Goal: Information Seeking & Learning: Check status

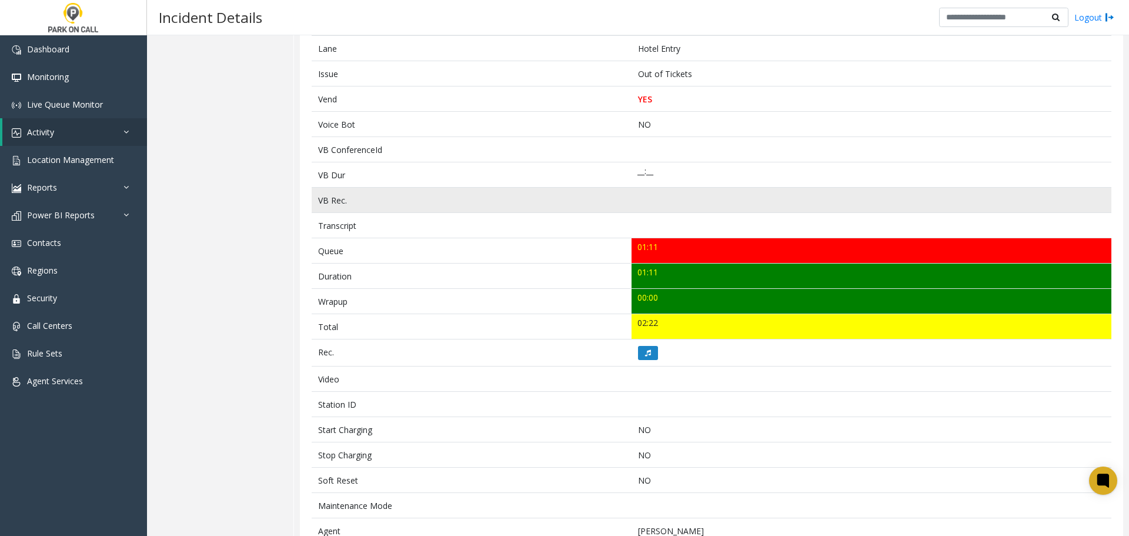
scroll to position [294, 0]
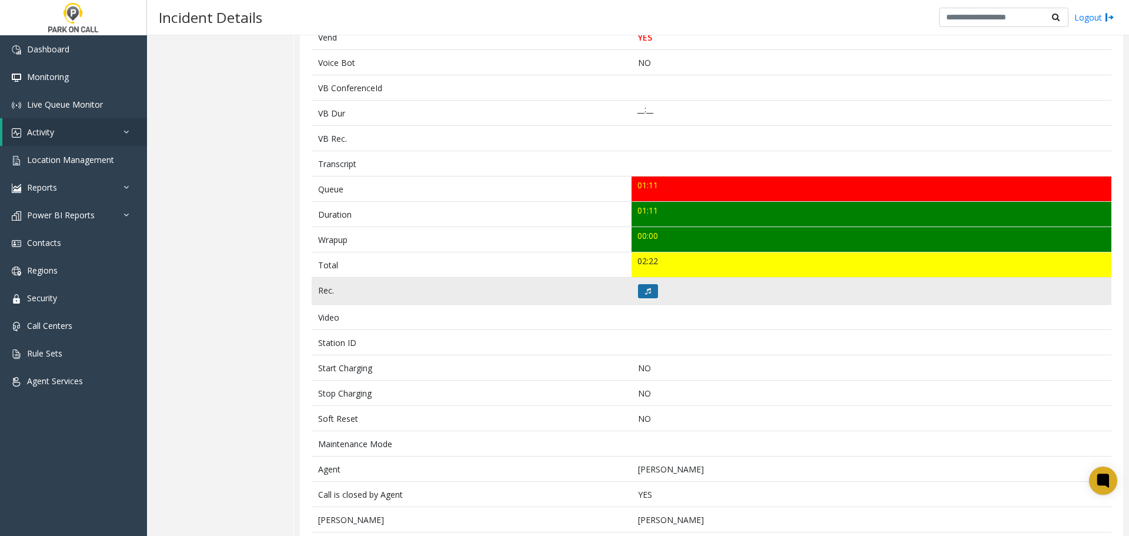
click at [647, 286] on button at bounding box center [648, 291] width 20 height 14
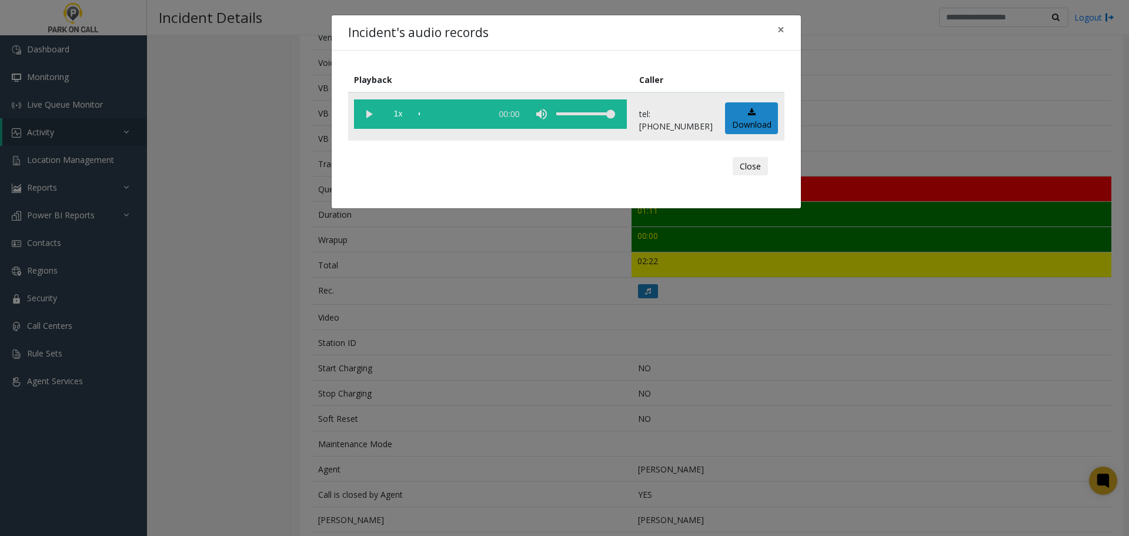
click at [368, 114] on vg-play-pause at bounding box center [368, 113] width 29 height 29
click at [759, 162] on button "Close" at bounding box center [750, 166] width 35 height 19
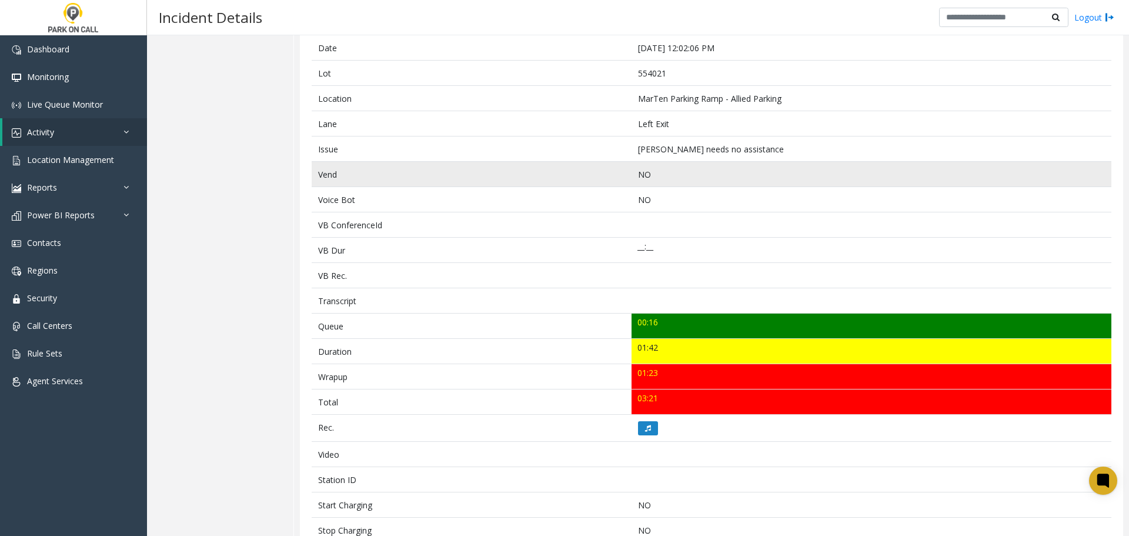
scroll to position [176, 0]
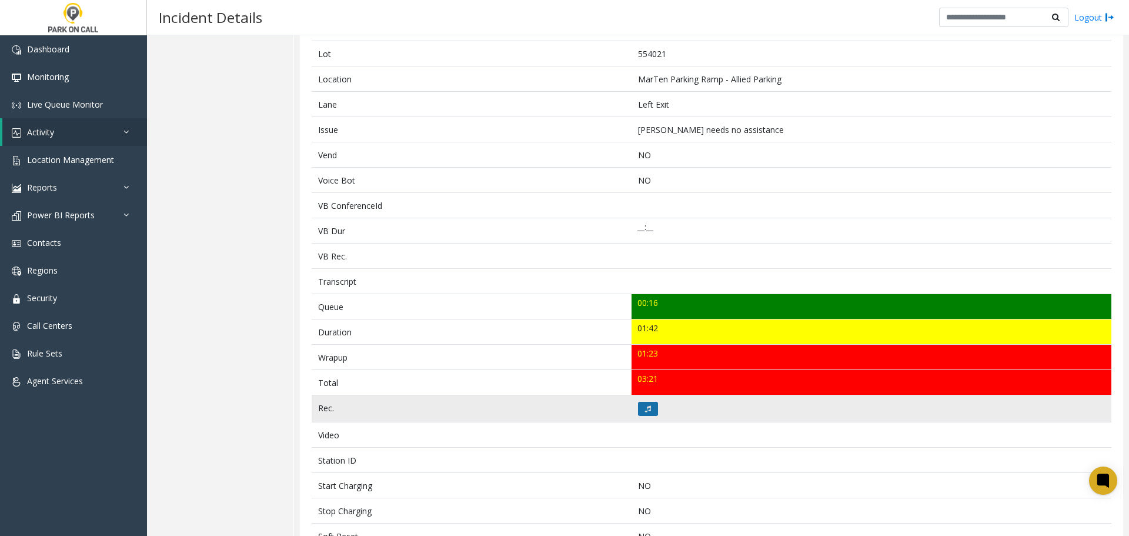
click at [639, 406] on button at bounding box center [648, 409] width 20 height 14
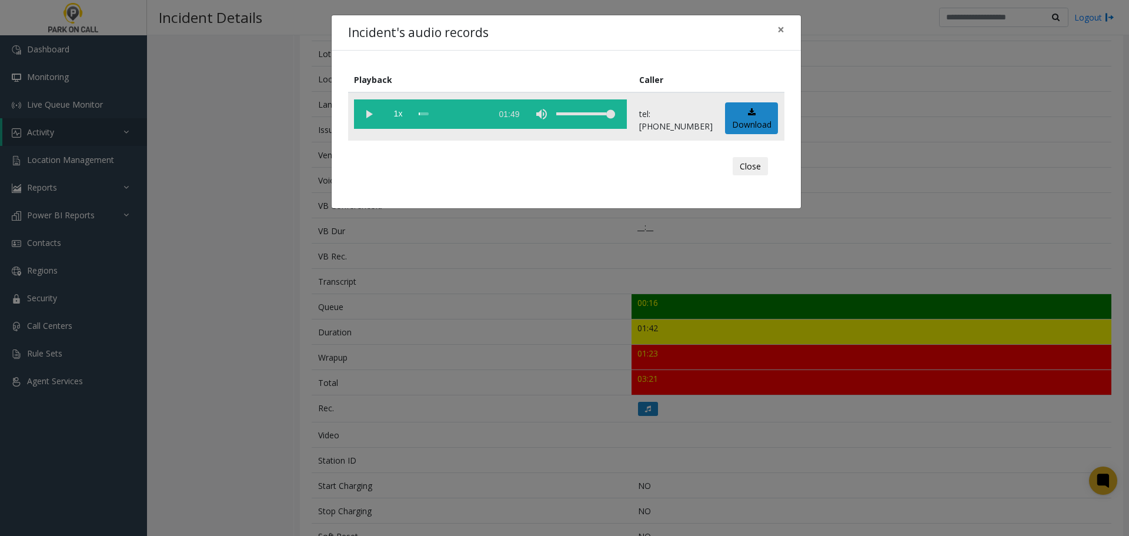
click at [370, 116] on vg-play-pause at bounding box center [368, 113] width 29 height 29
click at [751, 169] on button "Close" at bounding box center [750, 166] width 35 height 19
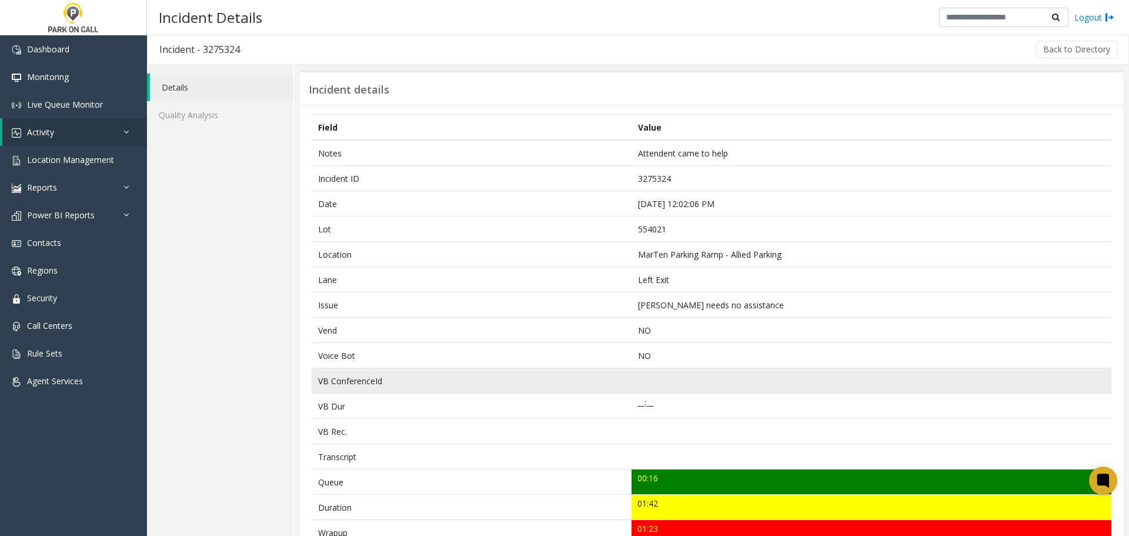
scroll to position [0, 0]
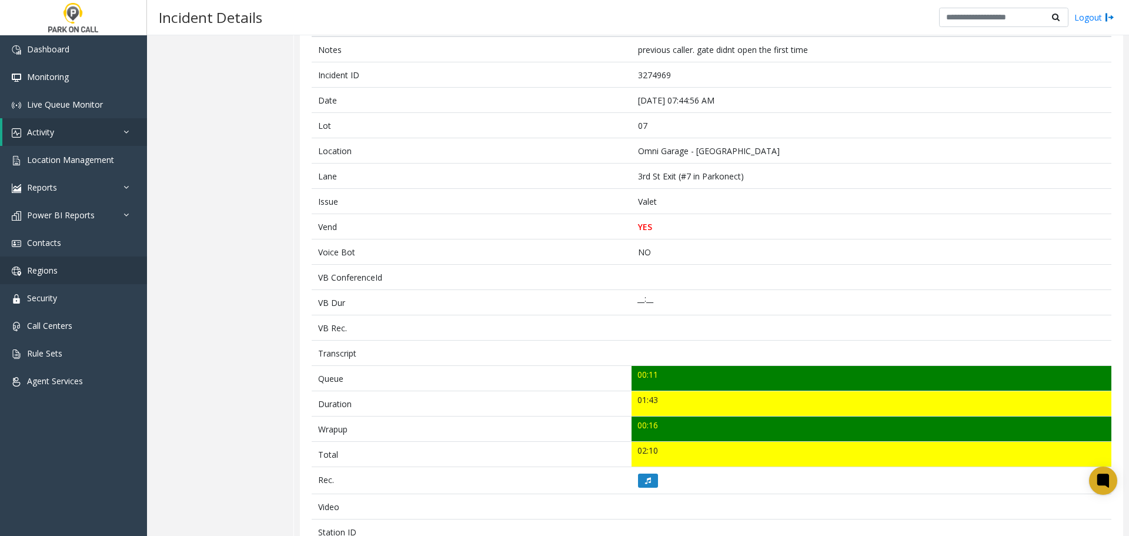
scroll to position [118, 0]
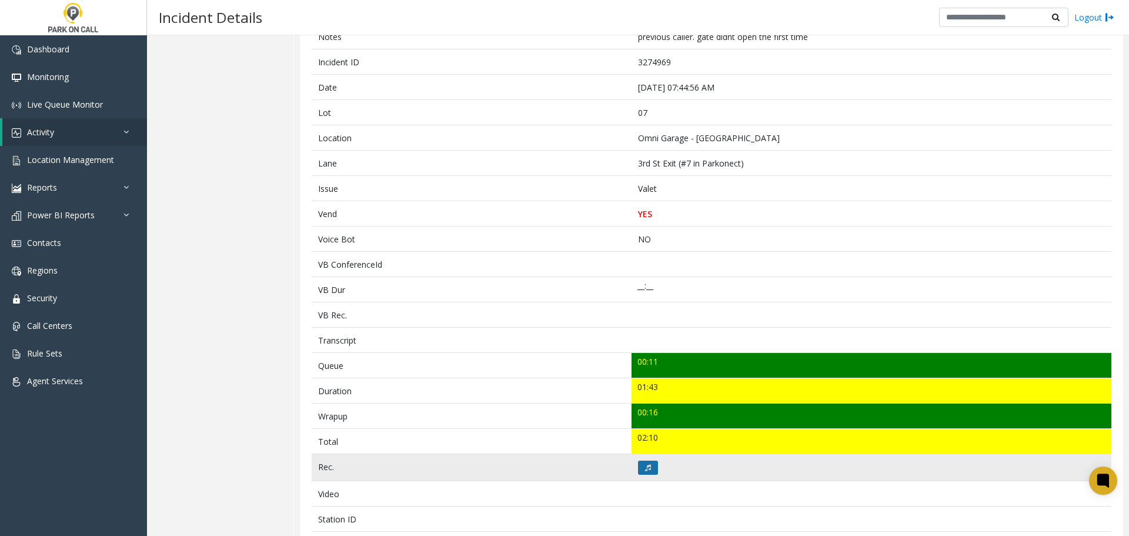
click at [651, 466] on button at bounding box center [648, 468] width 20 height 14
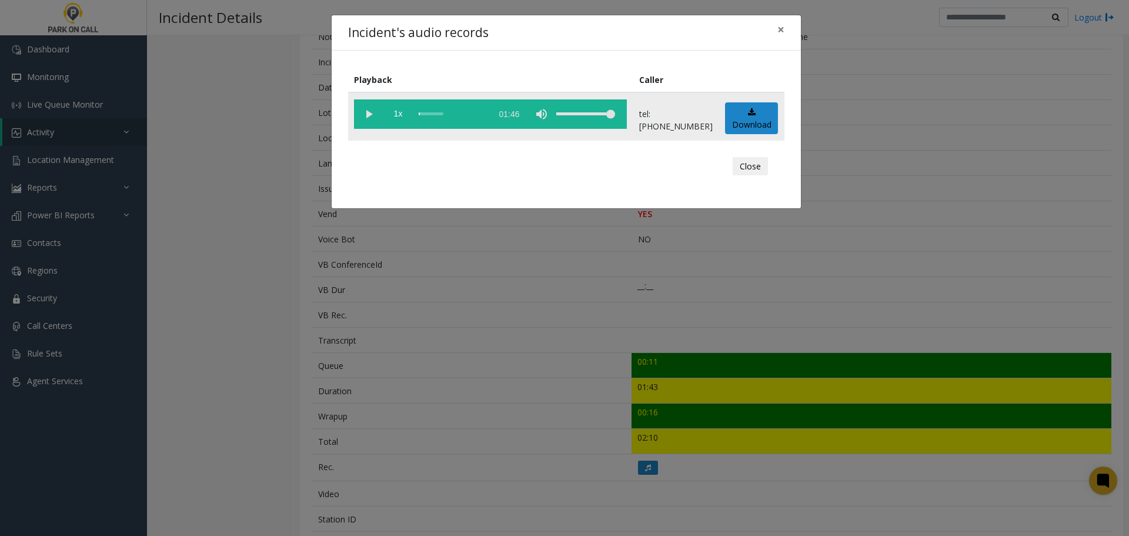
click at [369, 119] on vg-play-pause at bounding box center [368, 113] width 29 height 29
click at [751, 163] on button "Close" at bounding box center [750, 166] width 35 height 19
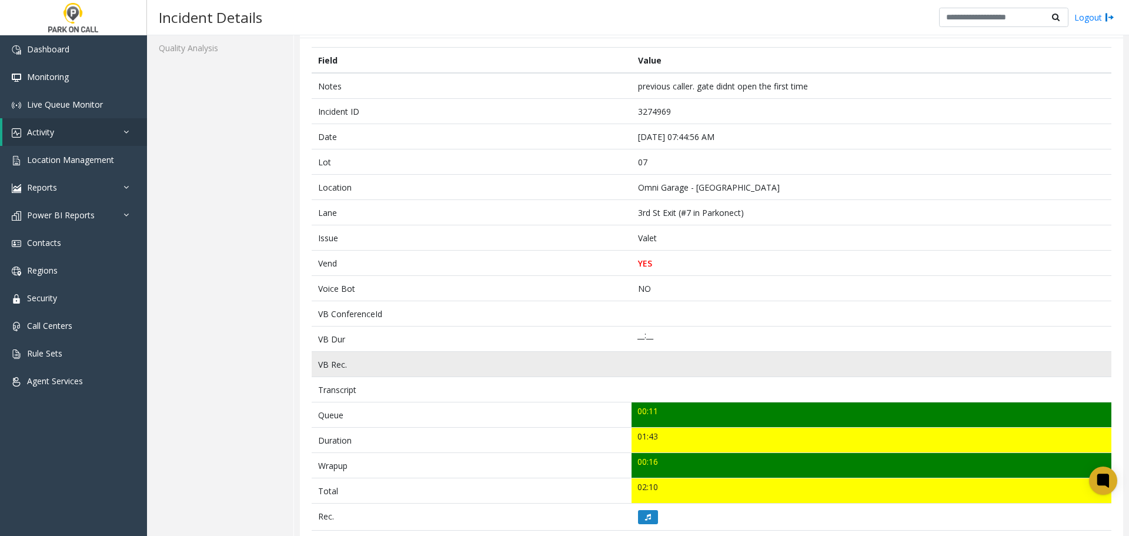
scroll to position [0, 0]
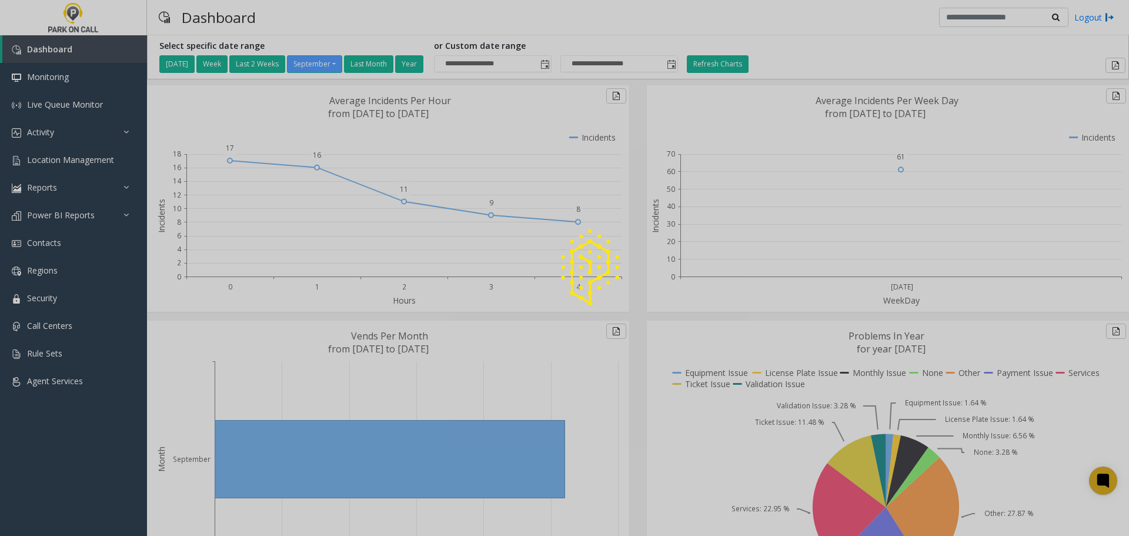
click at [45, 133] on div at bounding box center [564, 268] width 1129 height 536
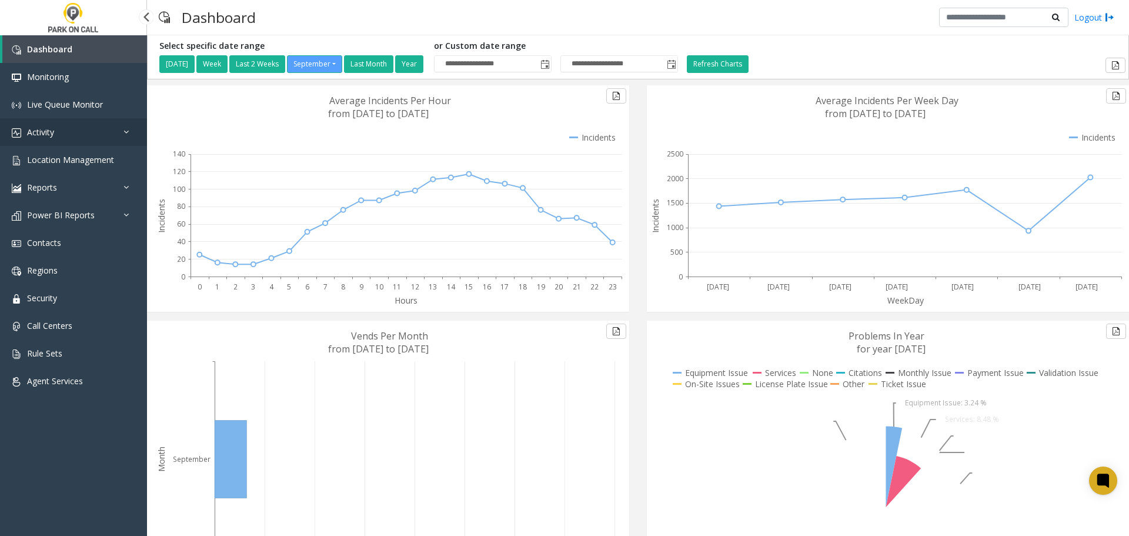
click at [78, 128] on link "Activity" at bounding box center [73, 132] width 147 height 28
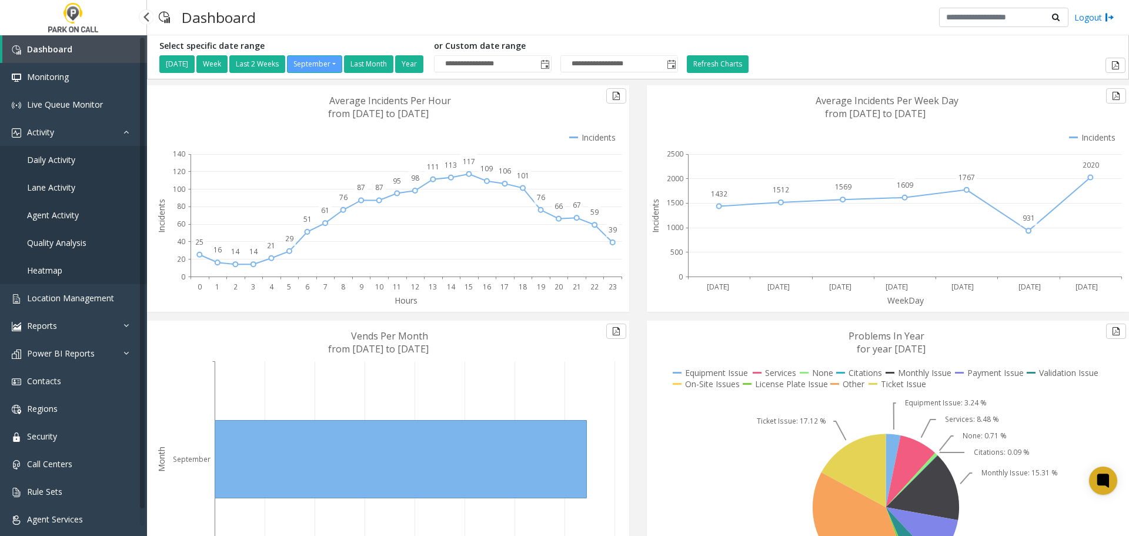
click at [63, 184] on span "Lane Activity" at bounding box center [51, 187] width 48 height 11
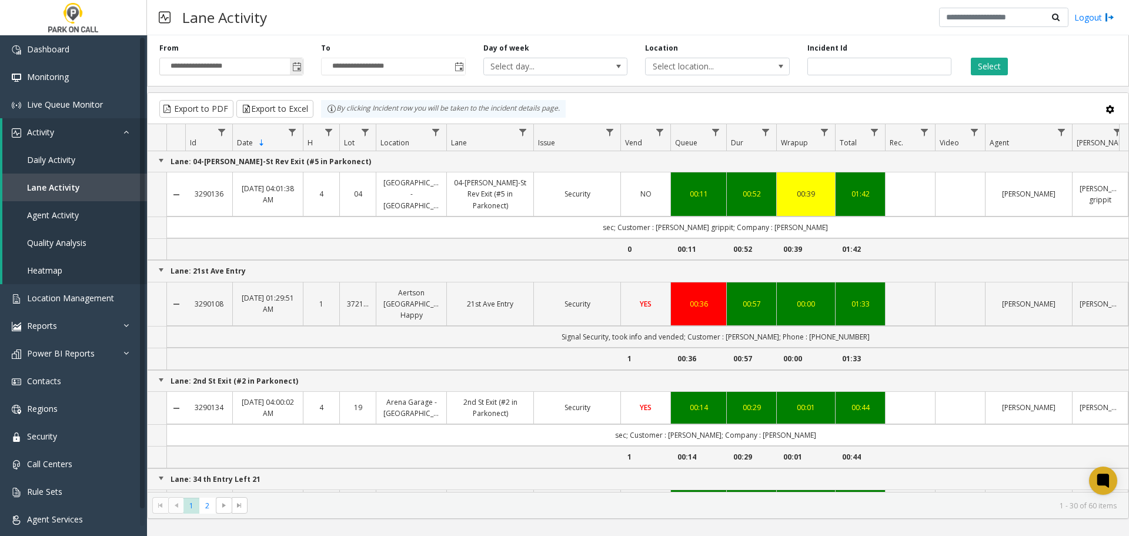
click at [296, 66] on span "Toggle popup" at bounding box center [296, 66] width 9 height 9
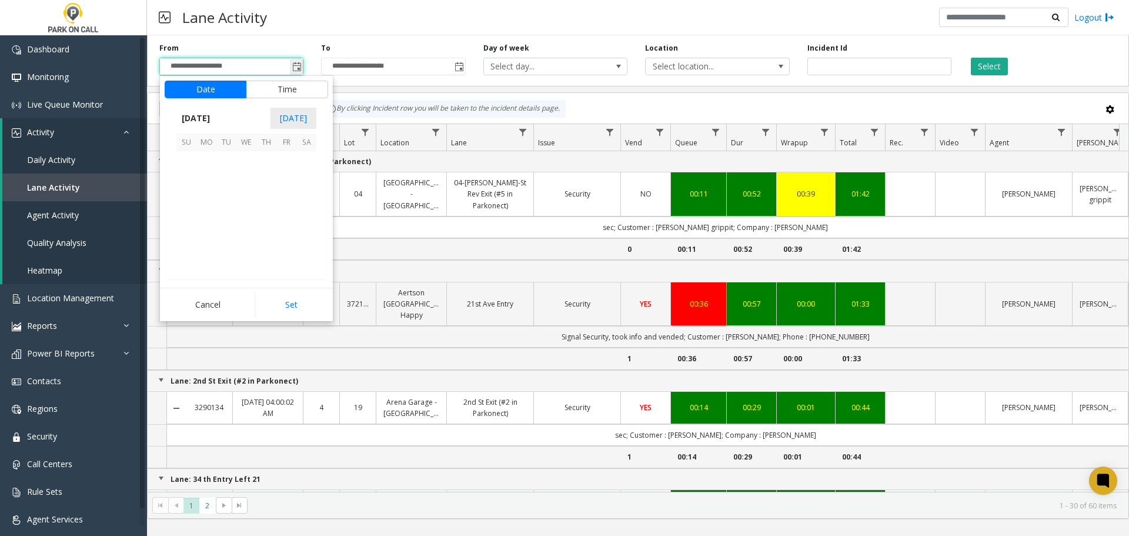
scroll to position [211118, 0]
click at [248, 158] on span "3" at bounding box center [246, 161] width 20 height 20
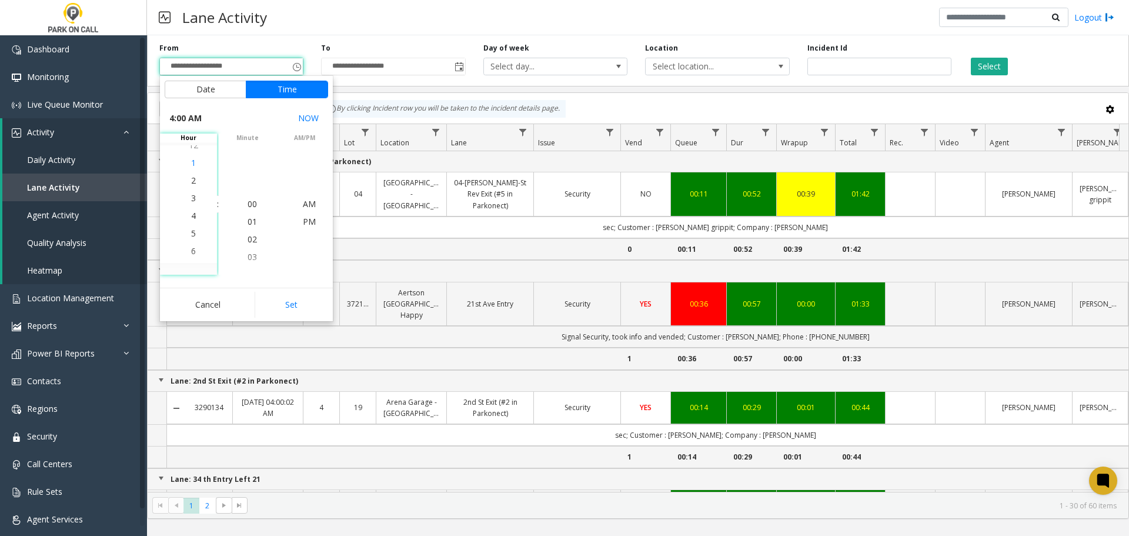
scroll to position [71, 0]
click at [192, 256] on li "7" at bounding box center [193, 257] width 41 height 18
click at [292, 312] on button "Set" at bounding box center [292, 305] width 74 height 26
type input "**********"
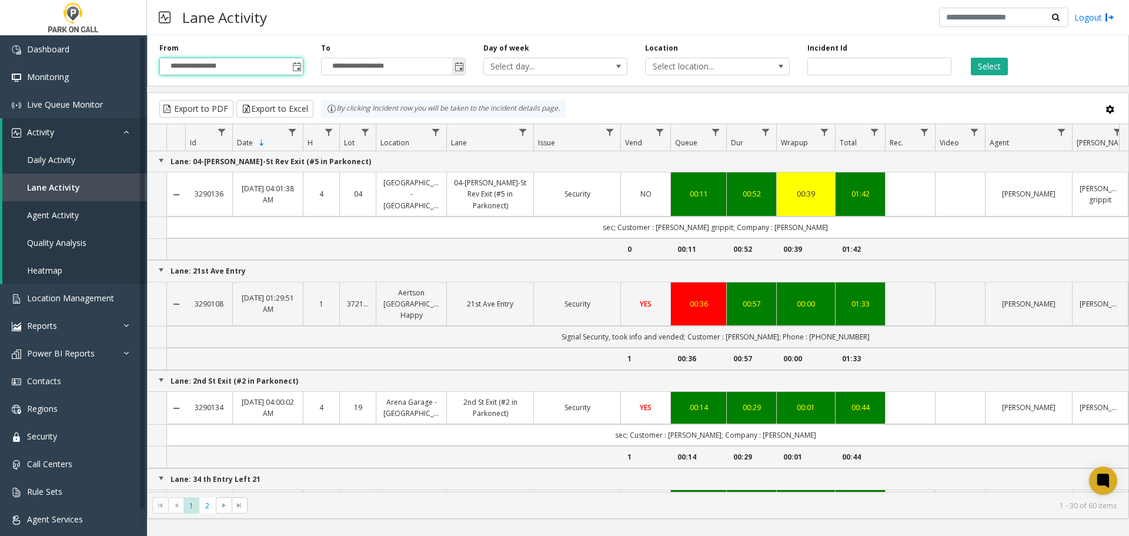
click at [460, 66] on span "Toggle popup" at bounding box center [459, 66] width 9 height 9
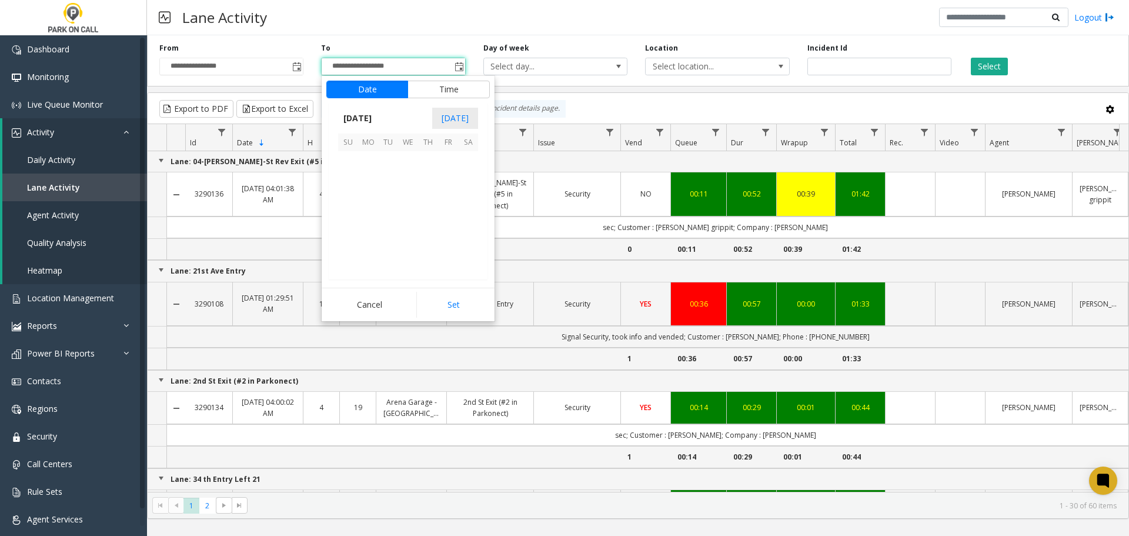
scroll to position [18, 0]
click at [413, 158] on span "3" at bounding box center [408, 161] width 20 height 20
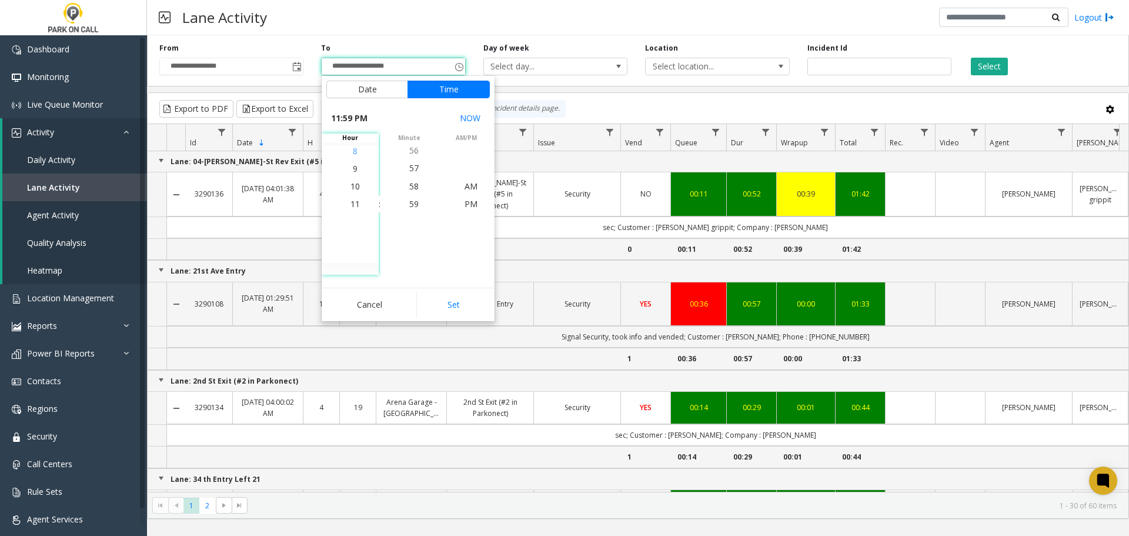
click at [353, 151] on span "8" at bounding box center [355, 150] width 5 height 11
click at [410, 205] on span "00" at bounding box center [413, 203] width 9 height 11
click at [468, 204] on span "AM" at bounding box center [471, 203] width 13 height 11
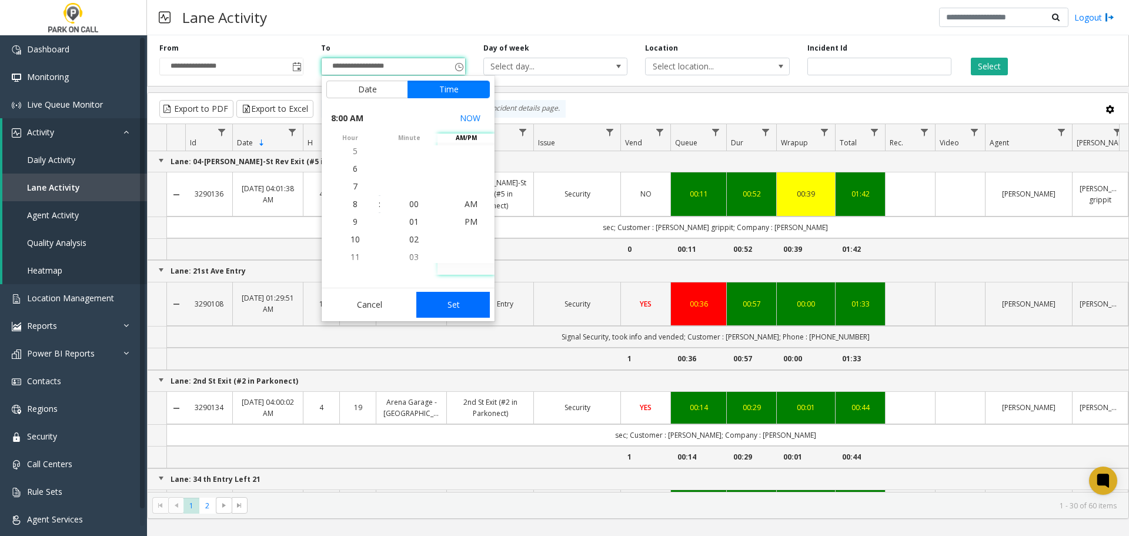
click at [465, 307] on button "Set" at bounding box center [453, 305] width 74 height 26
type input "**********"
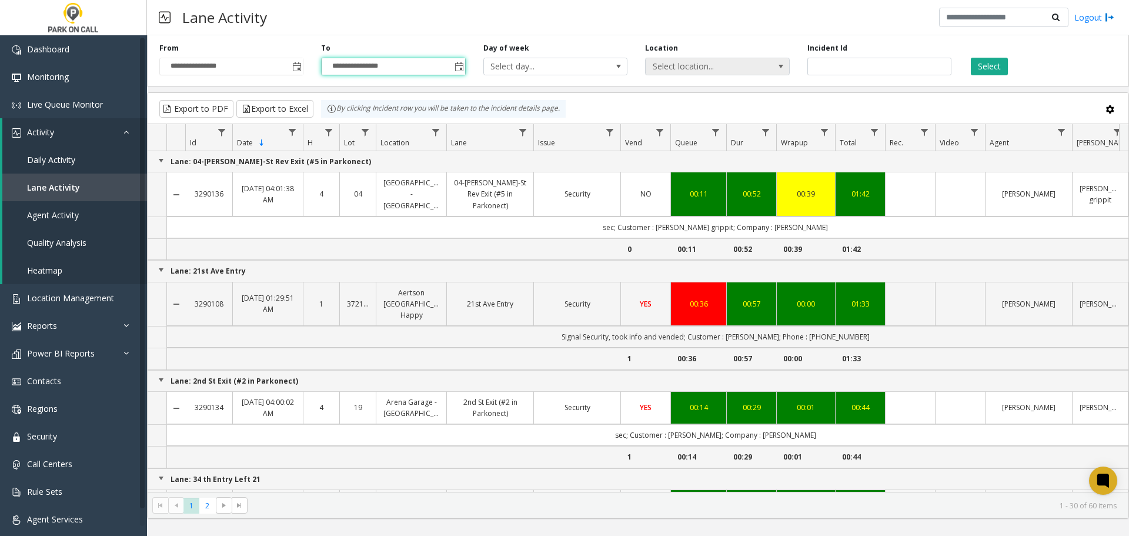
click at [751, 64] on span "Select location..." at bounding box center [703, 66] width 115 height 16
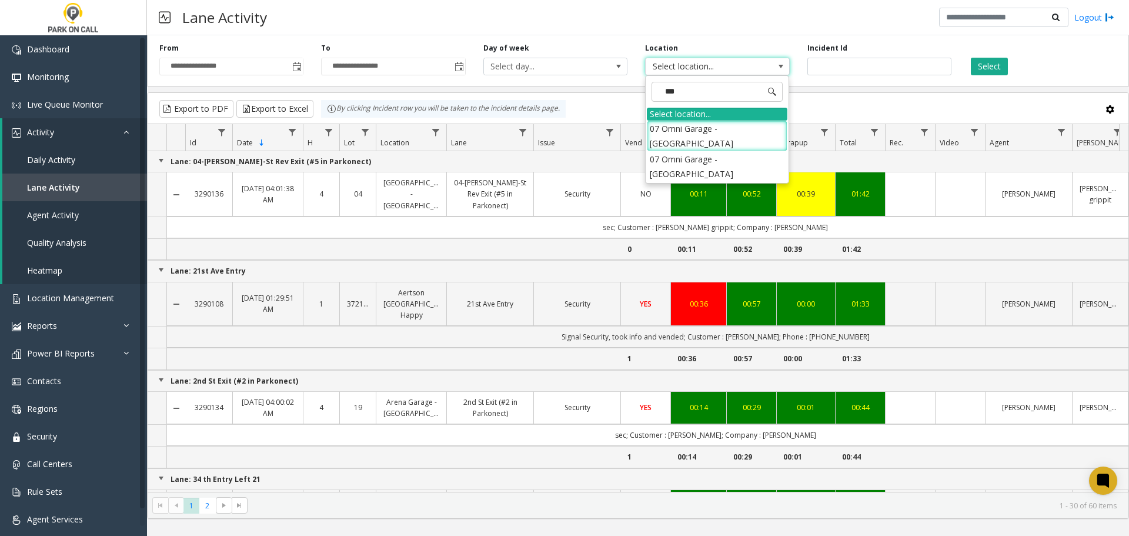
type input "****"
click at [733, 151] on li "07 Omni Garage - Louisville" at bounding box center [717, 166] width 141 height 31
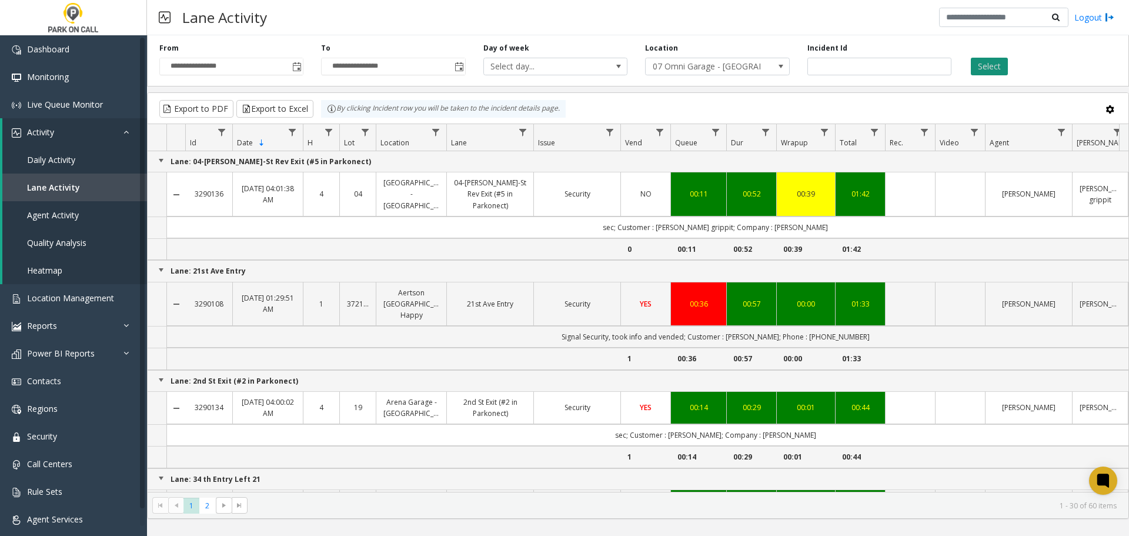
click at [1005, 66] on button "Select" at bounding box center [989, 67] width 37 height 18
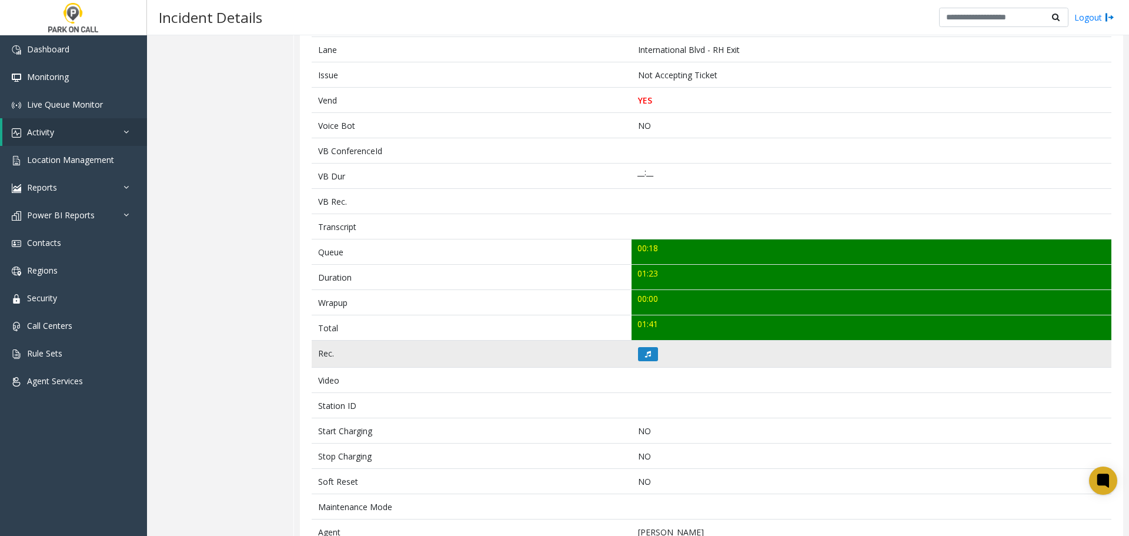
scroll to position [235, 0]
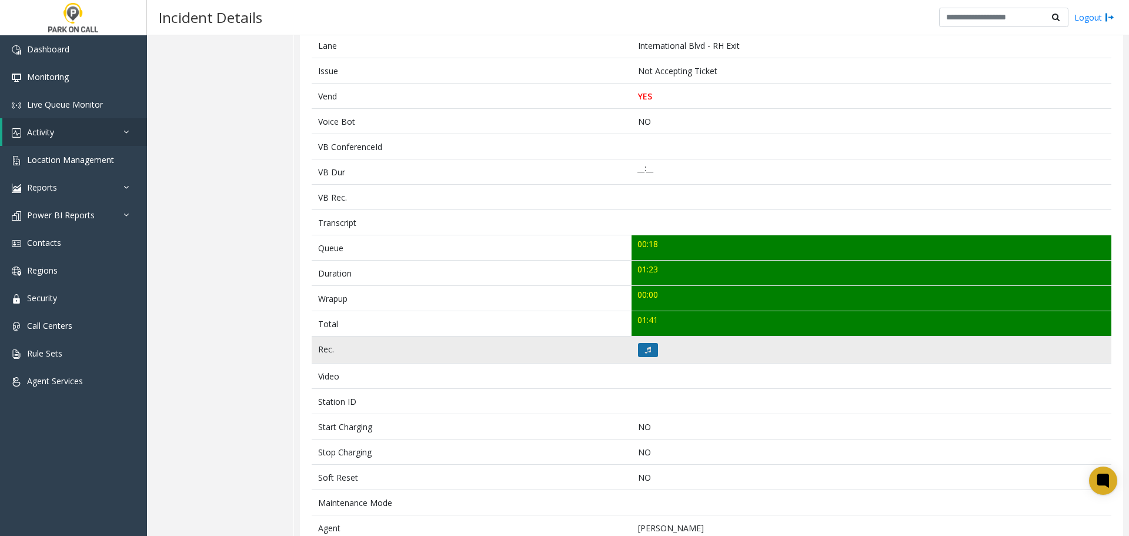
click at [645, 352] on icon at bounding box center [648, 349] width 6 height 7
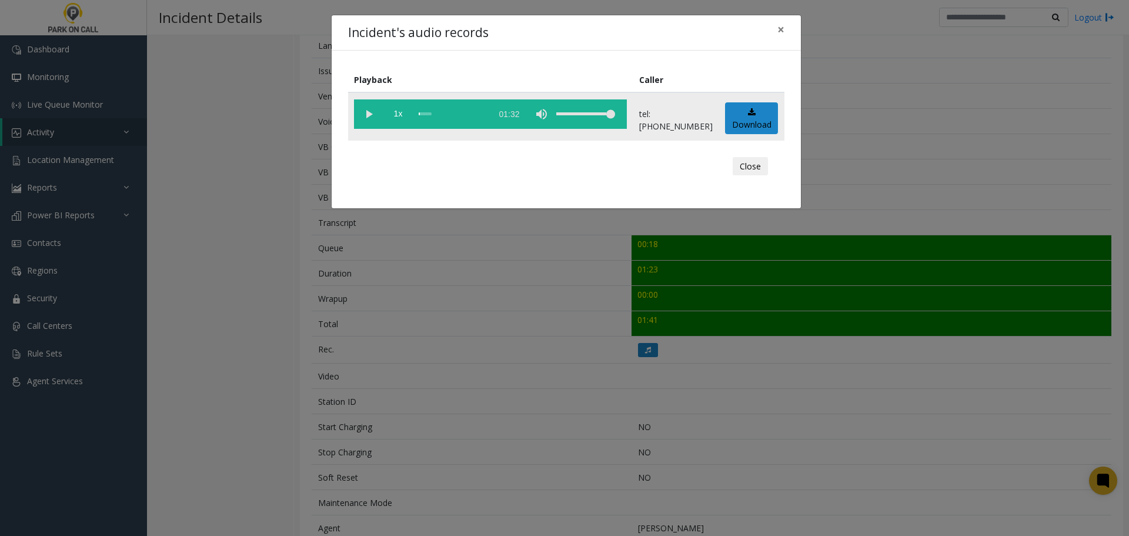
click at [371, 112] on vg-play-pause at bounding box center [368, 113] width 29 height 29
click at [748, 166] on button "Close" at bounding box center [750, 166] width 35 height 19
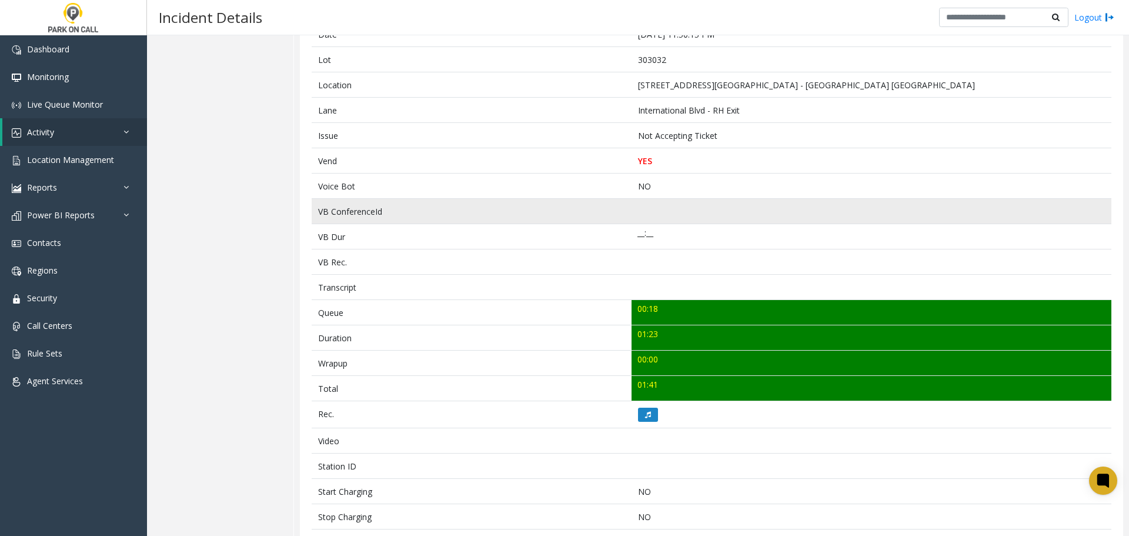
scroll to position [0, 0]
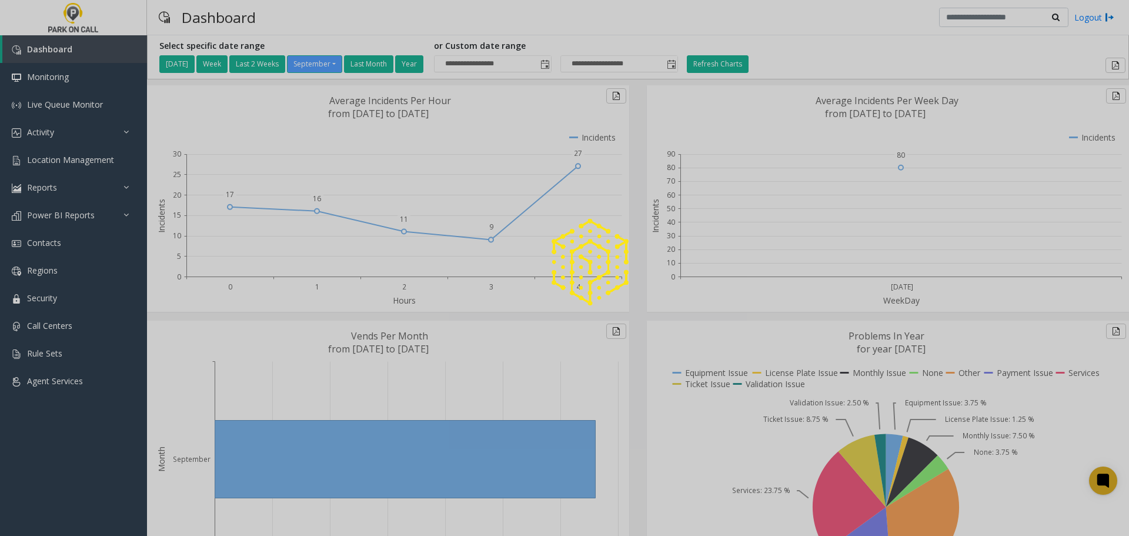
click at [52, 130] on div at bounding box center [564, 268] width 1129 height 536
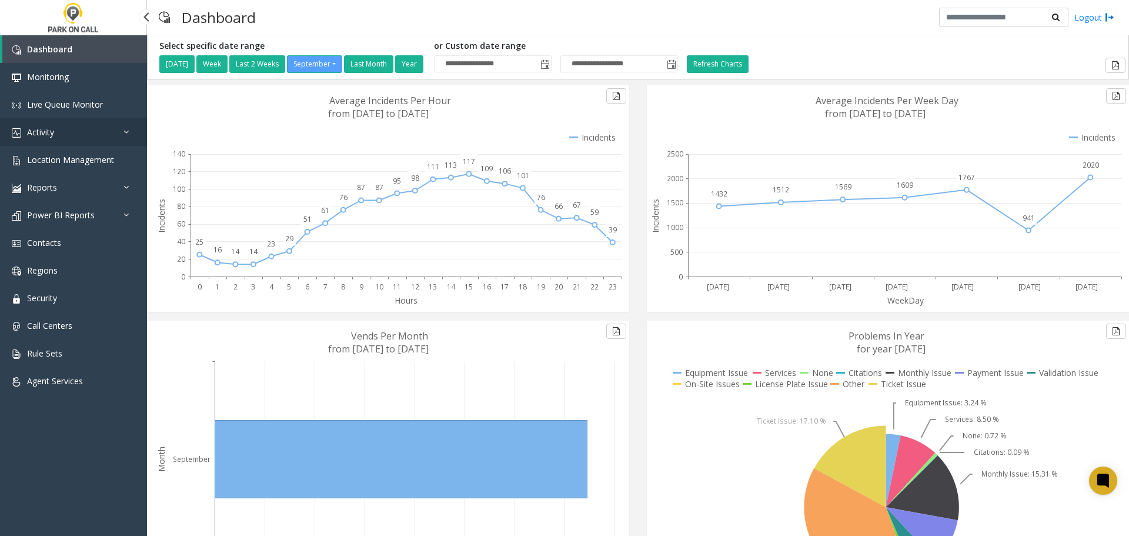
click at [52, 130] on span "Activity" at bounding box center [40, 131] width 27 height 11
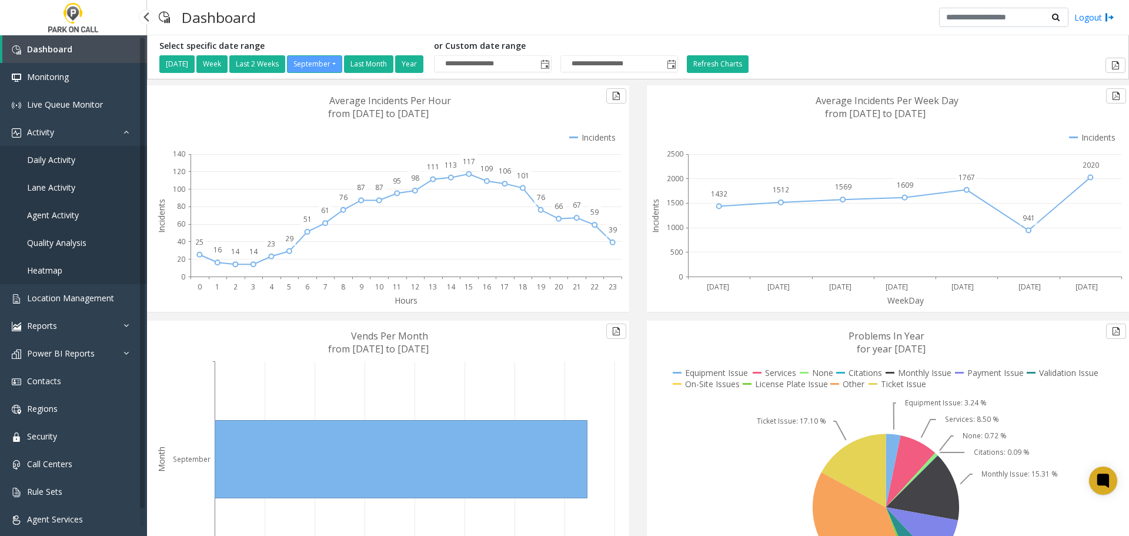
click at [55, 212] on span "Agent Activity" at bounding box center [53, 214] width 52 height 11
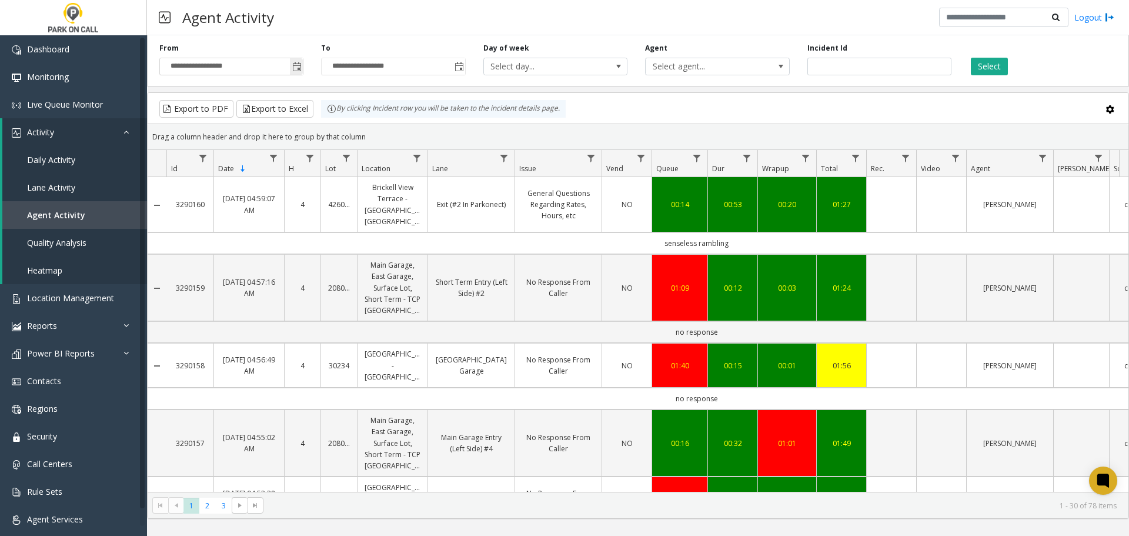
click at [296, 64] on span "Toggle popup" at bounding box center [296, 66] width 9 height 9
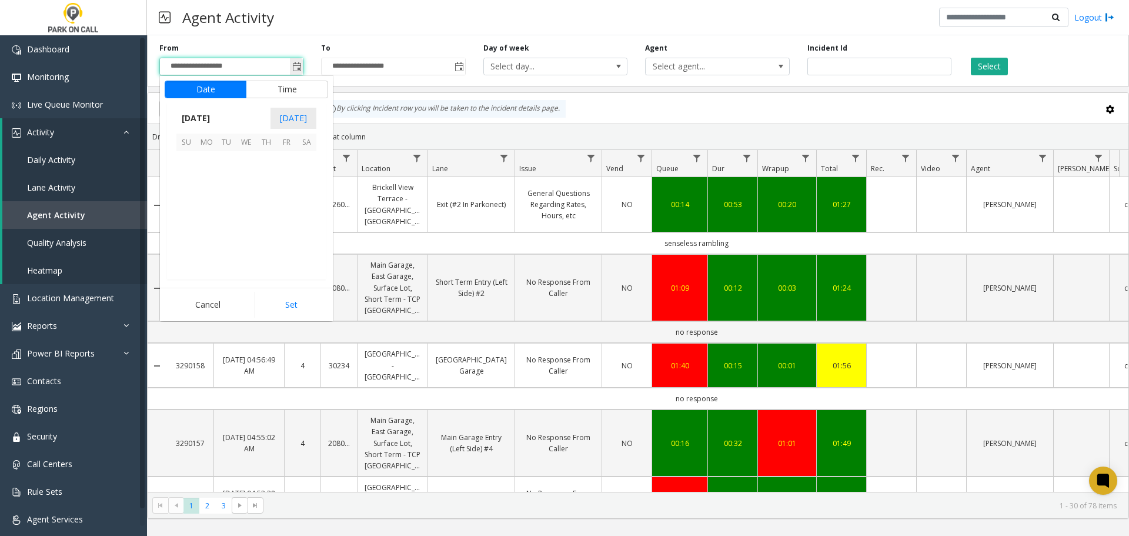
scroll to position [211118, 0]
click at [284, 181] on span "12" at bounding box center [286, 181] width 20 height 20
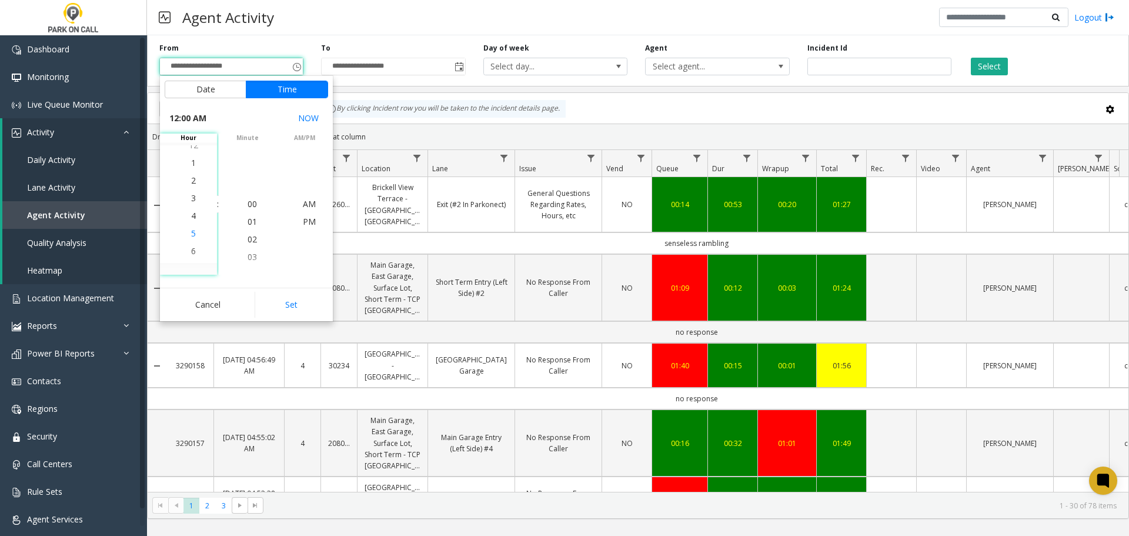
scroll to position [71, 0]
click at [191, 202] on span "4" at bounding box center [193, 203] width 5 height 11
click at [287, 301] on button "Set" at bounding box center [292, 305] width 74 height 26
type input "**********"
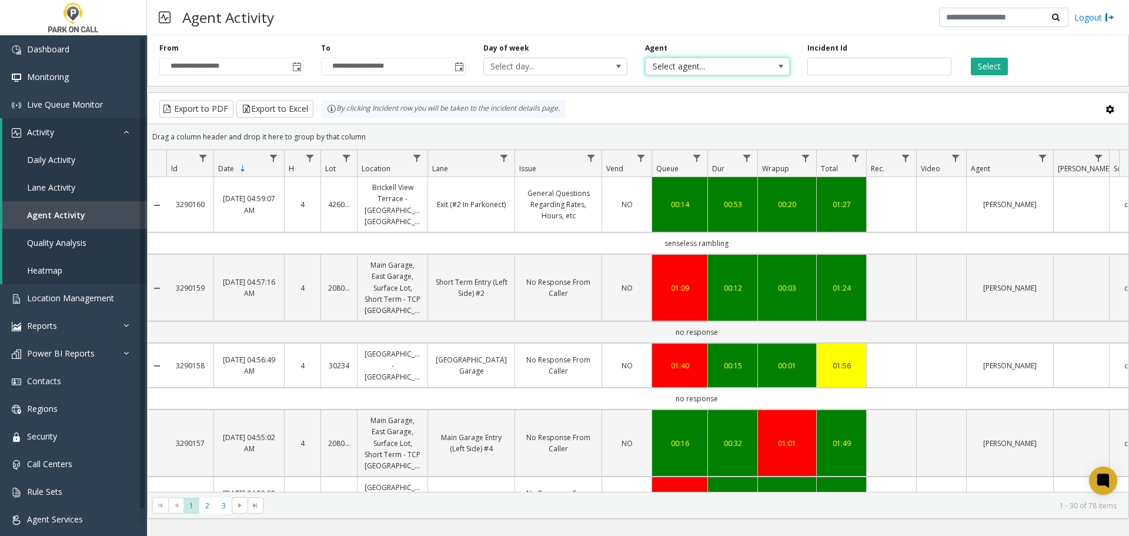
click at [694, 64] on span "Select agent..." at bounding box center [703, 66] width 115 height 16
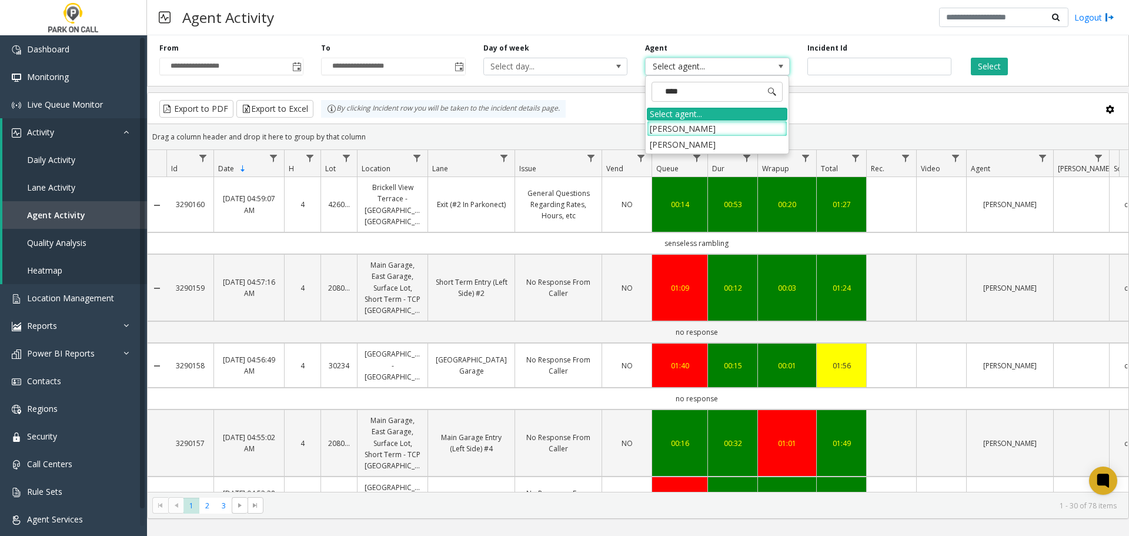
type input "*****"
click at [707, 142] on li "[PERSON_NAME]" at bounding box center [717, 144] width 141 height 16
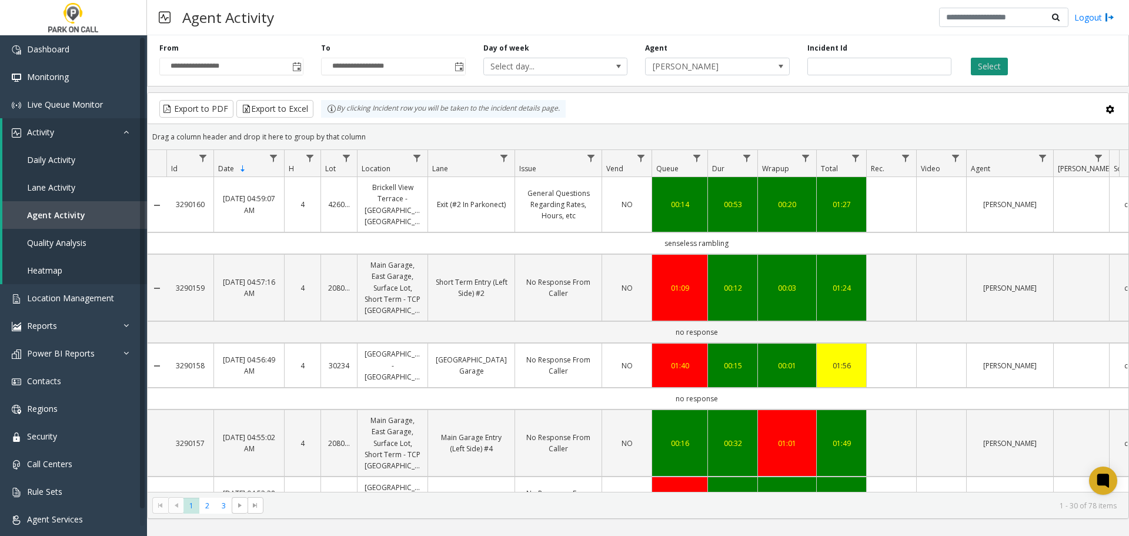
click at [989, 62] on button "Select" at bounding box center [989, 67] width 37 height 18
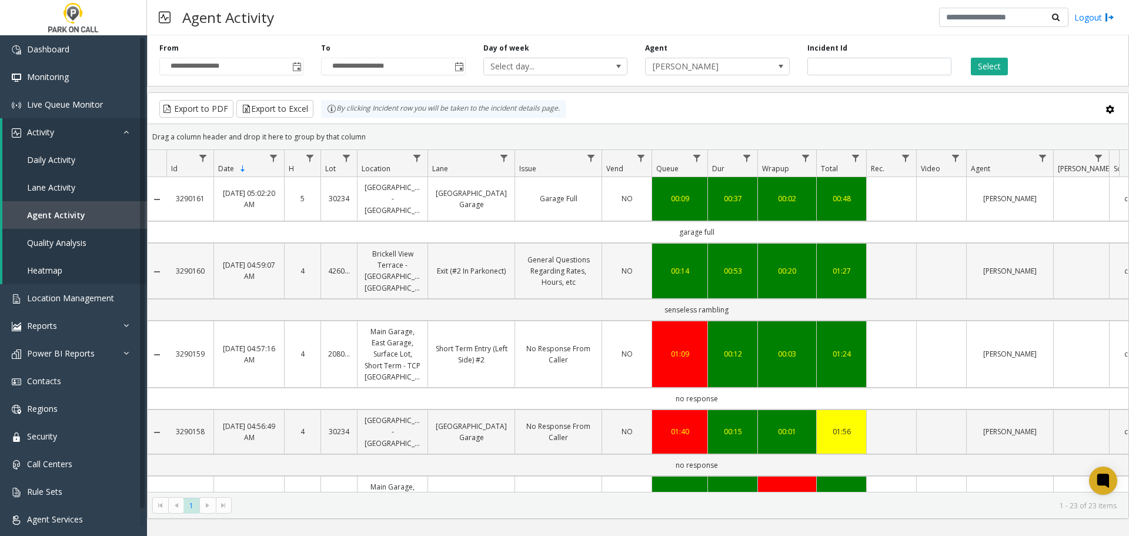
click at [388, 263] on link "Brickell View Terrace - [GEOGRAPHIC_DATA] [GEOGRAPHIC_DATA]" at bounding box center [393, 270] width 56 height 45
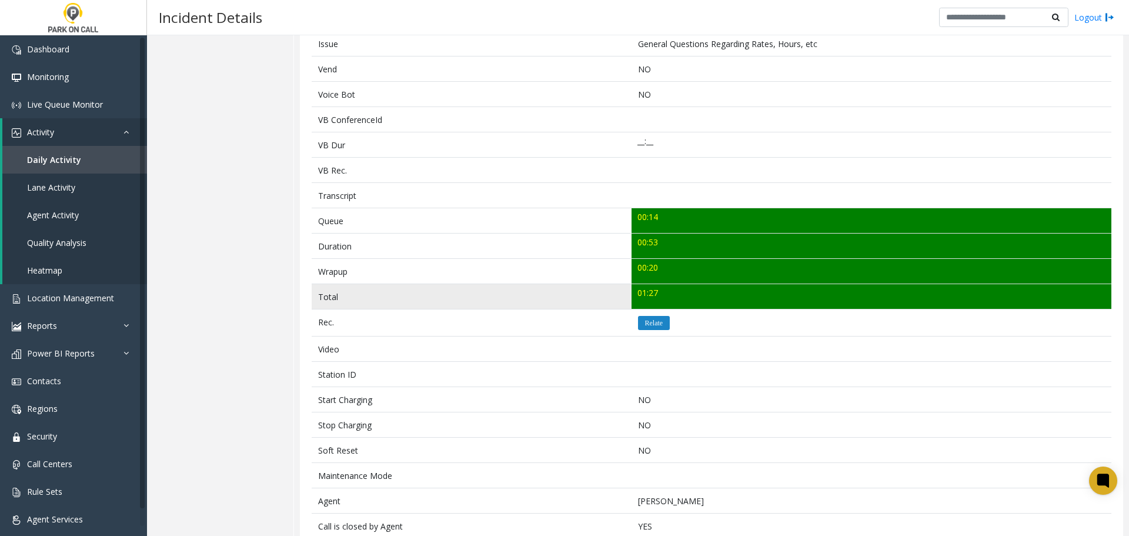
scroll to position [316, 0]
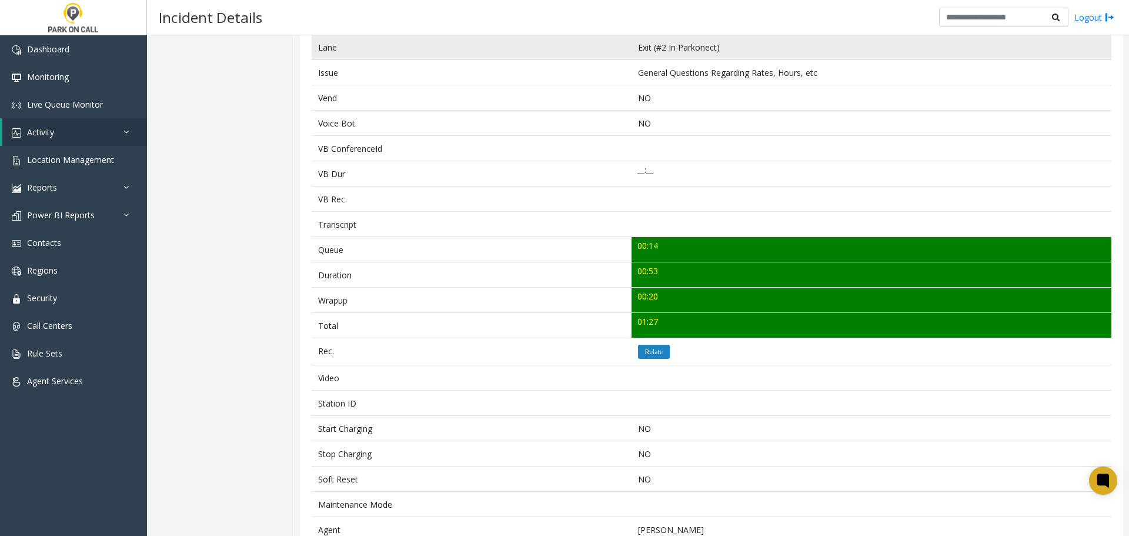
scroll to position [235, 0]
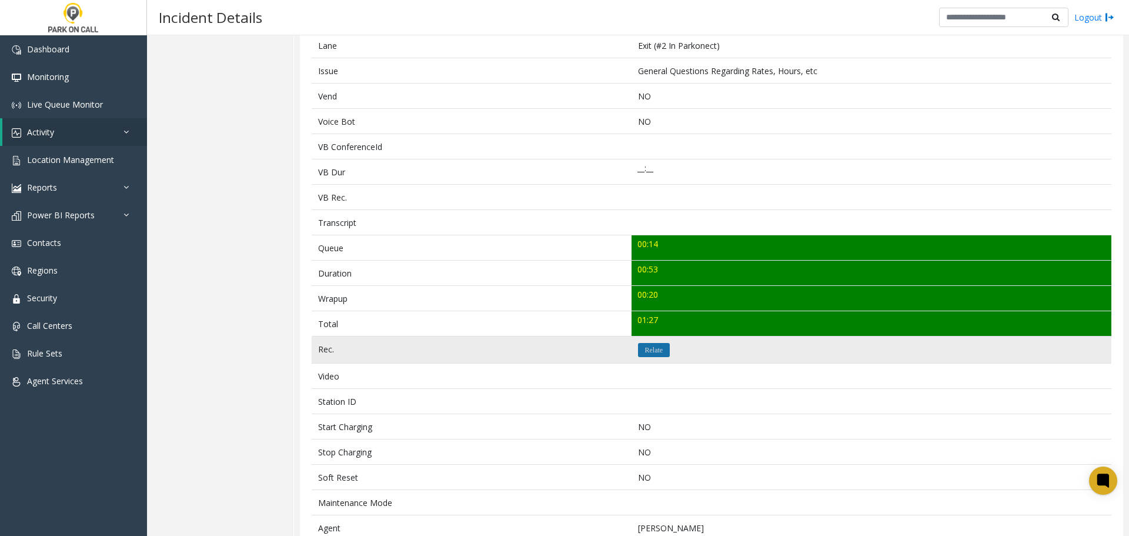
click at [645, 351] on icon "Relate" at bounding box center [654, 349] width 18 height 7
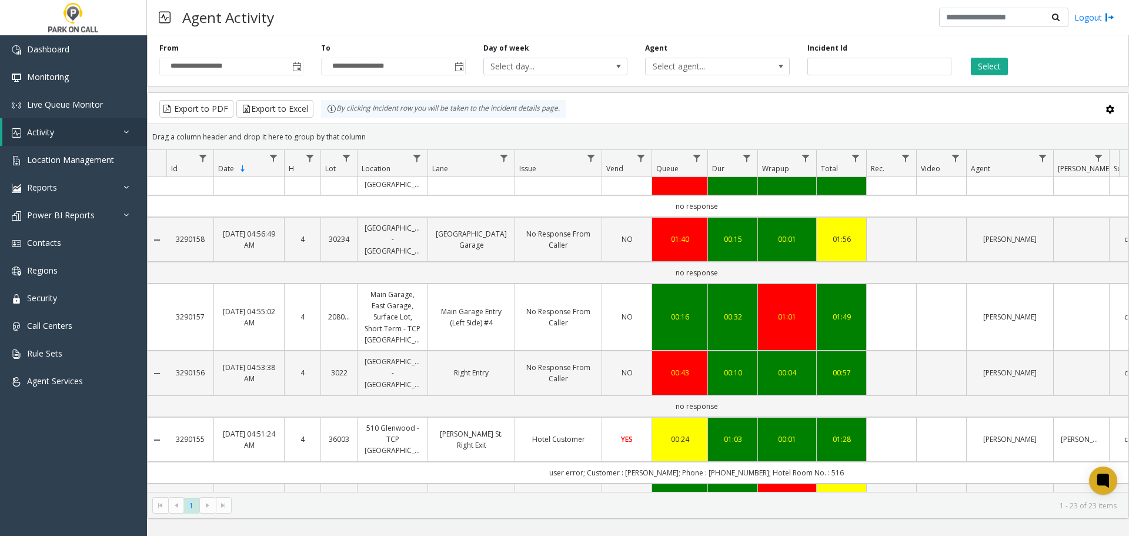
scroll to position [104, 0]
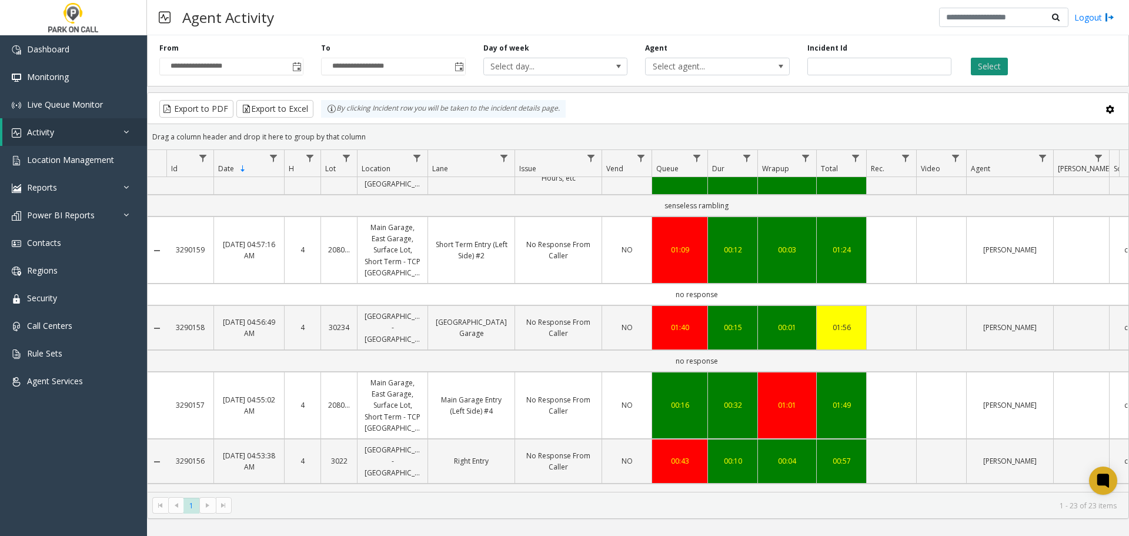
click at [996, 64] on button "Select" at bounding box center [989, 67] width 37 height 18
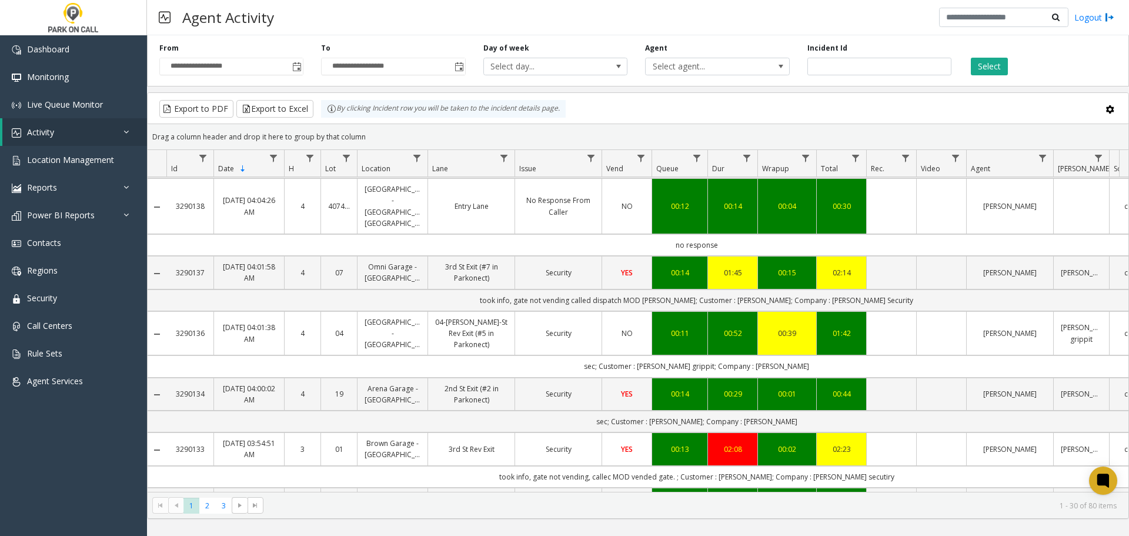
scroll to position [1652, 0]
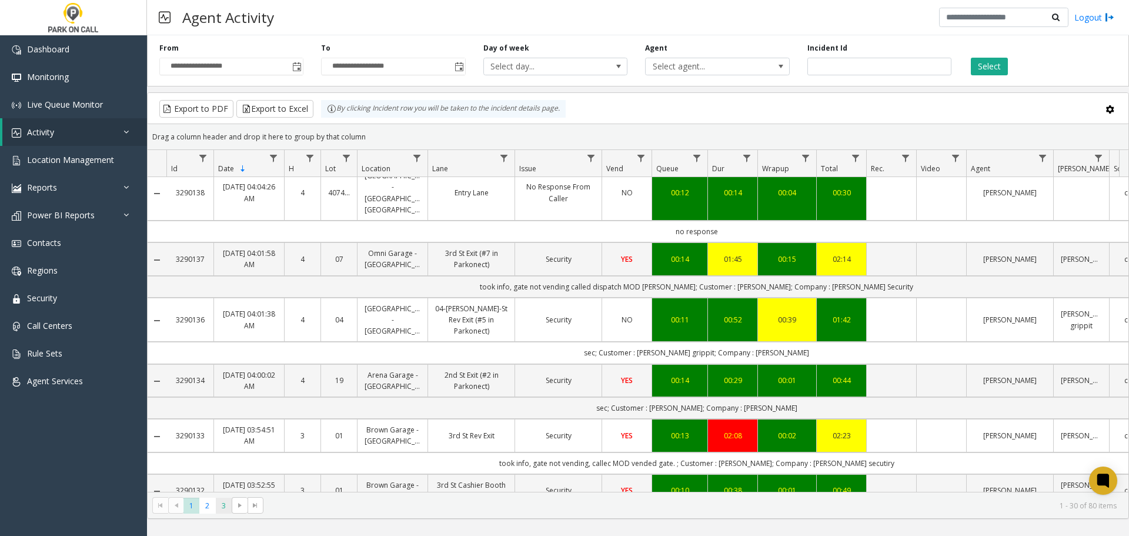
click at [223, 509] on span "3" at bounding box center [224, 506] width 16 height 16
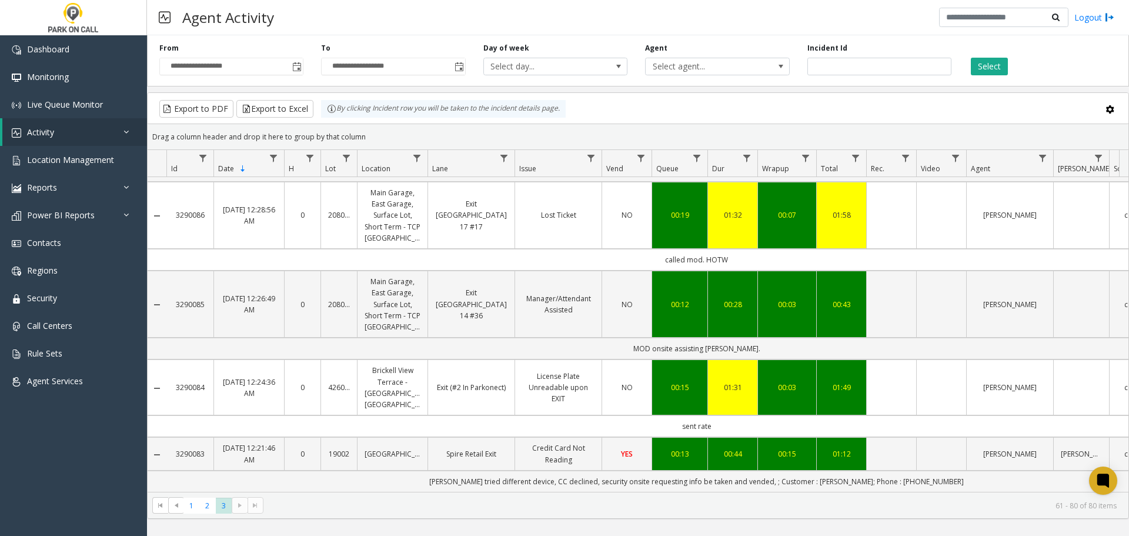
scroll to position [1133, 0]
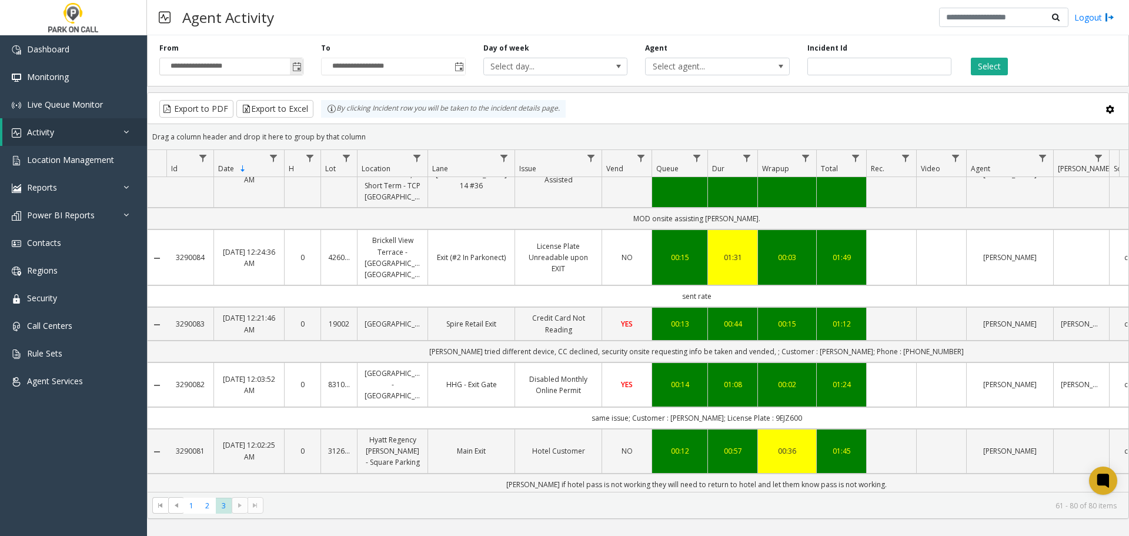
click at [299, 69] on span "Toggle popup" at bounding box center [296, 66] width 9 height 9
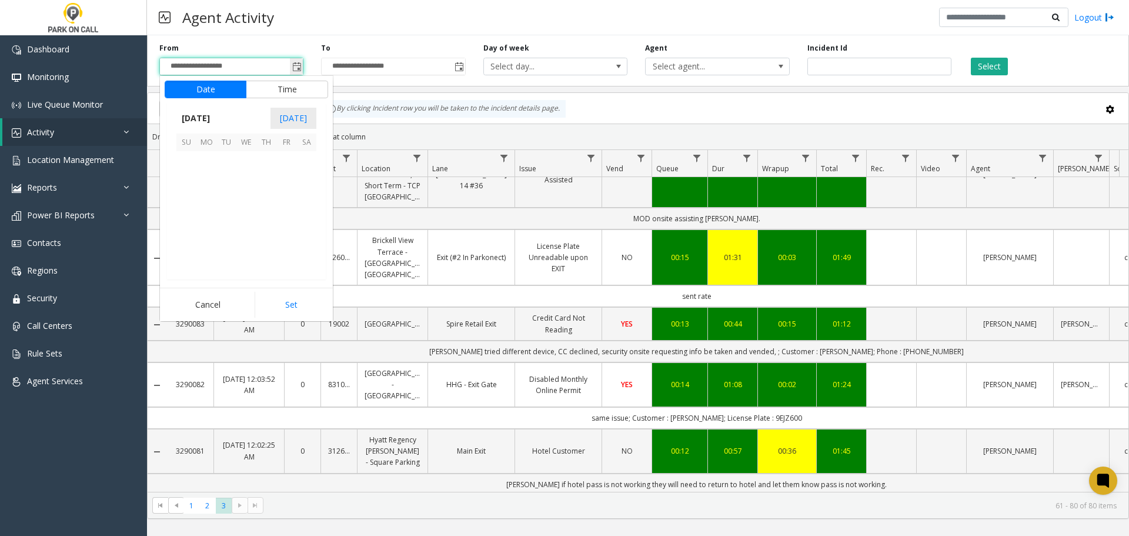
scroll to position [211118, 0]
click at [261, 175] on span "11" at bounding box center [266, 181] width 20 height 20
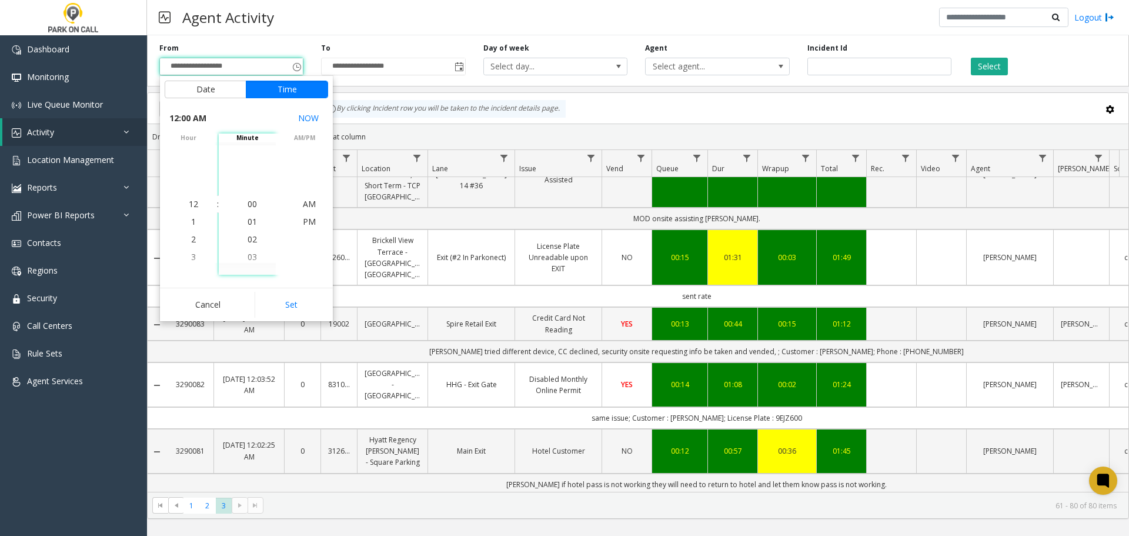
drag, startPoint x: 290, startPoint y: 312, endPoint x: 296, endPoint y: 307, distance: 7.5
click at [290, 312] on button "Set" at bounding box center [292, 305] width 74 height 26
type input "**********"
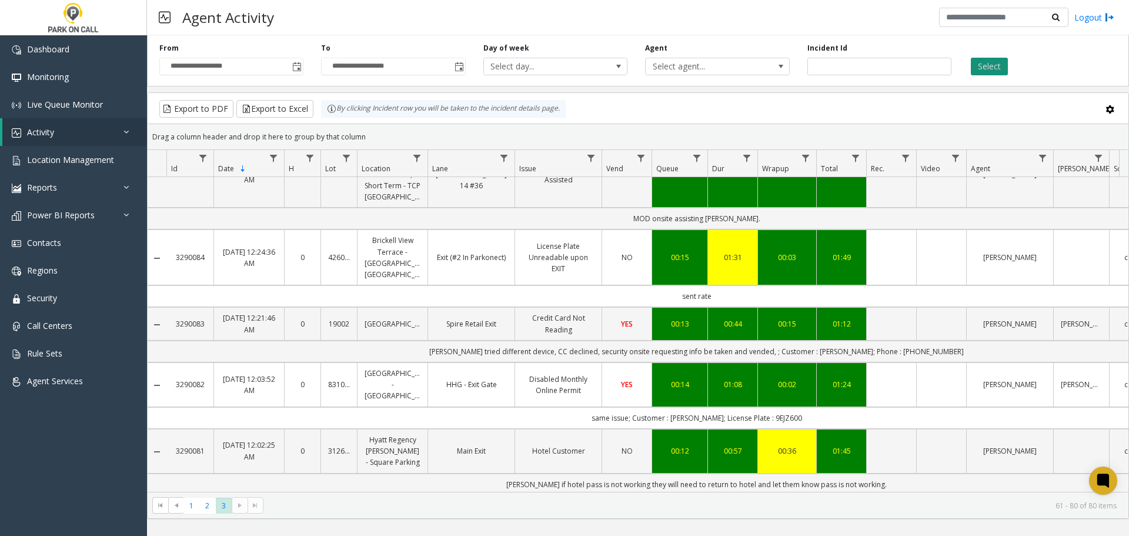
click at [992, 61] on button "Select" at bounding box center [989, 67] width 37 height 18
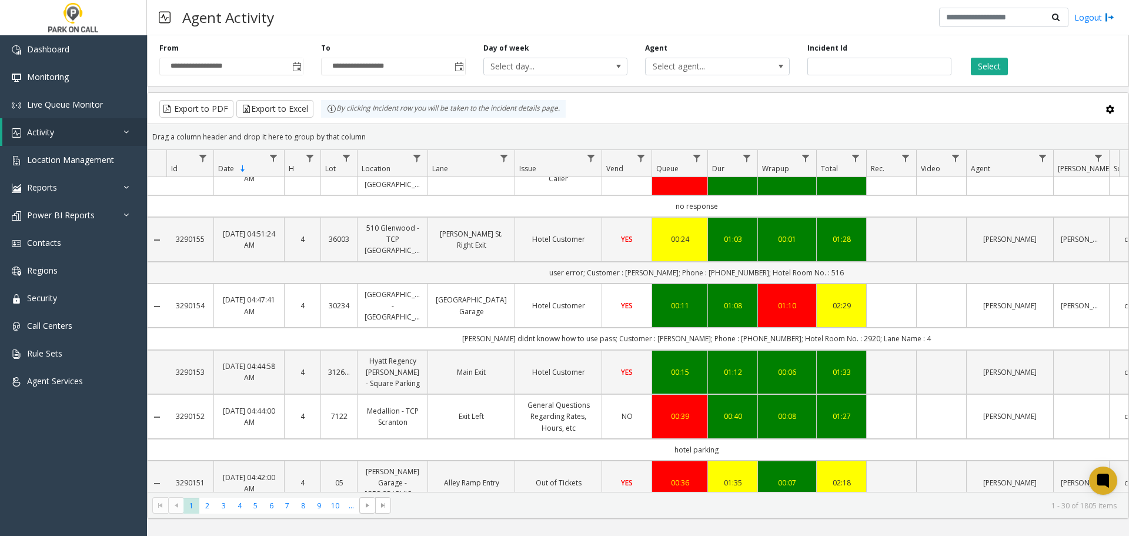
scroll to position [471, 0]
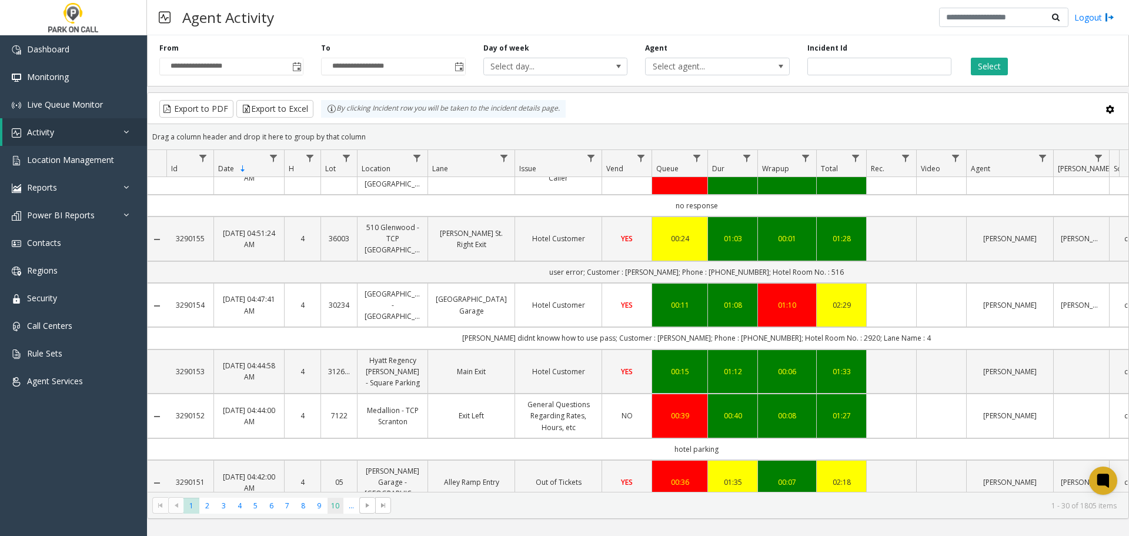
click at [333, 506] on span "10" at bounding box center [336, 506] width 16 height 16
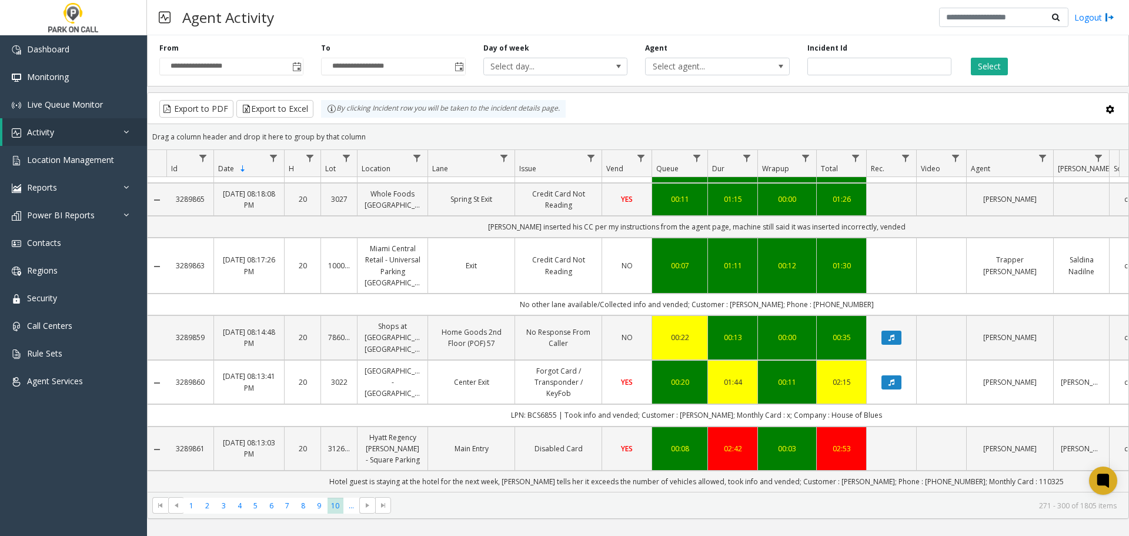
scroll to position [1566, 0]
click at [318, 509] on span "9" at bounding box center [319, 506] width 16 height 16
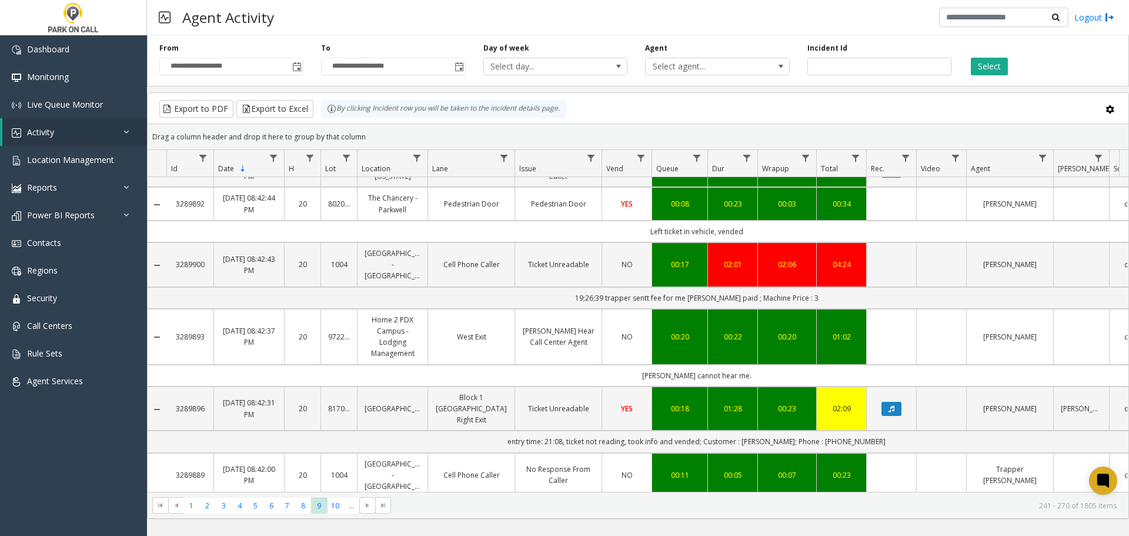
scroll to position [1551, 0]
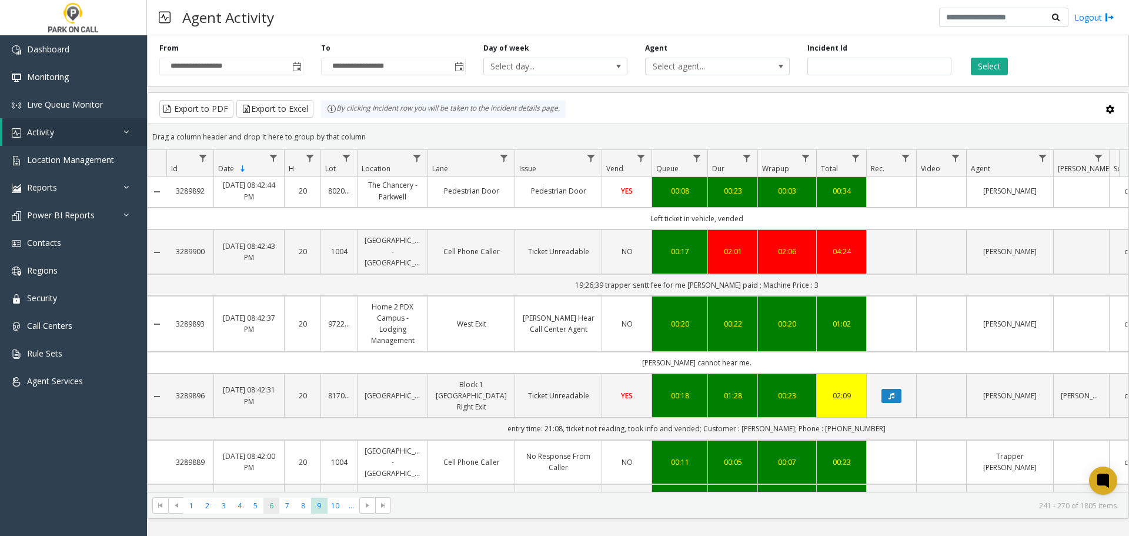
click at [273, 508] on span "6" at bounding box center [272, 506] width 16 height 16
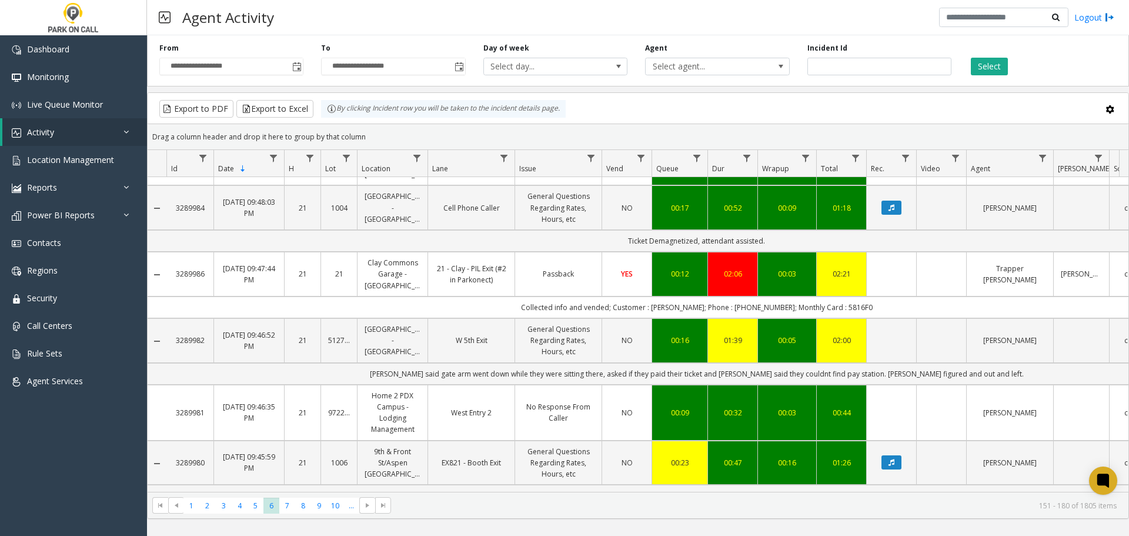
scroll to position [1620, 0]
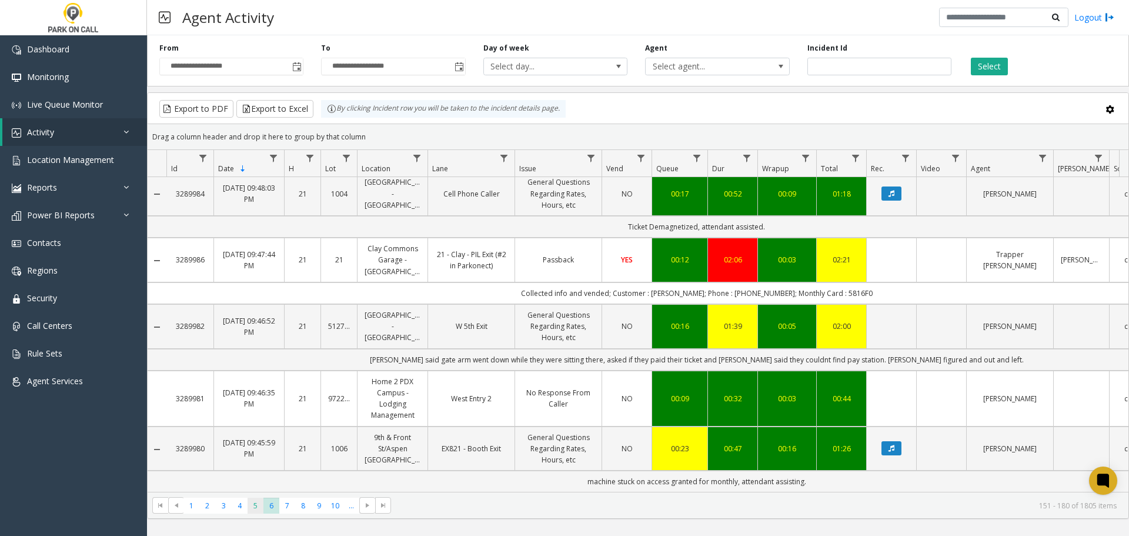
click at [248, 508] on span "5" at bounding box center [256, 506] width 16 height 16
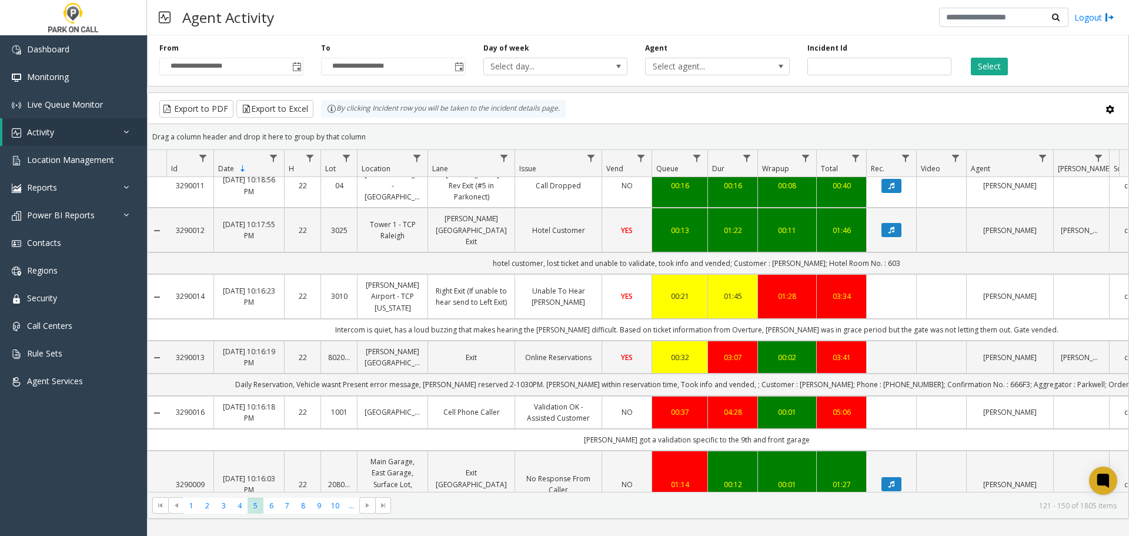
scroll to position [1641, 0]
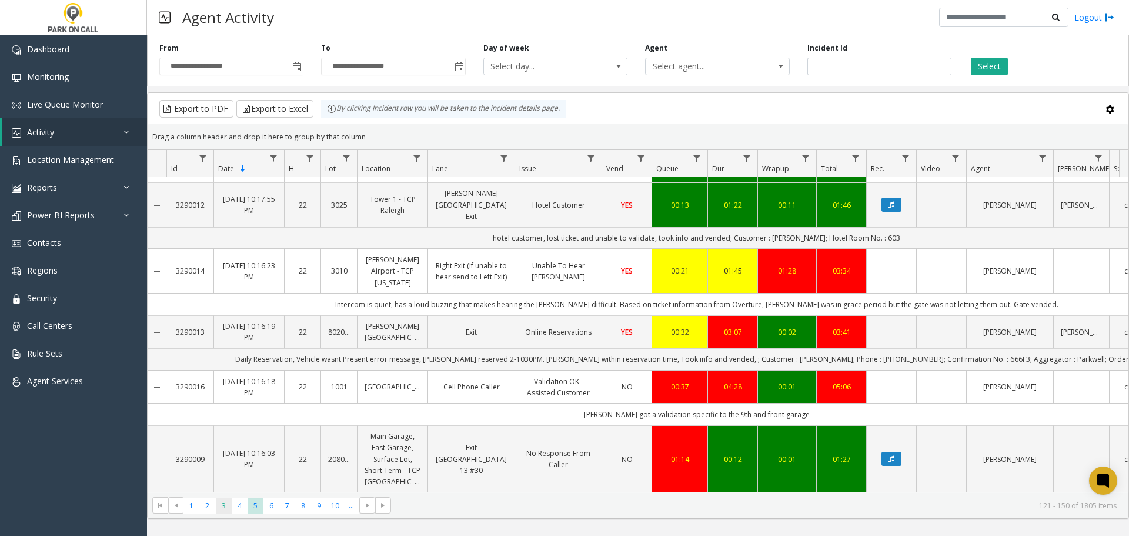
click at [225, 509] on span "3" at bounding box center [224, 506] width 16 height 16
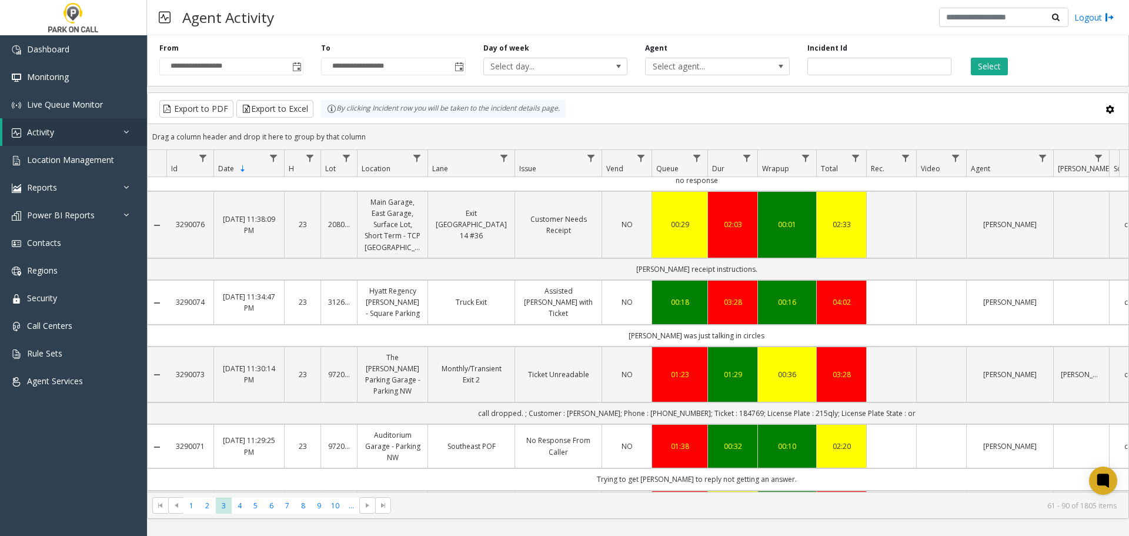
scroll to position [1842, 0]
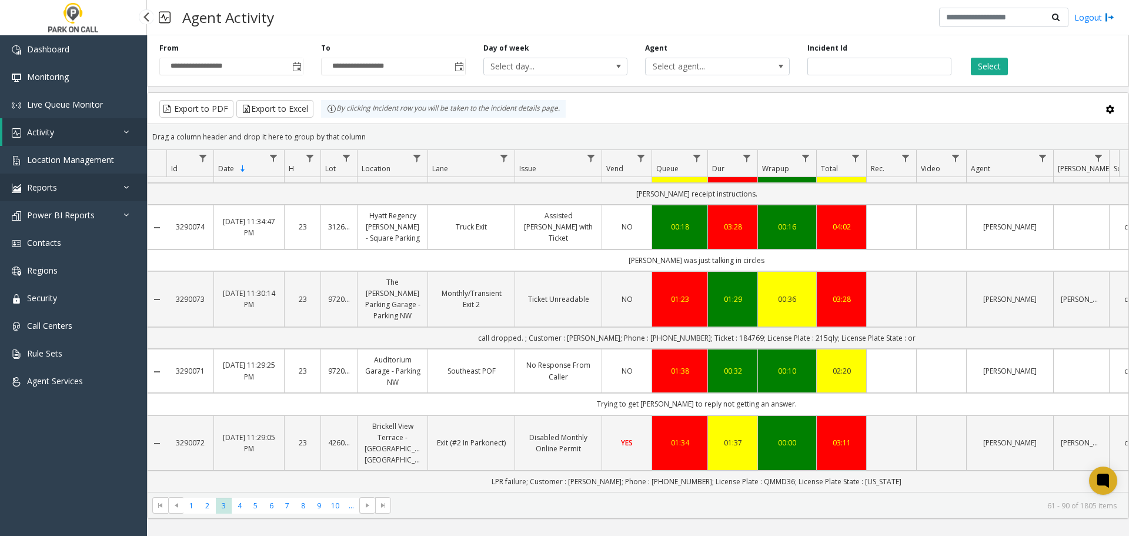
click at [45, 184] on span "Reports" at bounding box center [42, 187] width 30 height 11
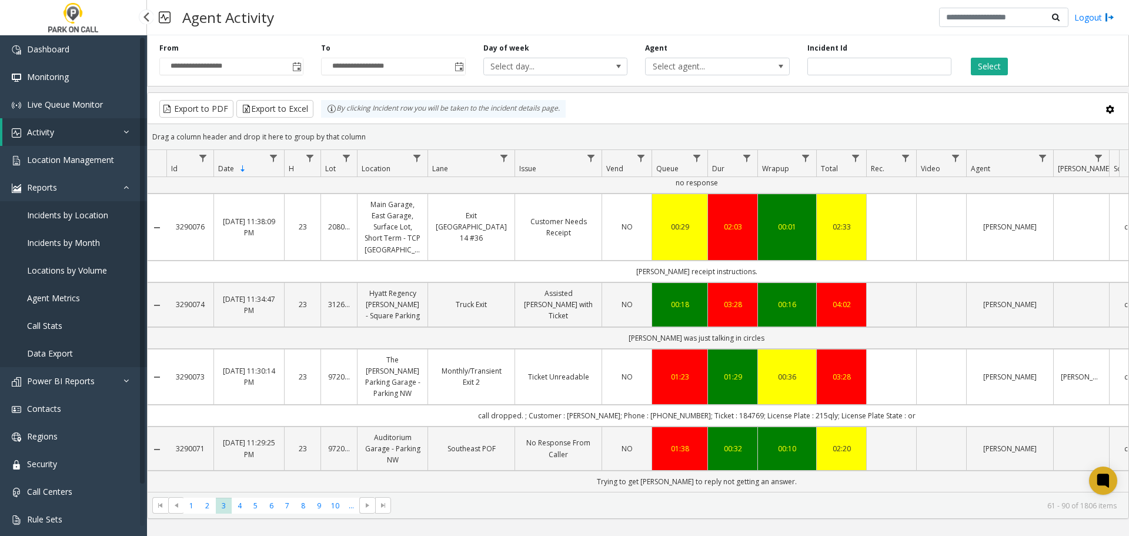
click at [56, 295] on span "Agent Metrics" at bounding box center [53, 297] width 53 height 11
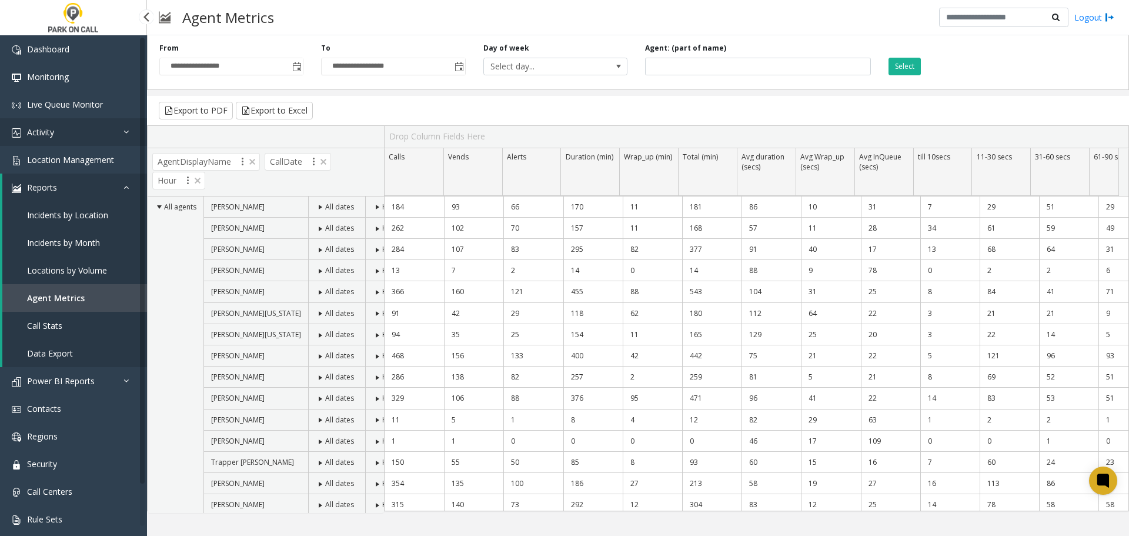
click at [34, 131] on span "Activity" at bounding box center [40, 131] width 27 height 11
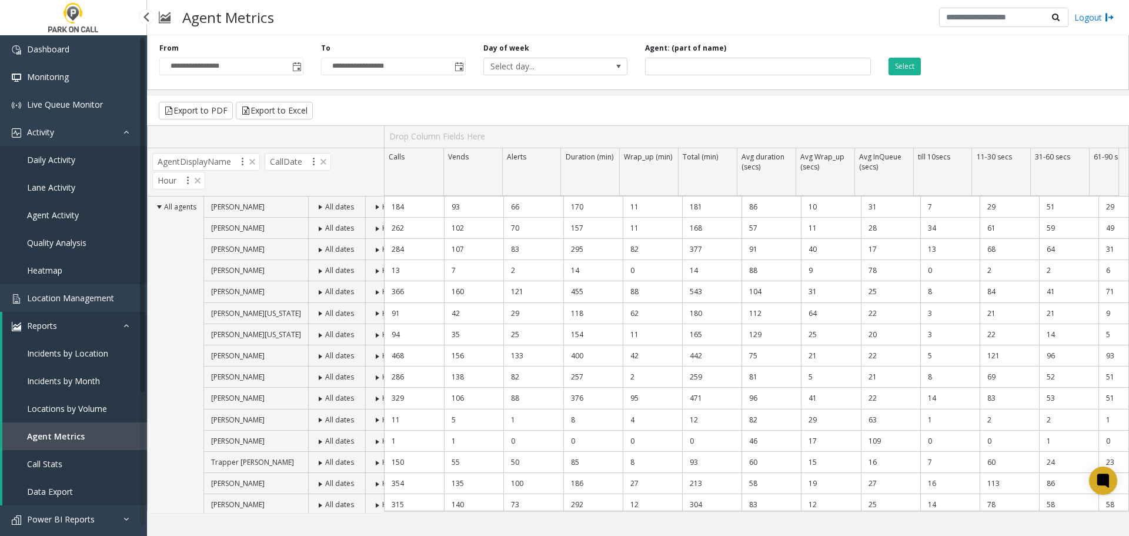
click at [42, 159] on span "Daily Activity" at bounding box center [51, 159] width 48 height 11
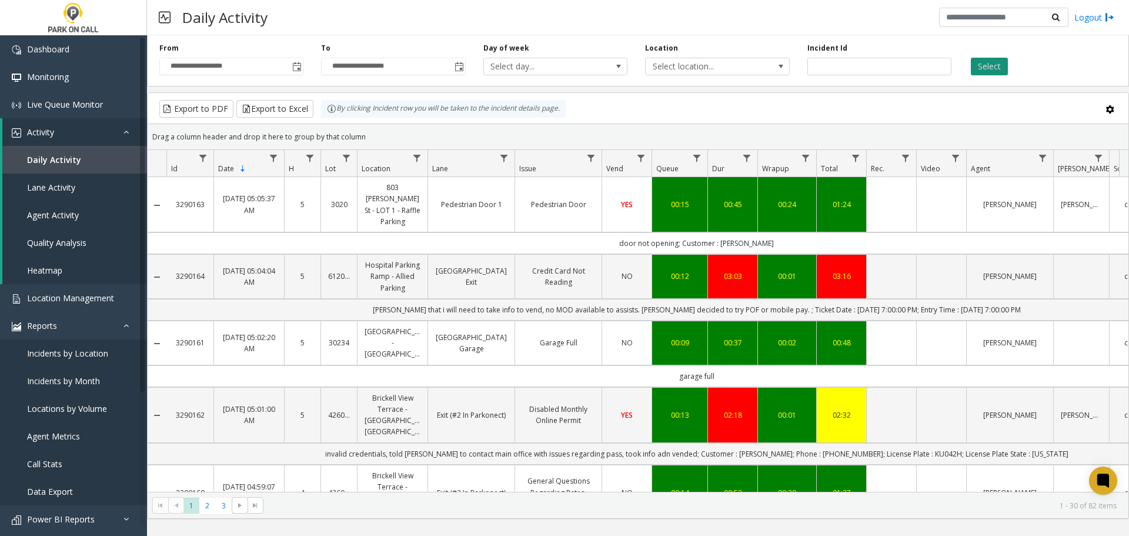
click at [986, 65] on button "Select" at bounding box center [989, 67] width 37 height 18
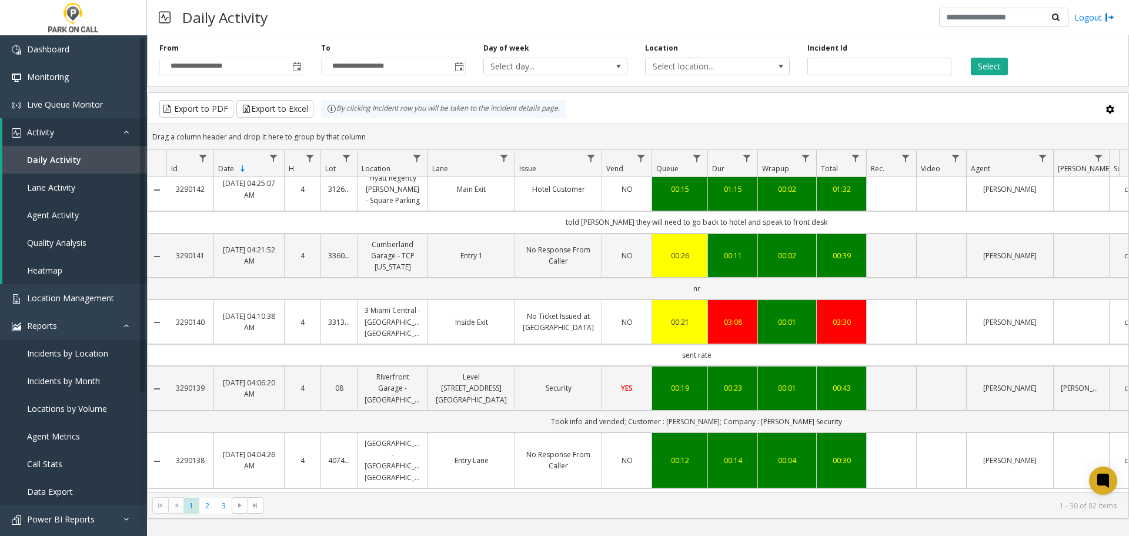
scroll to position [1675, 0]
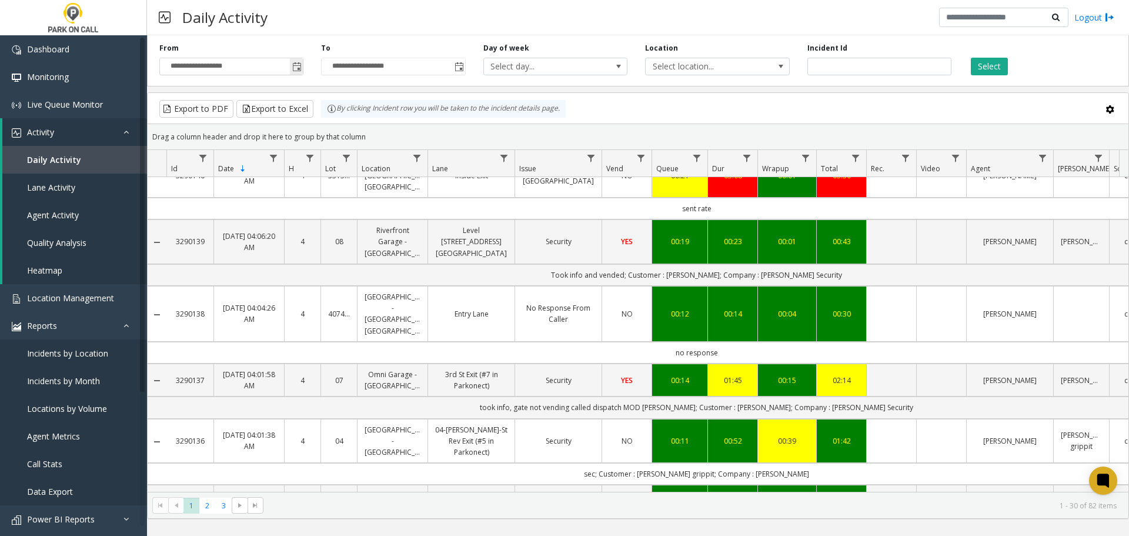
click at [295, 68] on span "Toggle popup" at bounding box center [296, 66] width 9 height 9
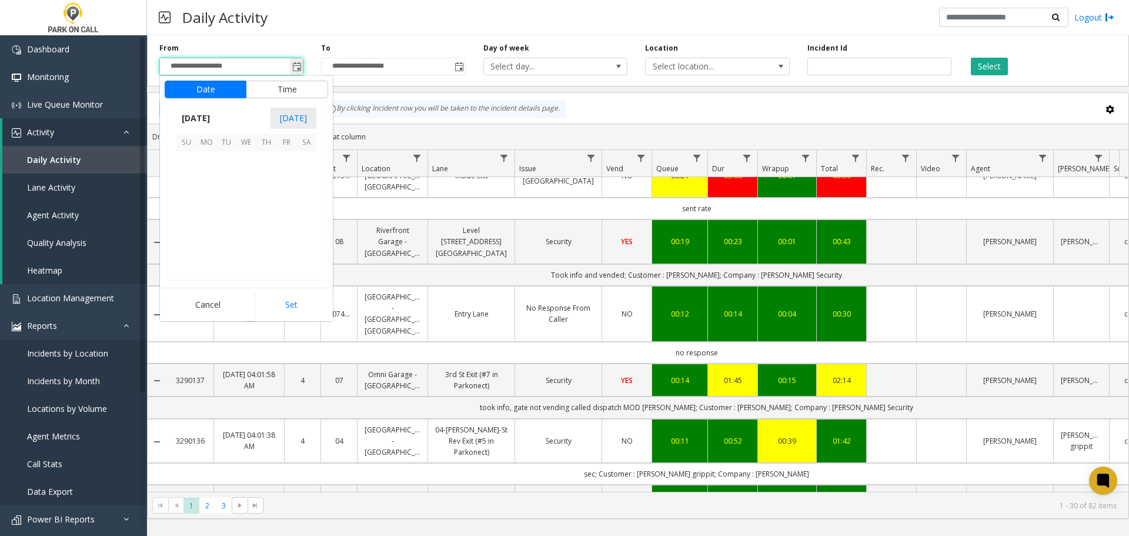
scroll to position [211118, 0]
click at [255, 182] on span "10" at bounding box center [246, 181] width 20 height 20
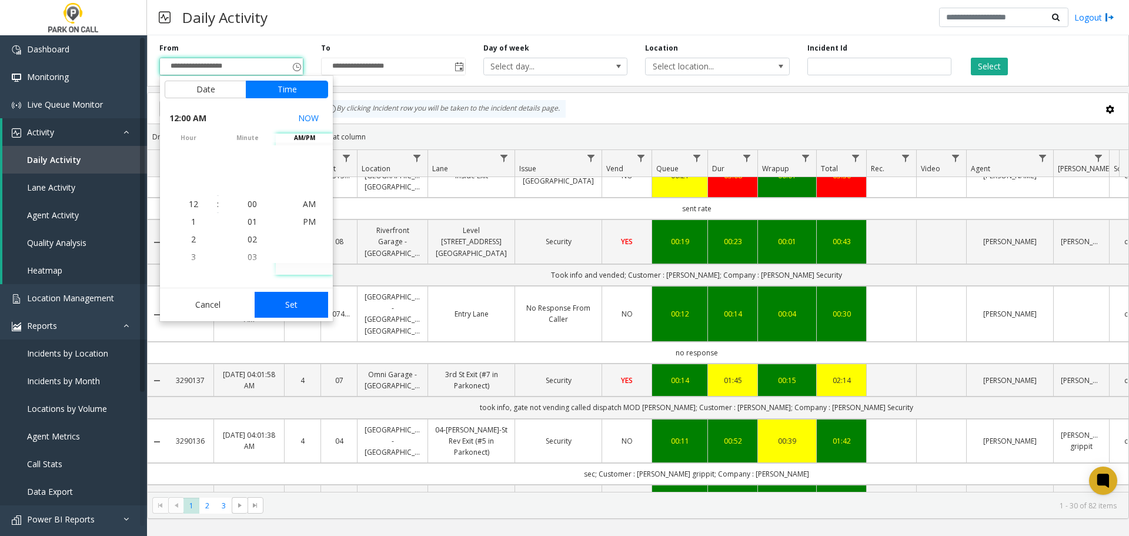
click at [291, 309] on button "Set" at bounding box center [292, 305] width 74 height 26
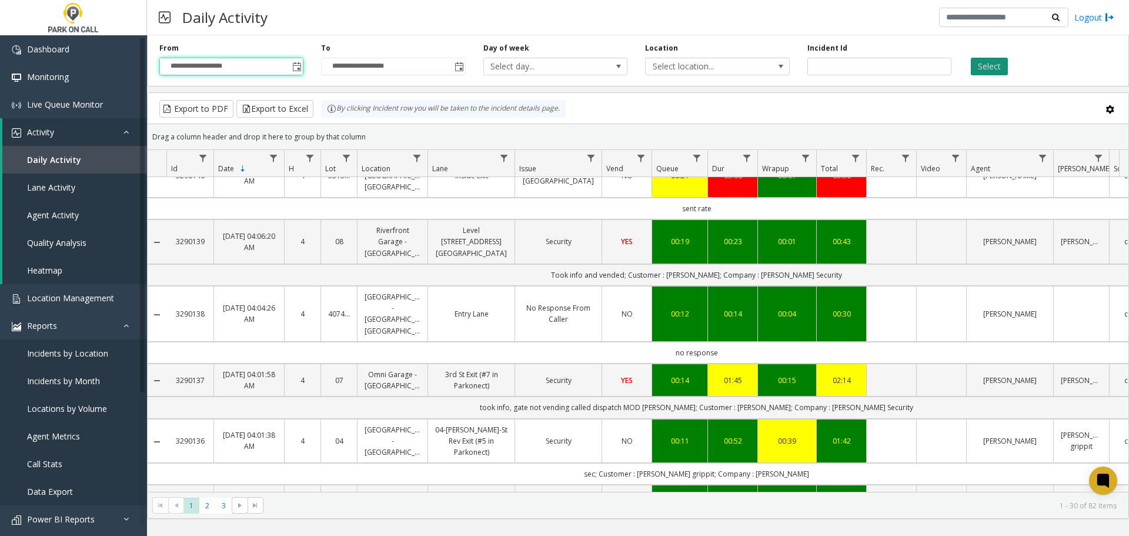
click at [1001, 70] on button "Select" at bounding box center [989, 67] width 37 height 18
click at [222, 505] on span "3" at bounding box center [224, 506] width 16 height 16
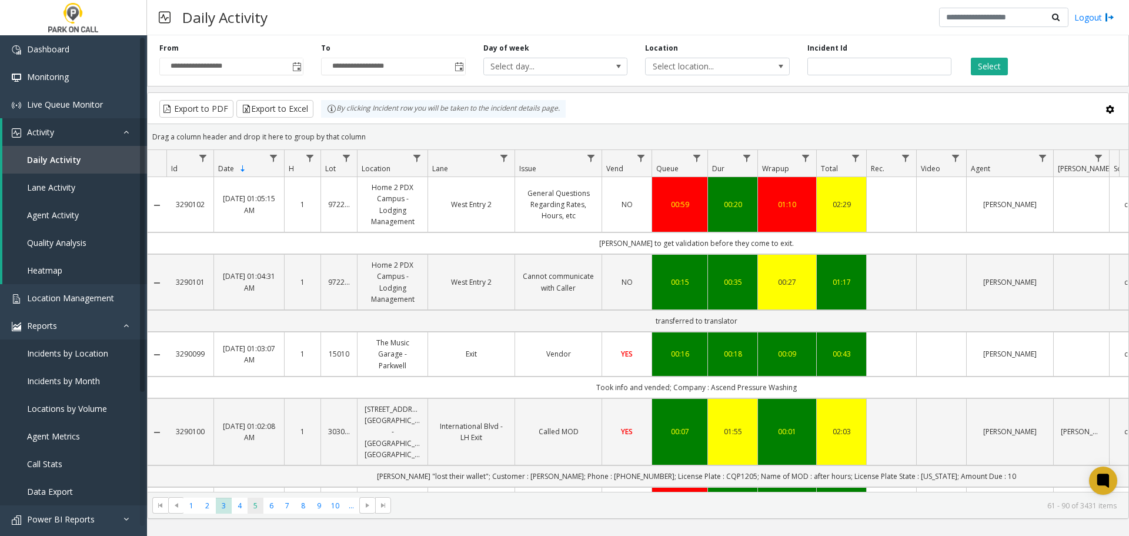
click at [252, 506] on span "5" at bounding box center [256, 506] width 16 height 16
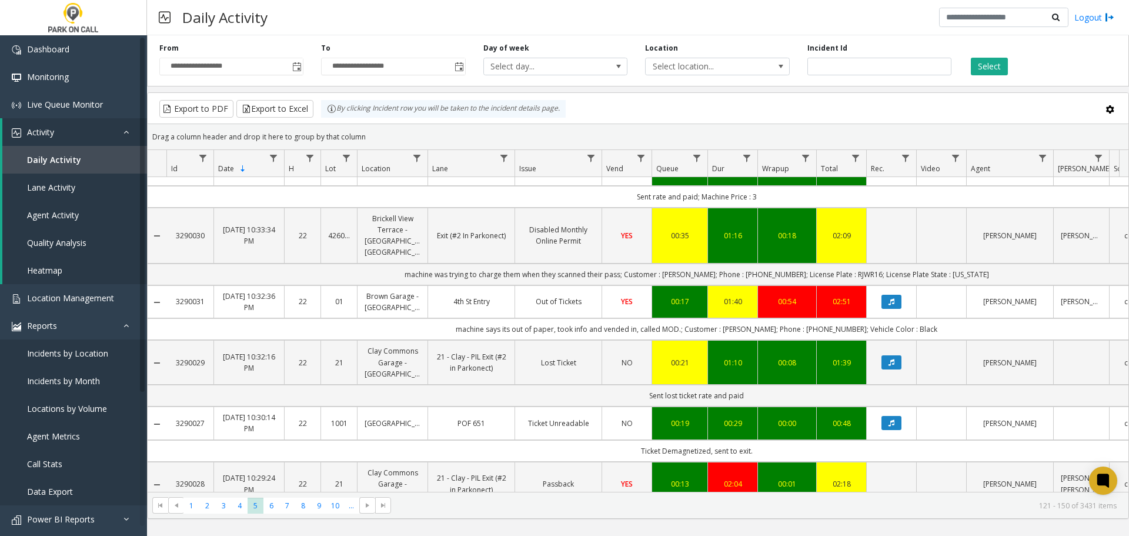
scroll to position [706, 0]
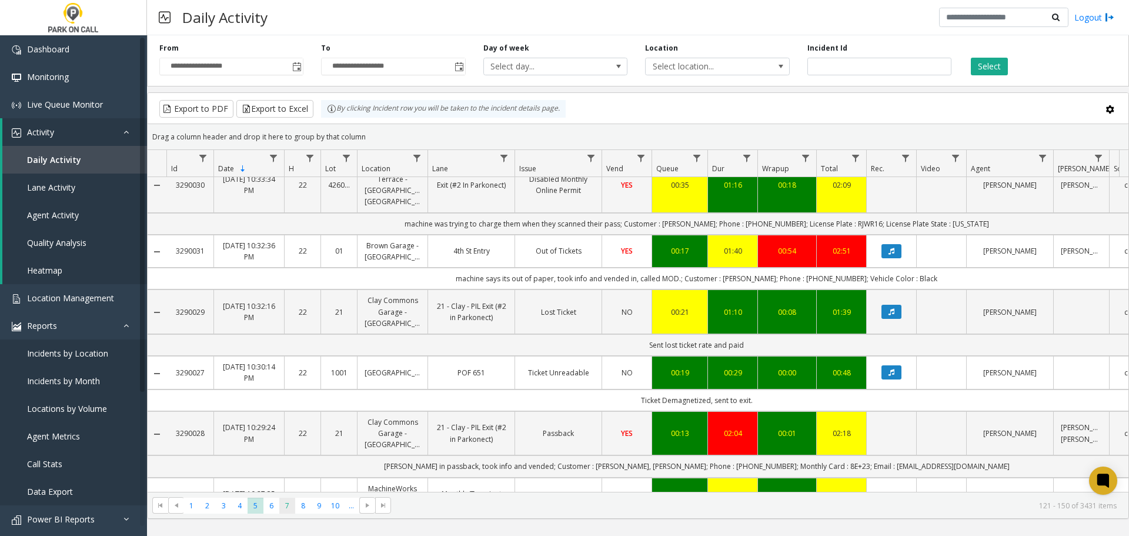
click at [285, 506] on span "7" at bounding box center [287, 506] width 16 height 16
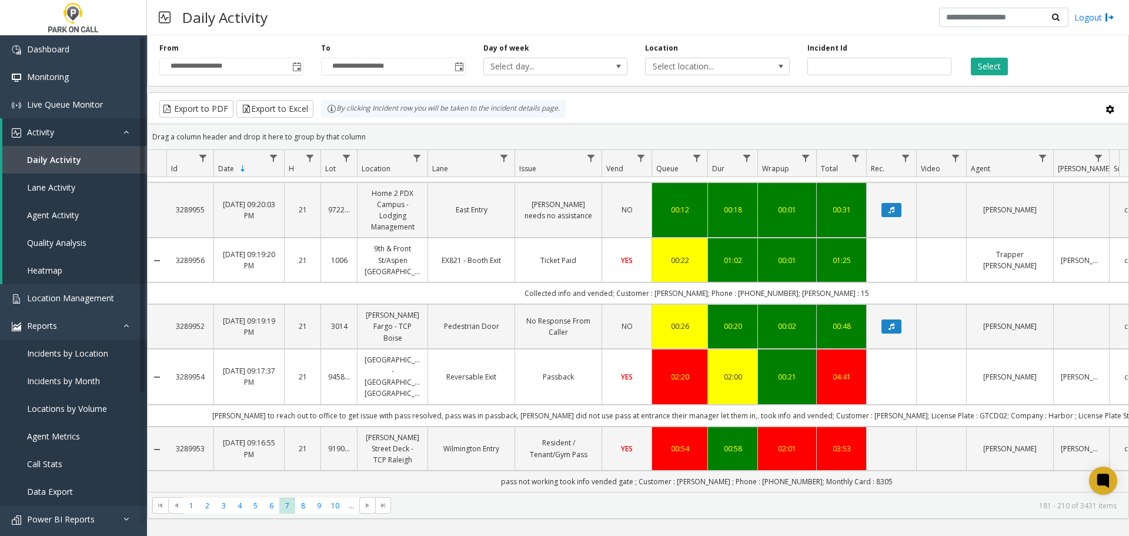
scroll to position [1521, 0]
click at [338, 506] on span "10" at bounding box center [336, 506] width 16 height 16
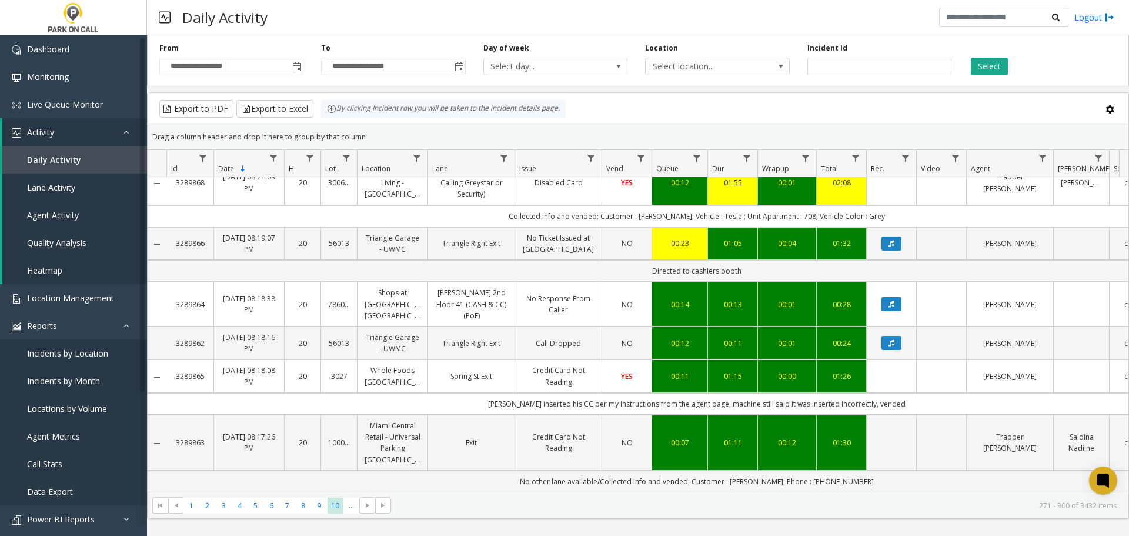
scroll to position [1522, 0]
click at [366, 506] on span "Go to the next page" at bounding box center [367, 505] width 9 height 9
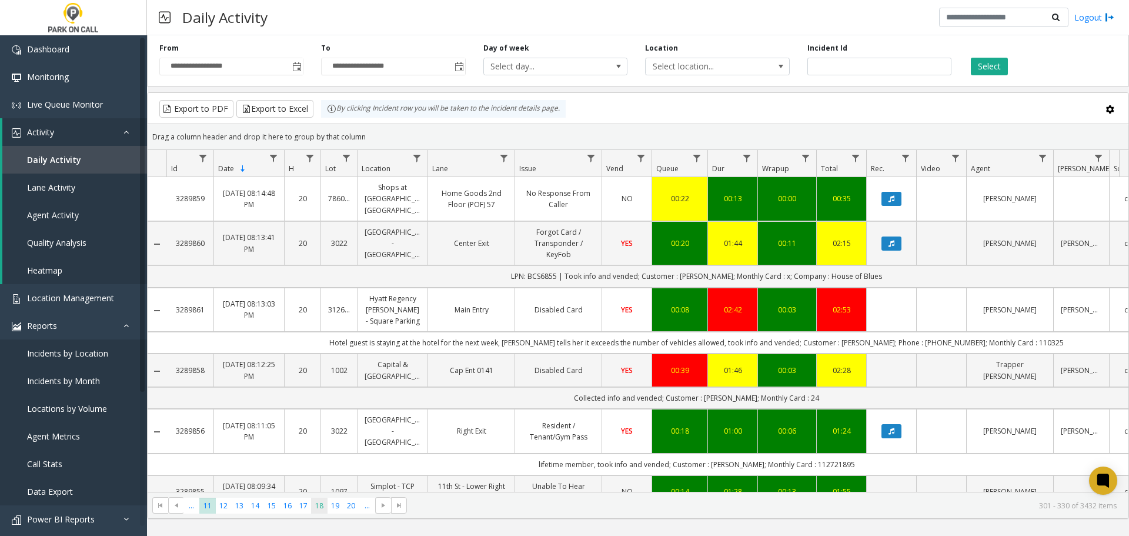
click at [314, 508] on span "18" at bounding box center [319, 506] width 16 height 16
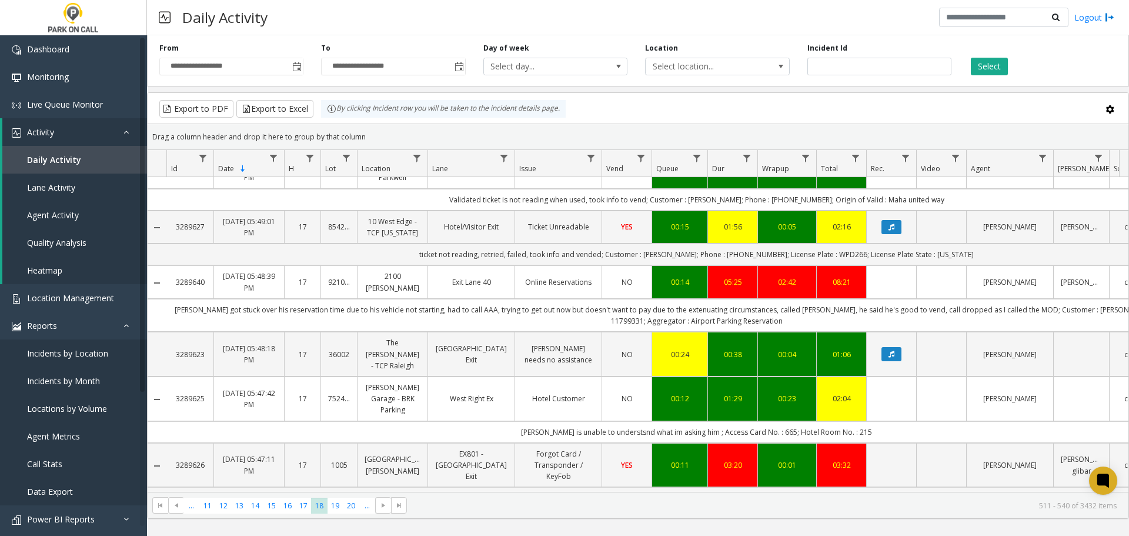
scroll to position [1396, 0]
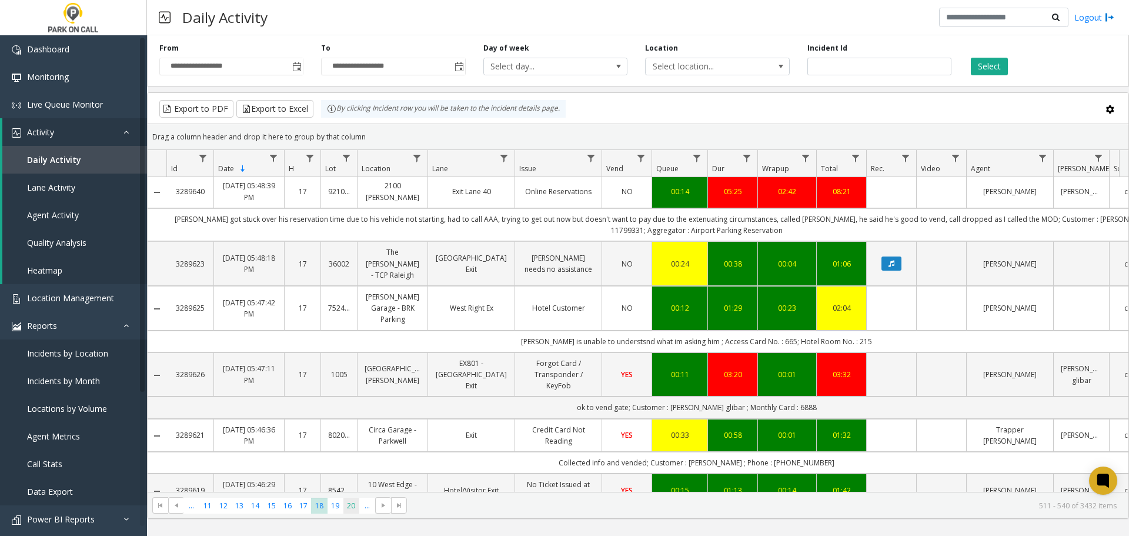
click at [352, 506] on span "20" at bounding box center [352, 506] width 16 height 16
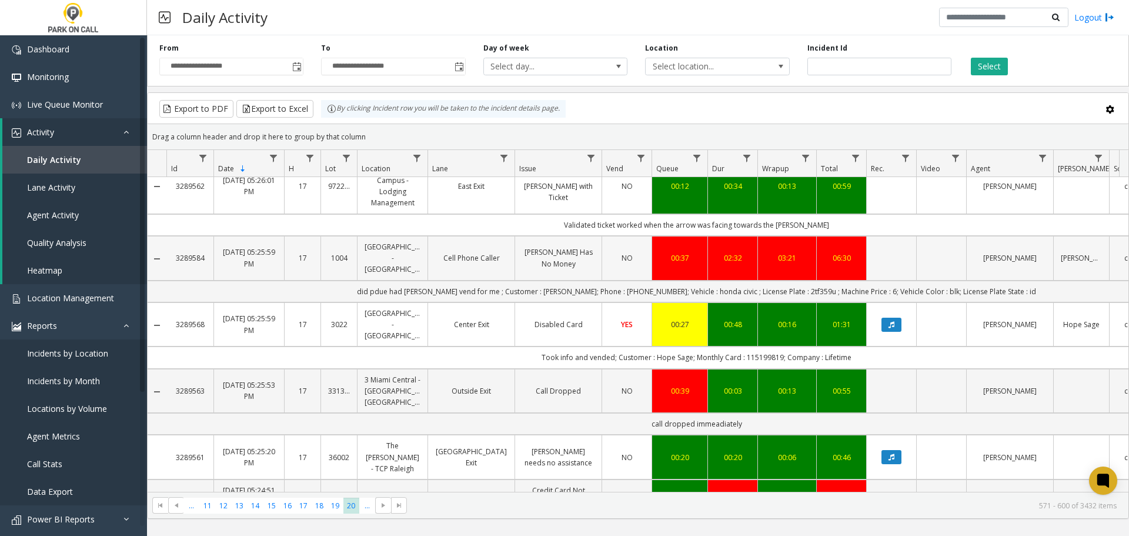
scroll to position [1464, 0]
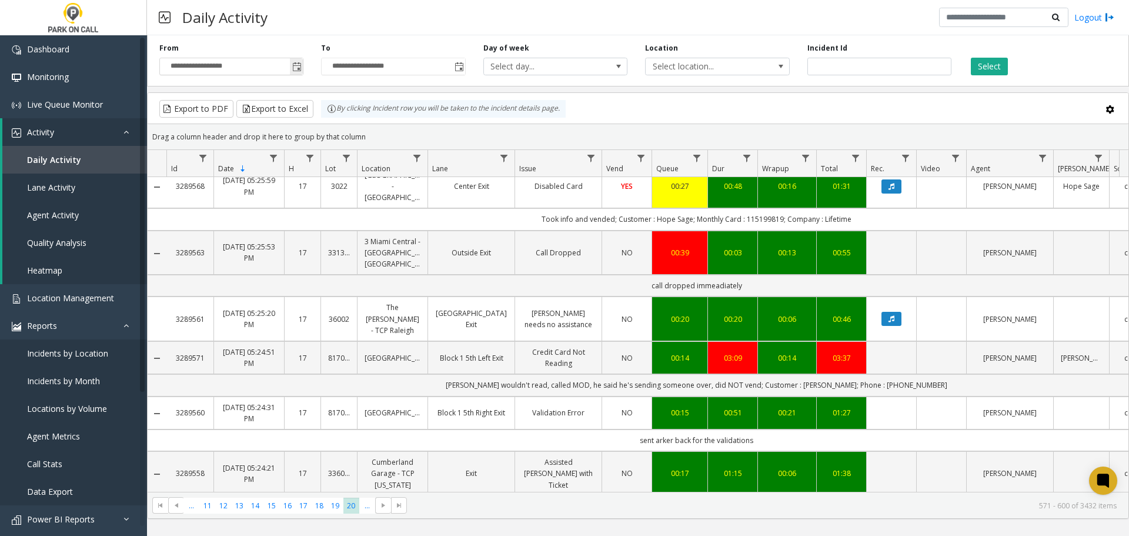
click at [294, 67] on span "Toggle popup" at bounding box center [296, 66] width 9 height 9
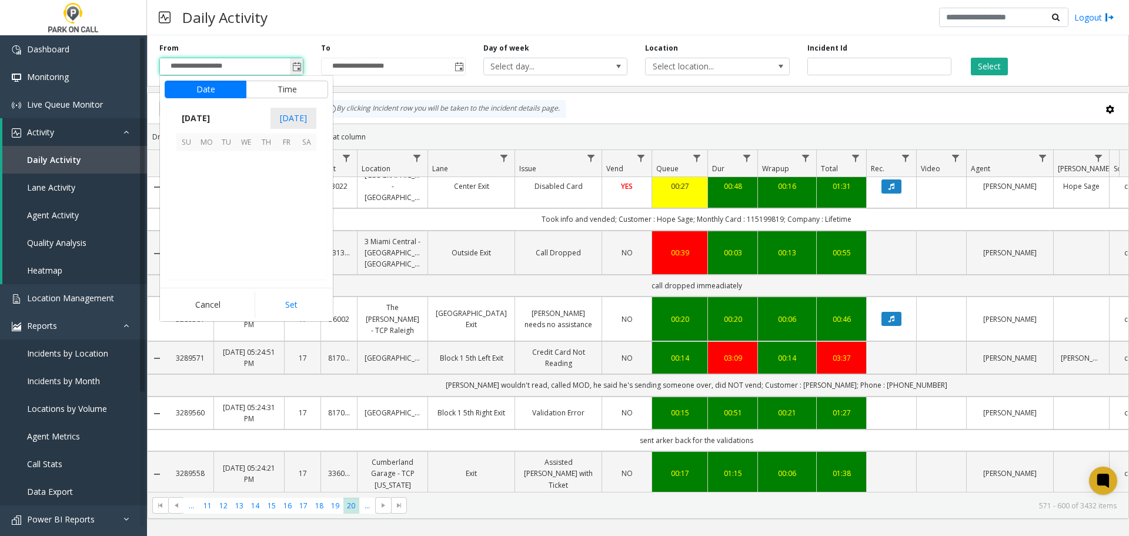
scroll to position [211118, 0]
click at [192, 185] on span "7" at bounding box center [186, 181] width 20 height 20
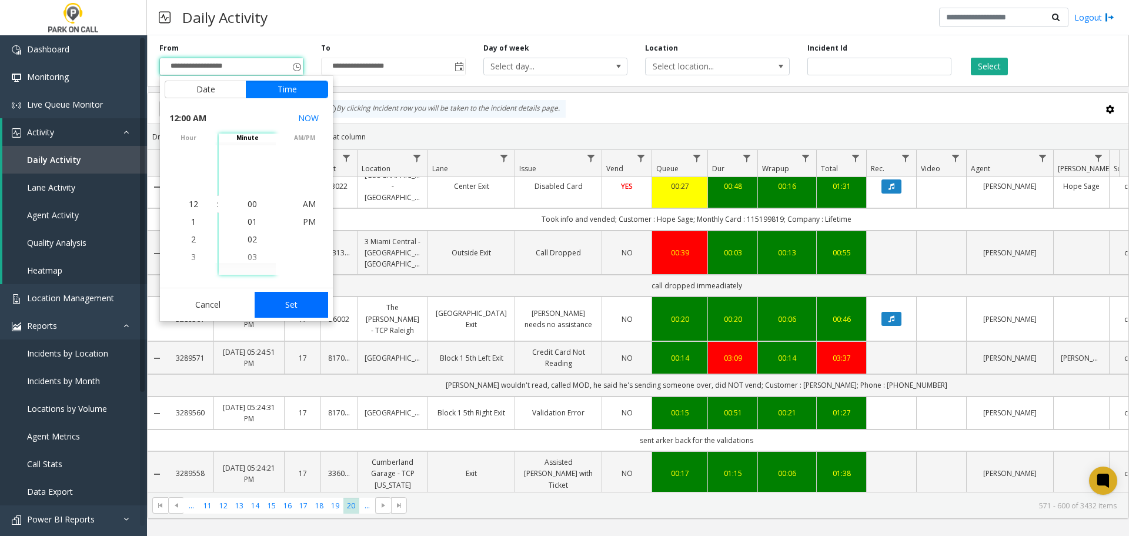
click at [294, 309] on button "Set" at bounding box center [292, 305] width 74 height 26
type input "**********"
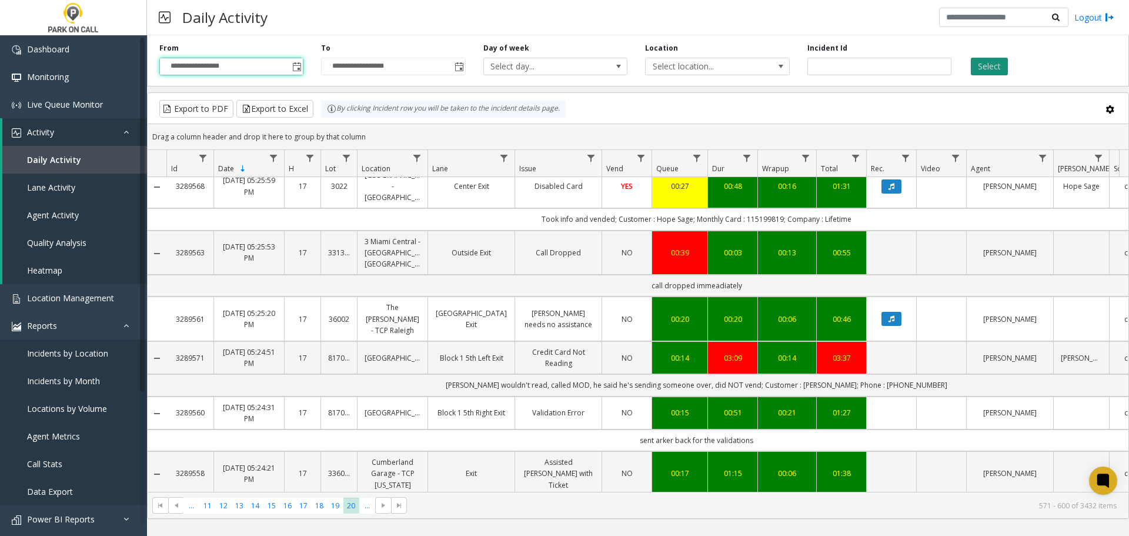
click at [998, 68] on button "Select" at bounding box center [989, 67] width 37 height 18
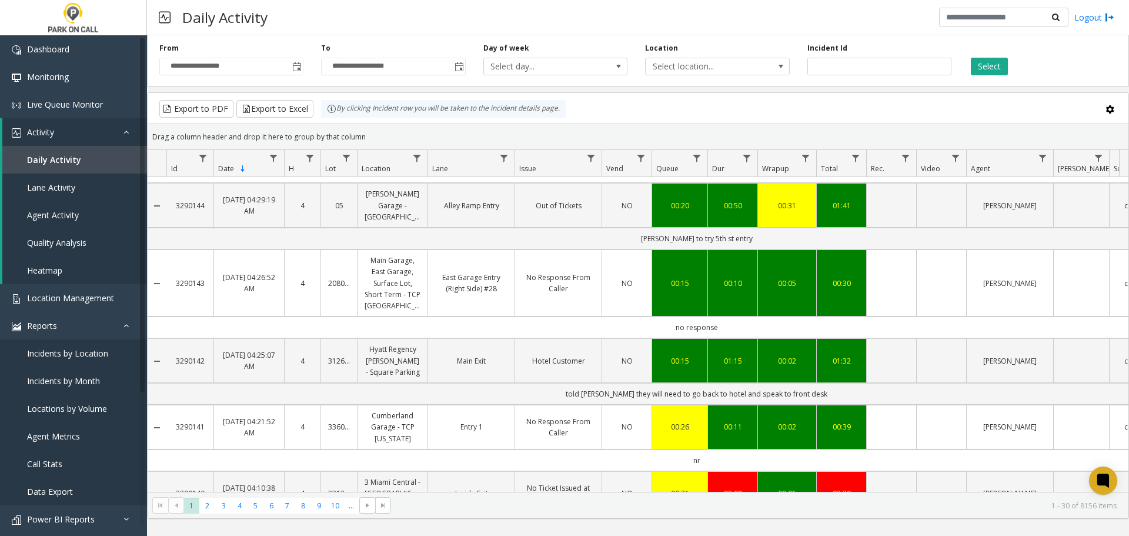
scroll to position [1675, 0]
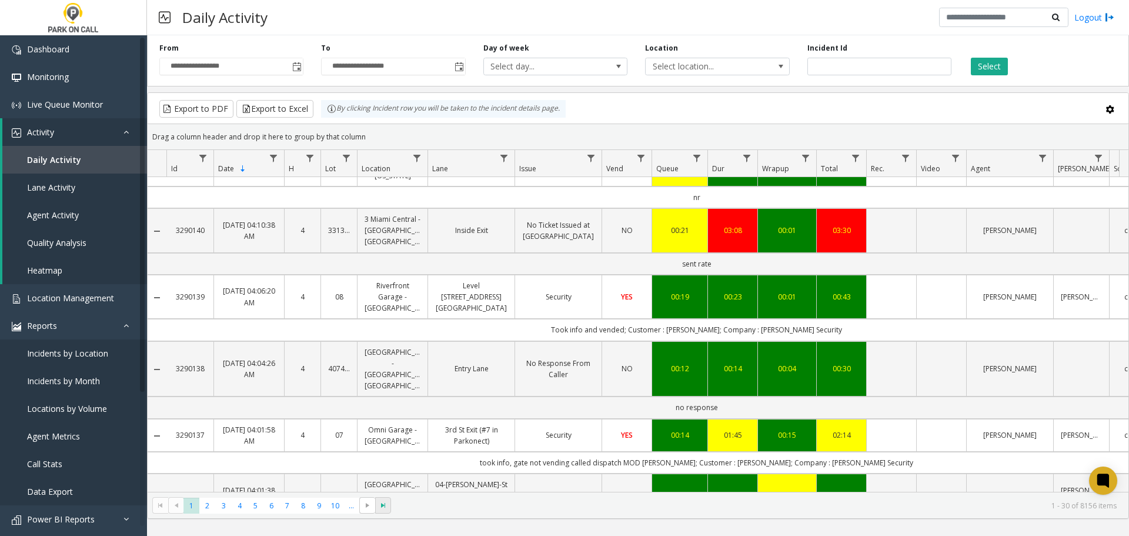
click at [386, 508] on span "Go to the last page" at bounding box center [383, 505] width 9 height 9
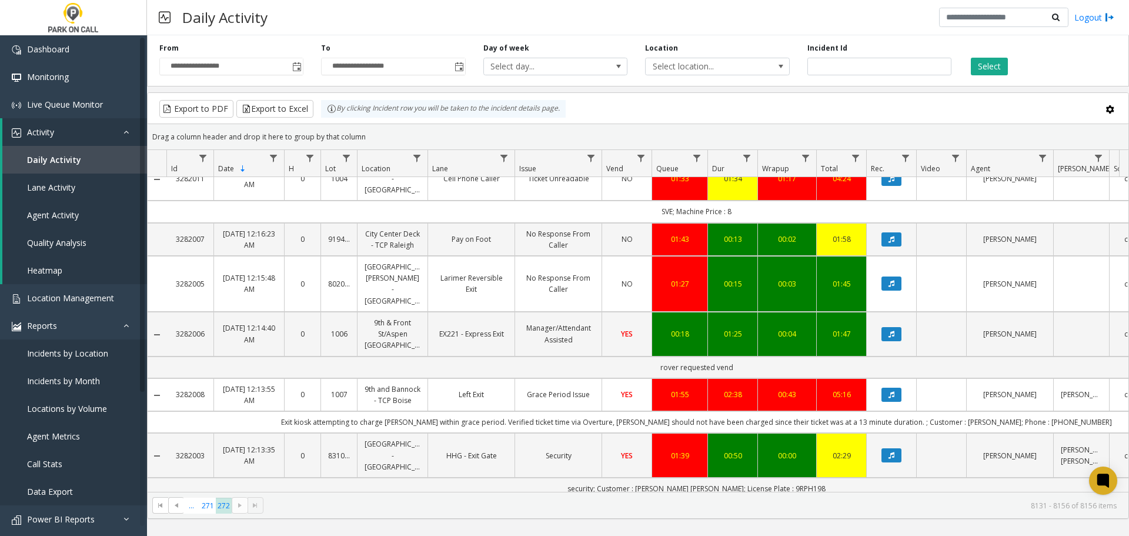
scroll to position [228, 0]
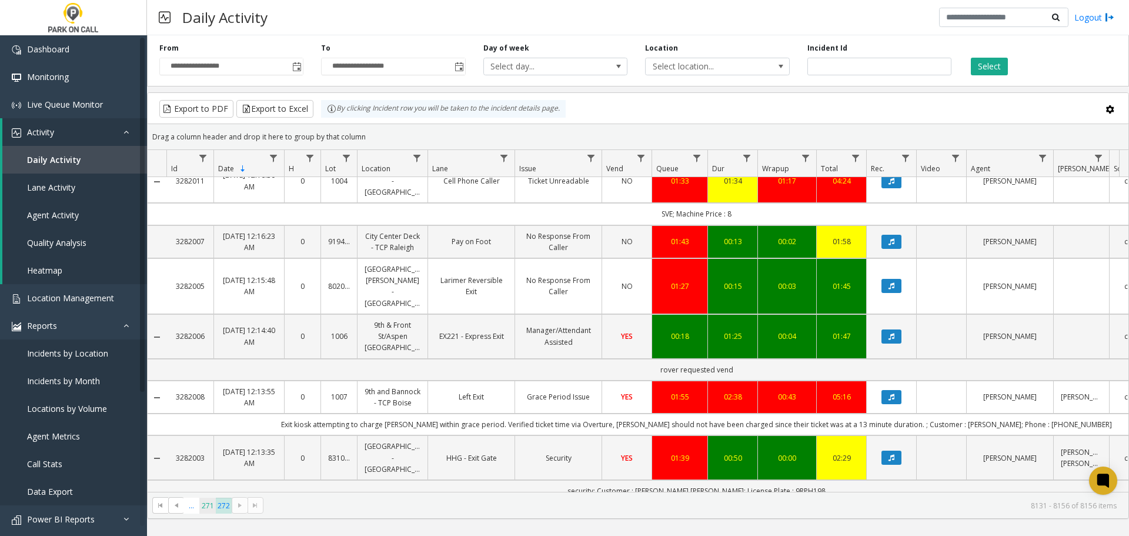
click at [206, 506] on span "271" at bounding box center [207, 506] width 16 height 16
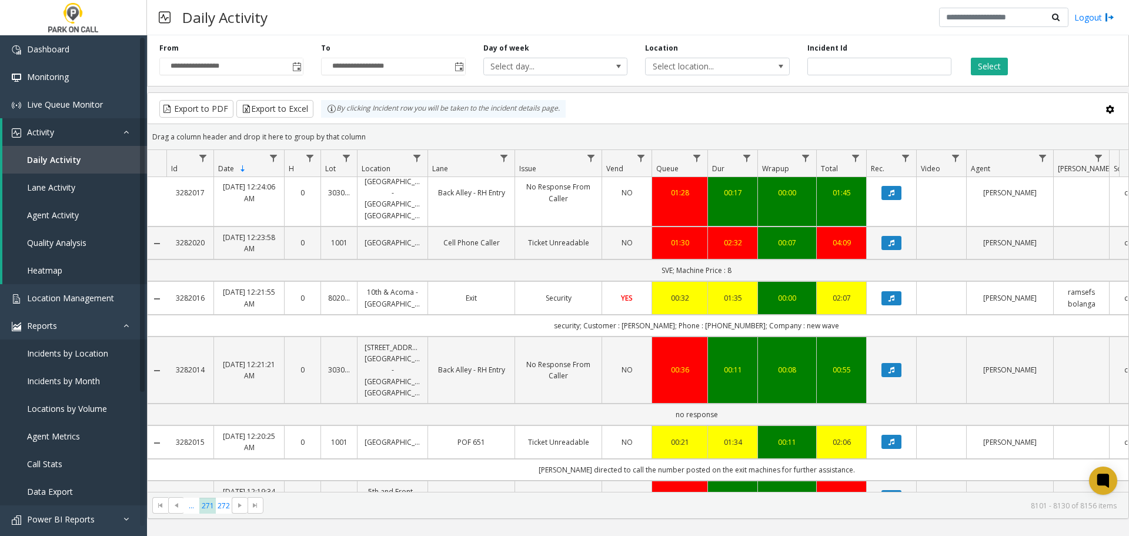
scroll to position [1508, 0]
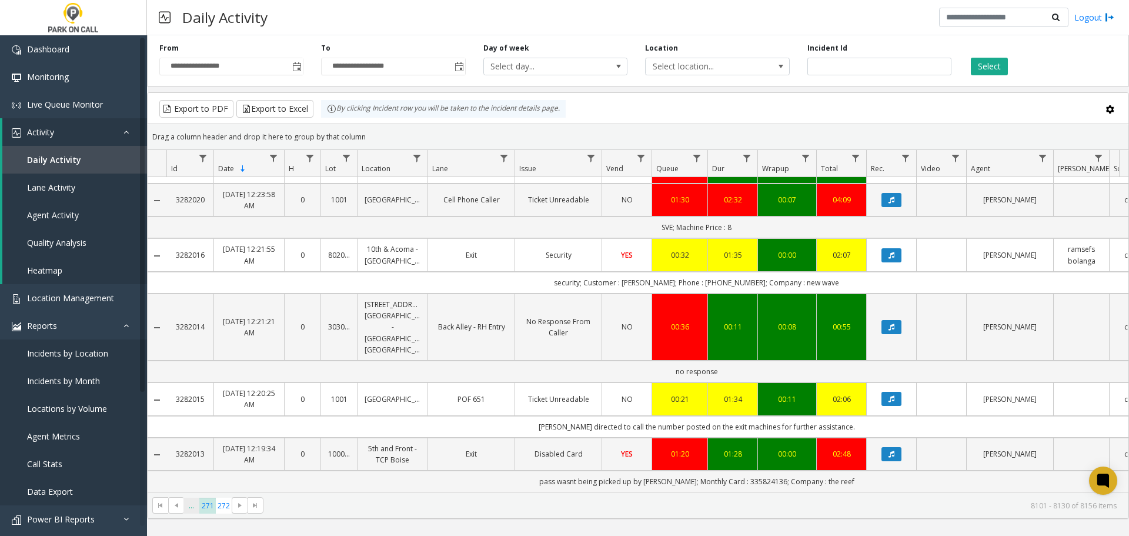
click at [191, 508] on span "..." at bounding box center [192, 506] width 16 height 16
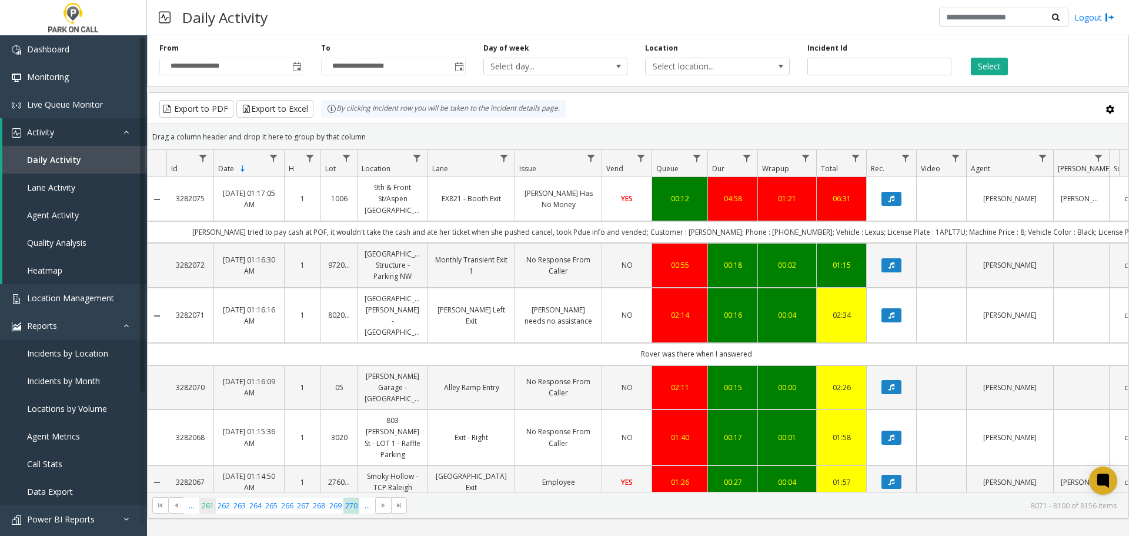
click at [210, 508] on span "261" at bounding box center [207, 506] width 16 height 16
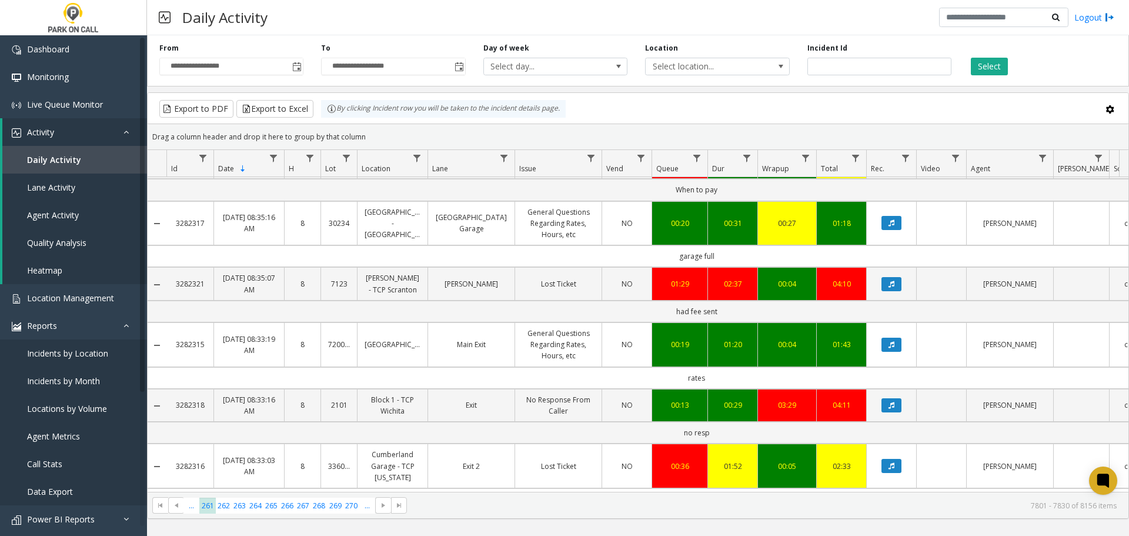
scroll to position [1561, 0]
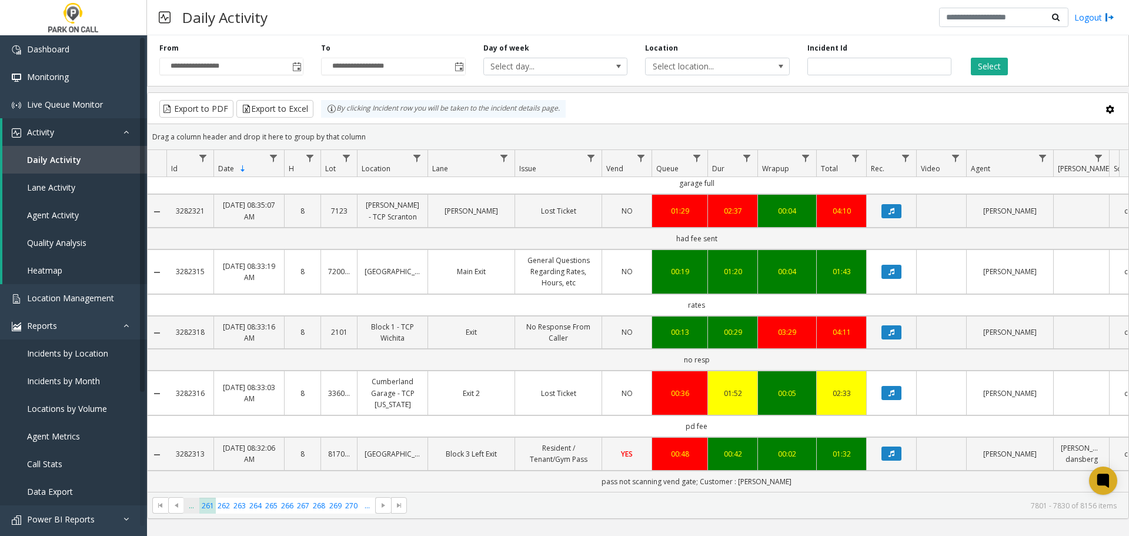
click at [189, 505] on span "..." at bounding box center [192, 506] width 16 height 16
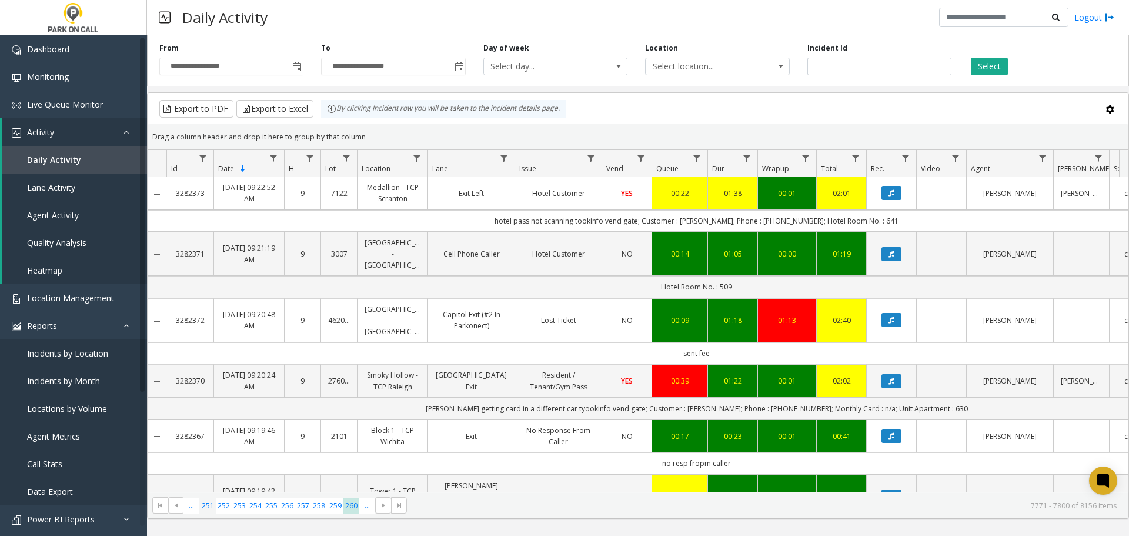
click at [208, 506] on span "251" at bounding box center [207, 506] width 16 height 16
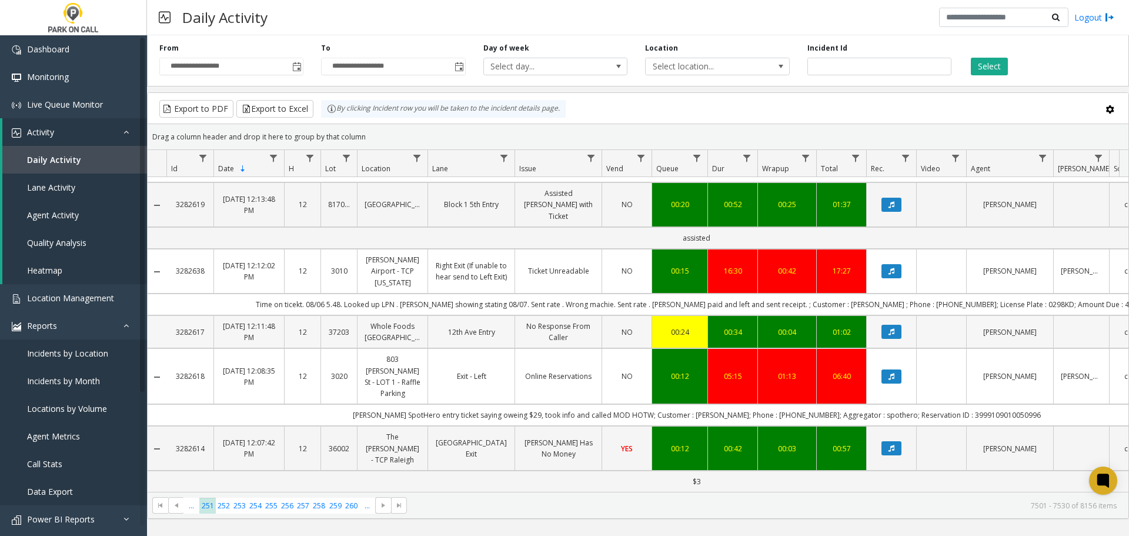
scroll to position [1461, 0]
click at [189, 505] on span "..." at bounding box center [192, 506] width 16 height 16
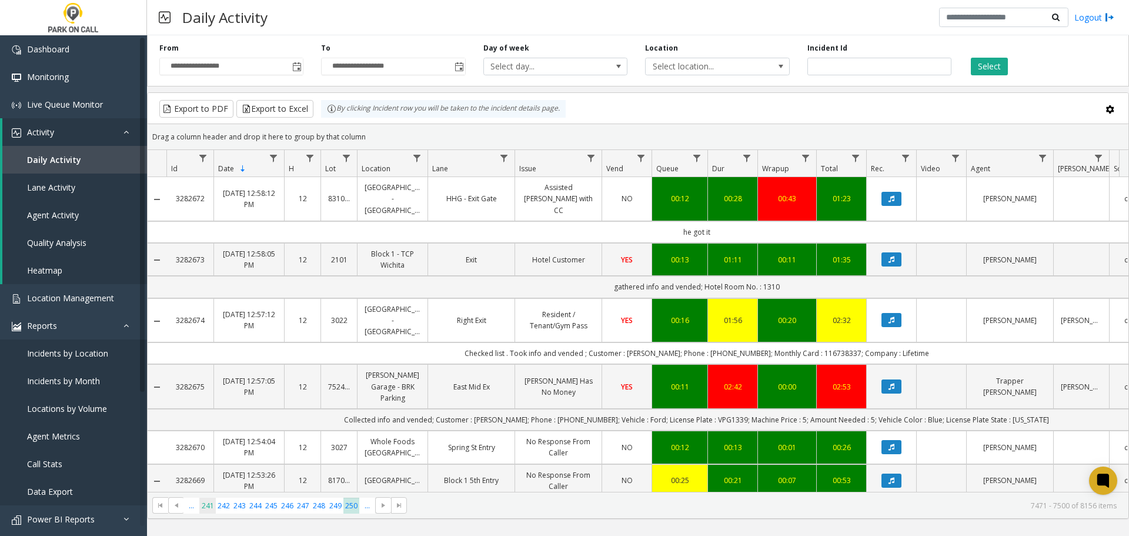
click at [209, 507] on span "241" at bounding box center [207, 506] width 16 height 16
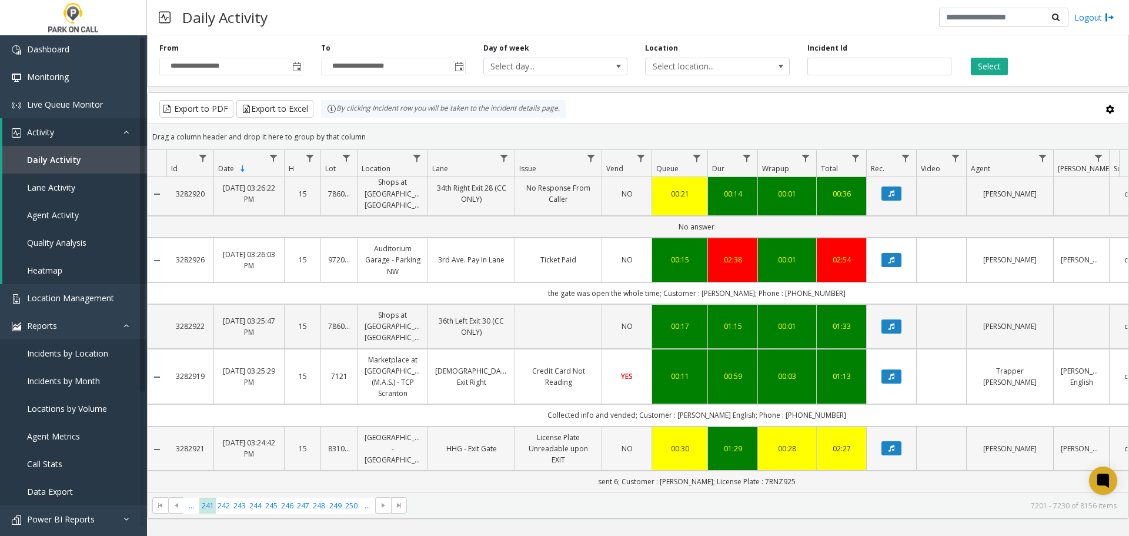
scroll to position [1498, 0]
click at [195, 505] on span "..." at bounding box center [192, 506] width 16 height 16
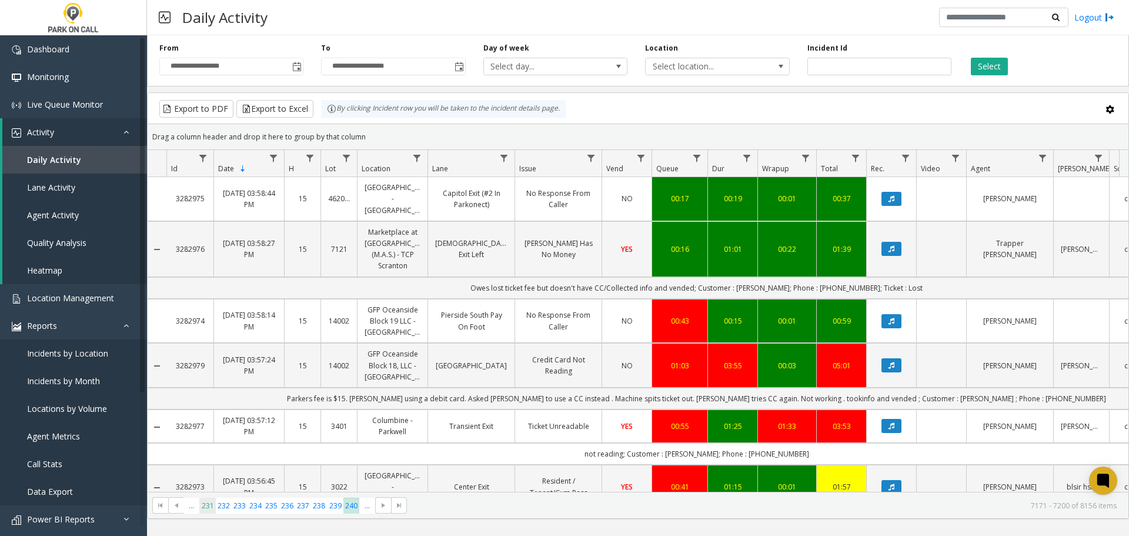
click at [209, 508] on span "231" at bounding box center [207, 506] width 16 height 16
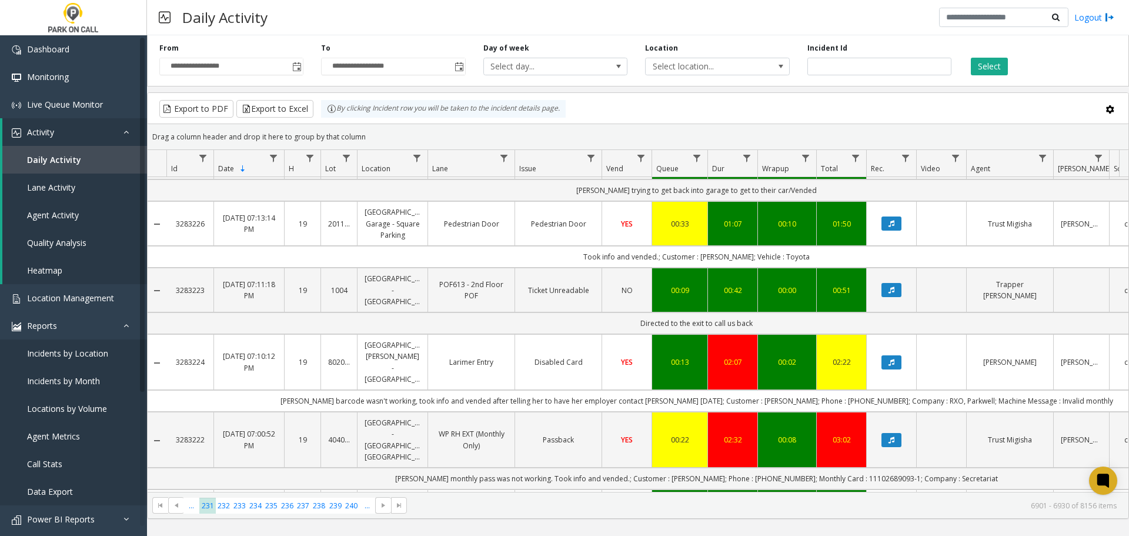
scroll to position [1641, 0]
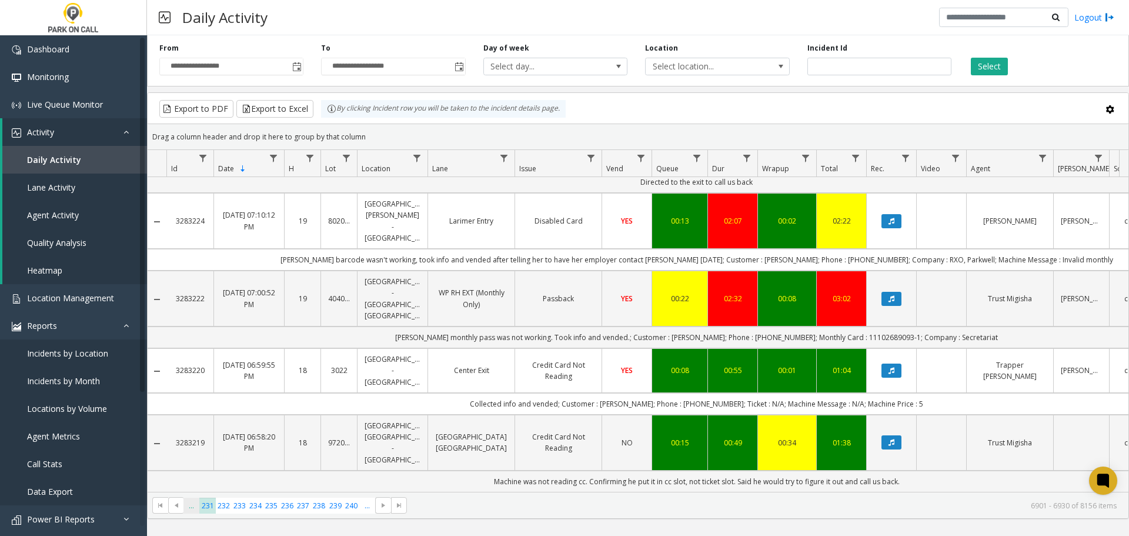
click at [195, 503] on span "..." at bounding box center [192, 506] width 16 height 16
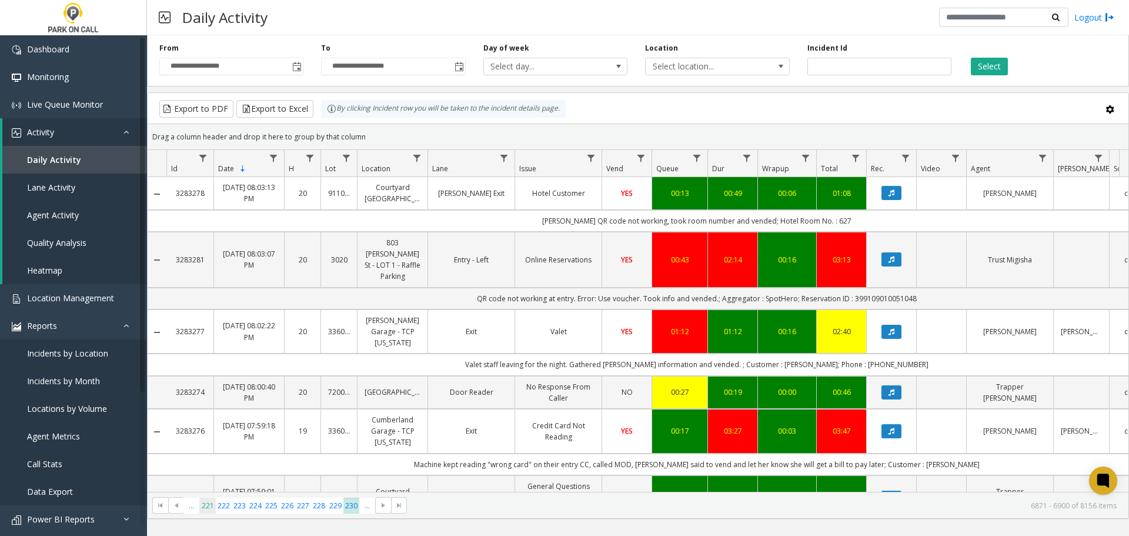
click at [205, 506] on span "221" at bounding box center [207, 506] width 16 height 16
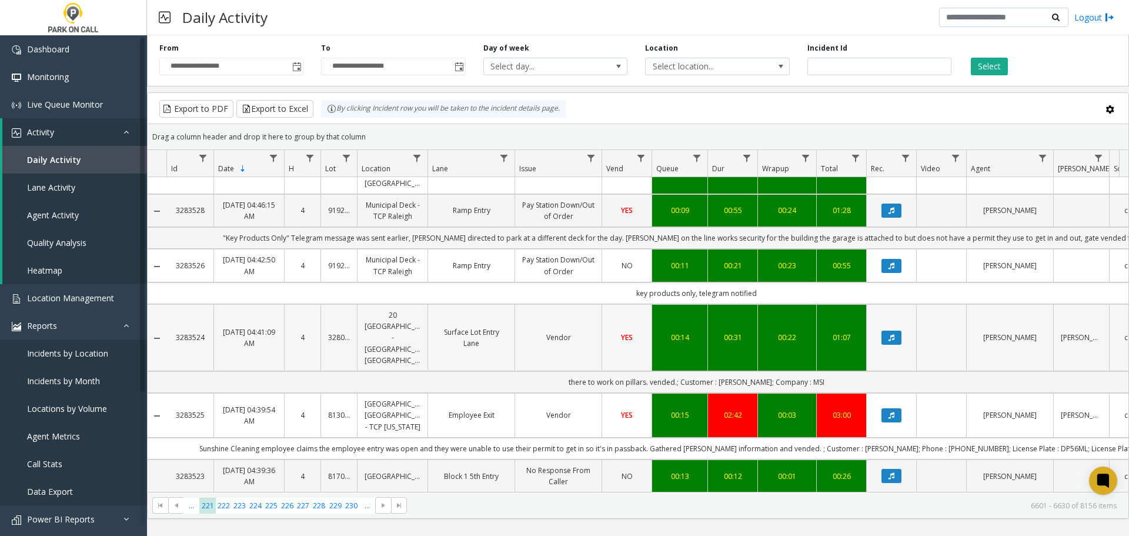
scroll to position [1541, 0]
click at [195, 503] on span "..." at bounding box center [192, 506] width 16 height 16
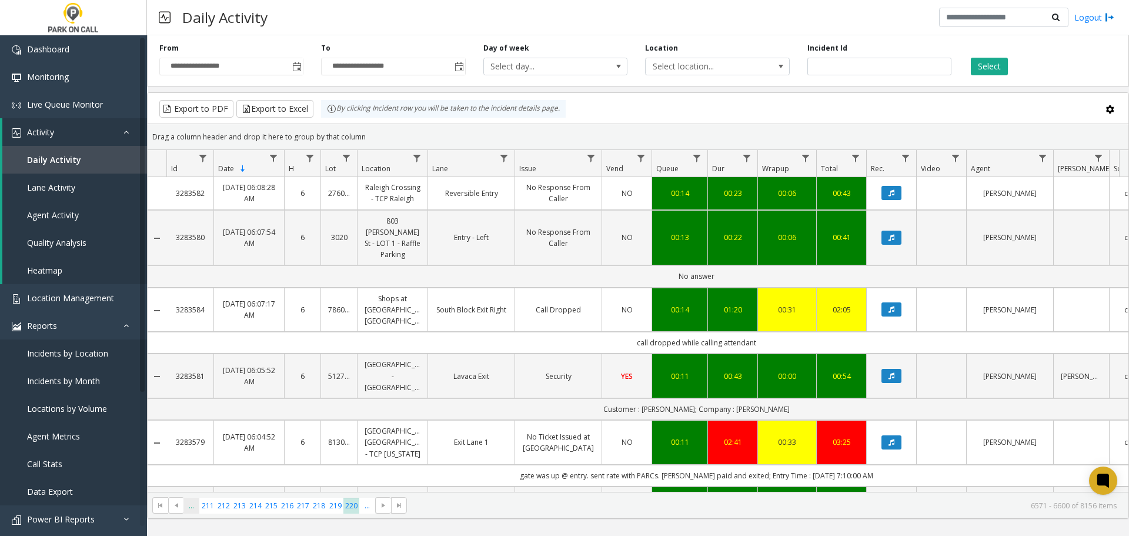
click at [195, 508] on span "..." at bounding box center [192, 506] width 16 height 16
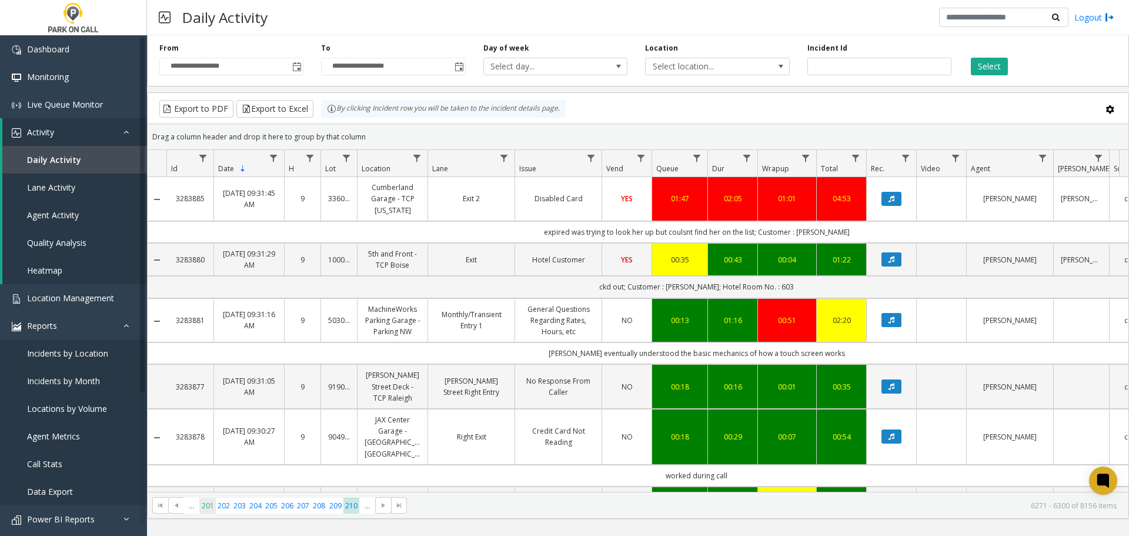
click at [205, 504] on span "201" at bounding box center [207, 506] width 16 height 16
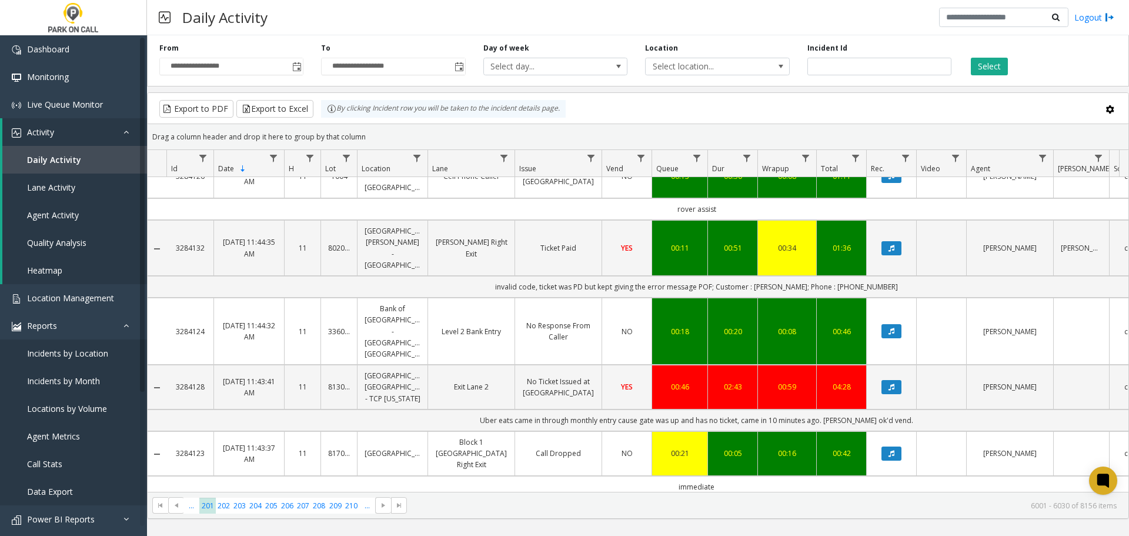
scroll to position [1642, 0]
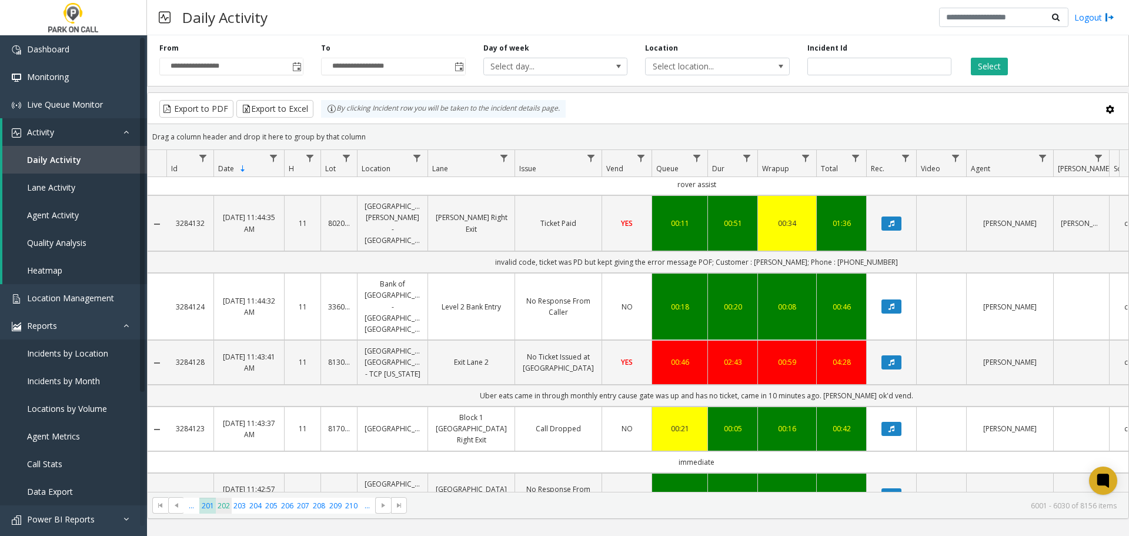
click at [224, 509] on span "202" at bounding box center [224, 506] width 16 height 16
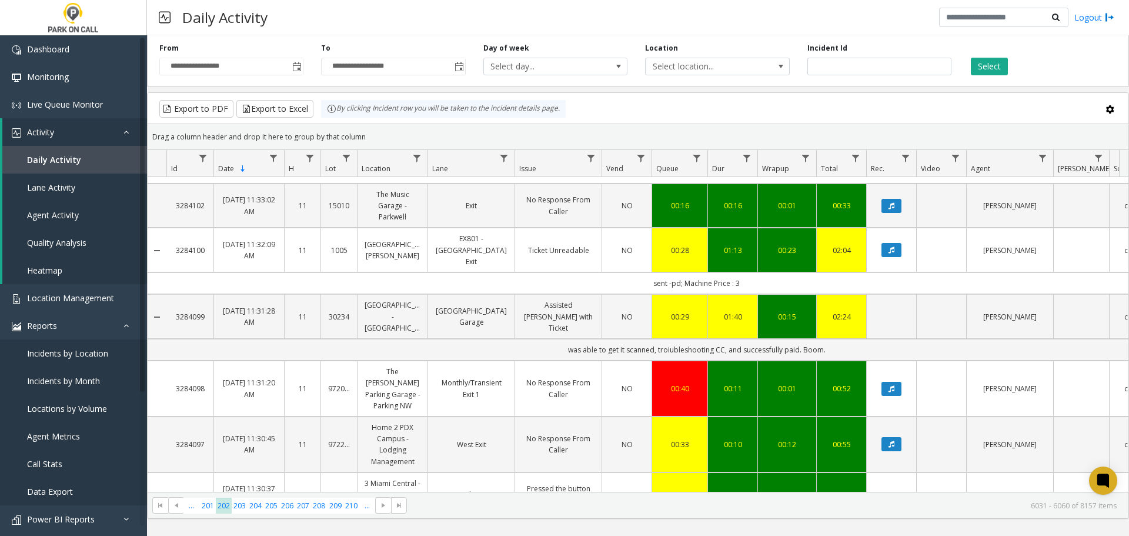
scroll to position [1364, 0]
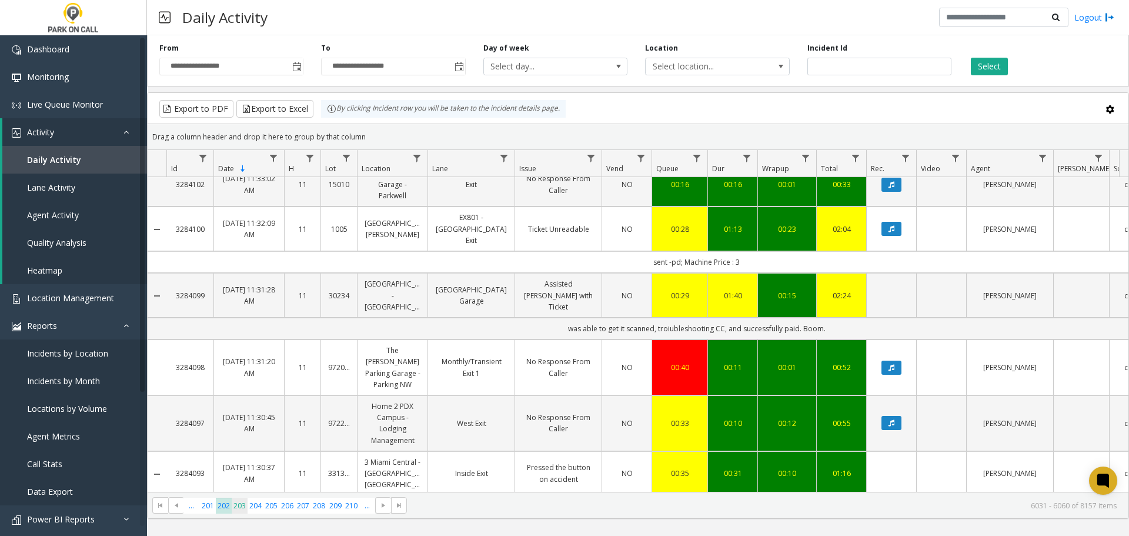
click at [239, 509] on span "203" at bounding box center [240, 506] width 16 height 16
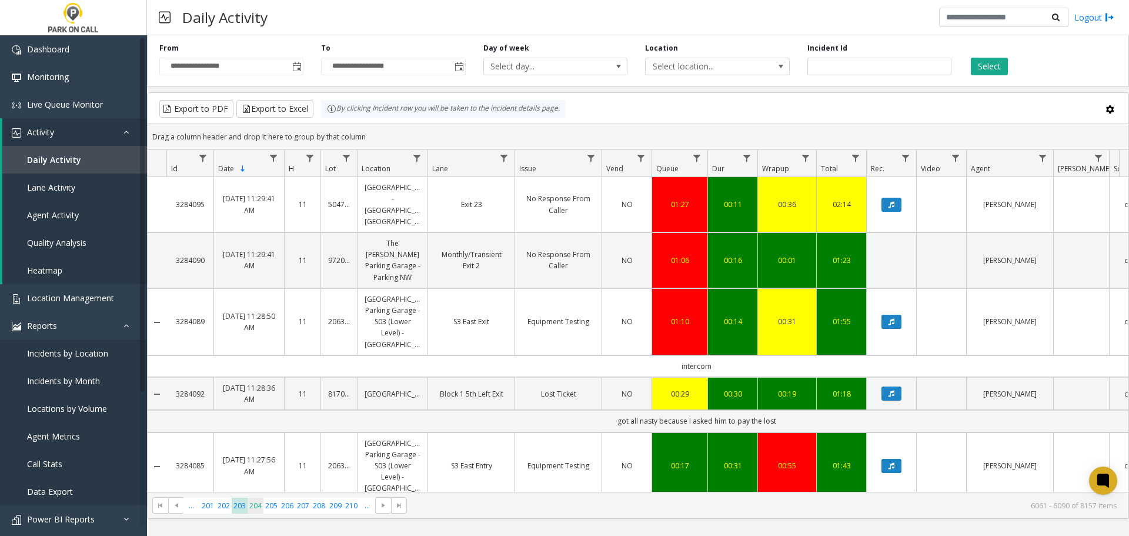
click at [258, 503] on span "204" at bounding box center [256, 506] width 16 height 16
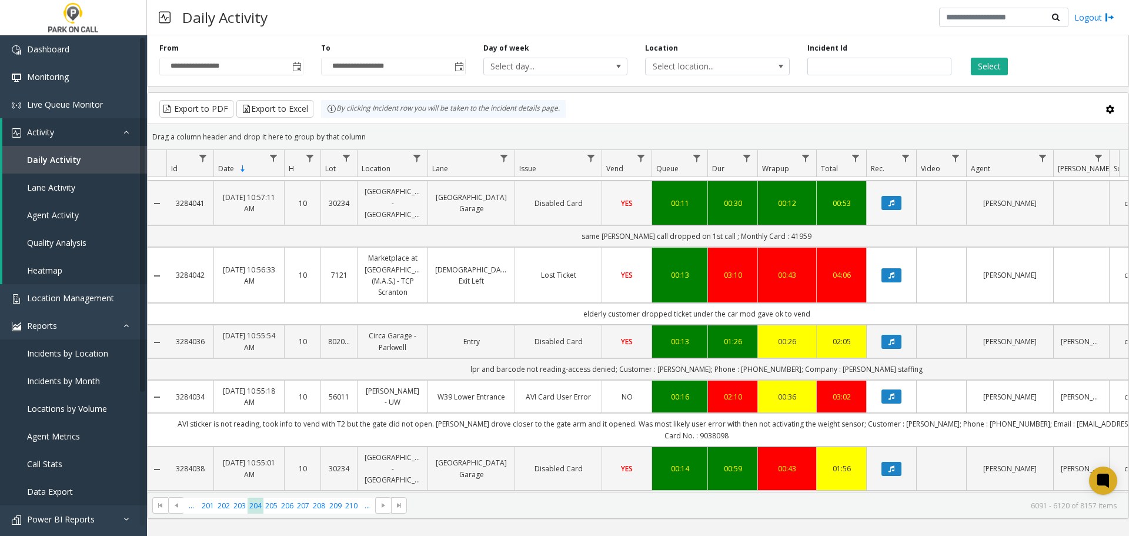
scroll to position [1485, 0]
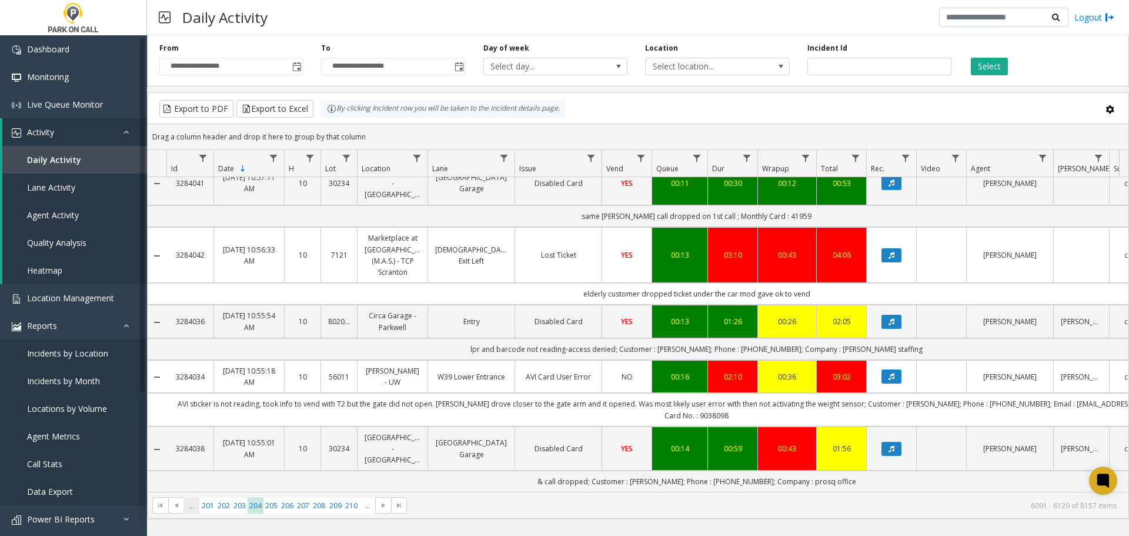
click at [197, 509] on span "..." at bounding box center [192, 506] width 16 height 16
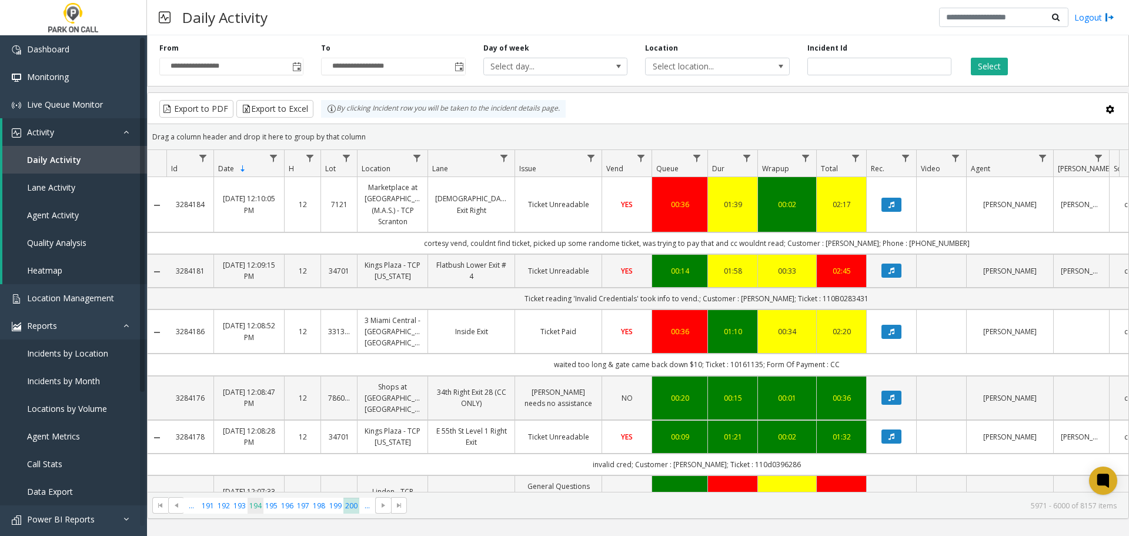
click at [258, 509] on span "194" at bounding box center [256, 506] width 16 height 16
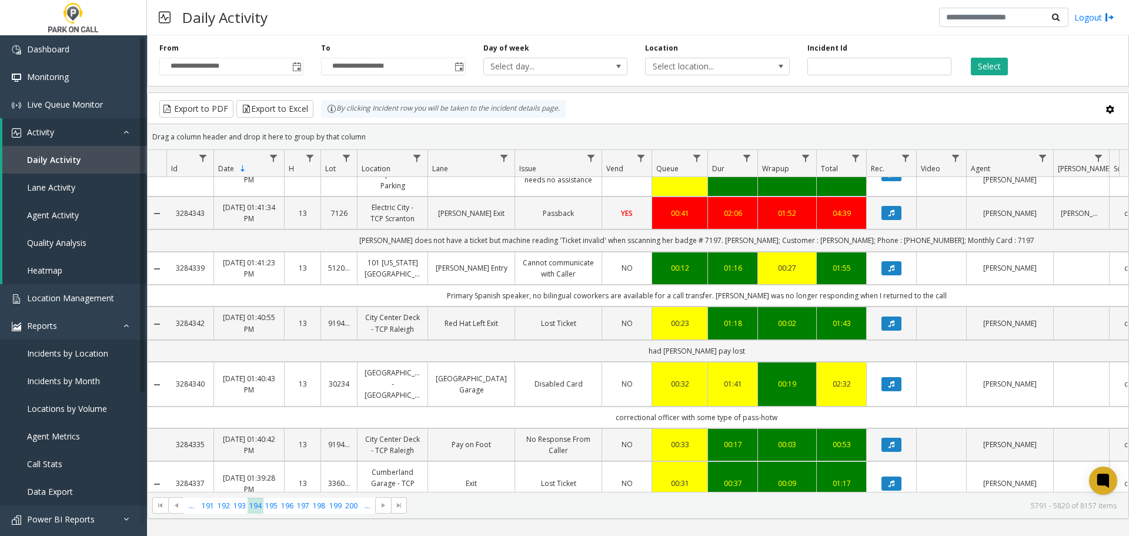
scroll to position [1495, 0]
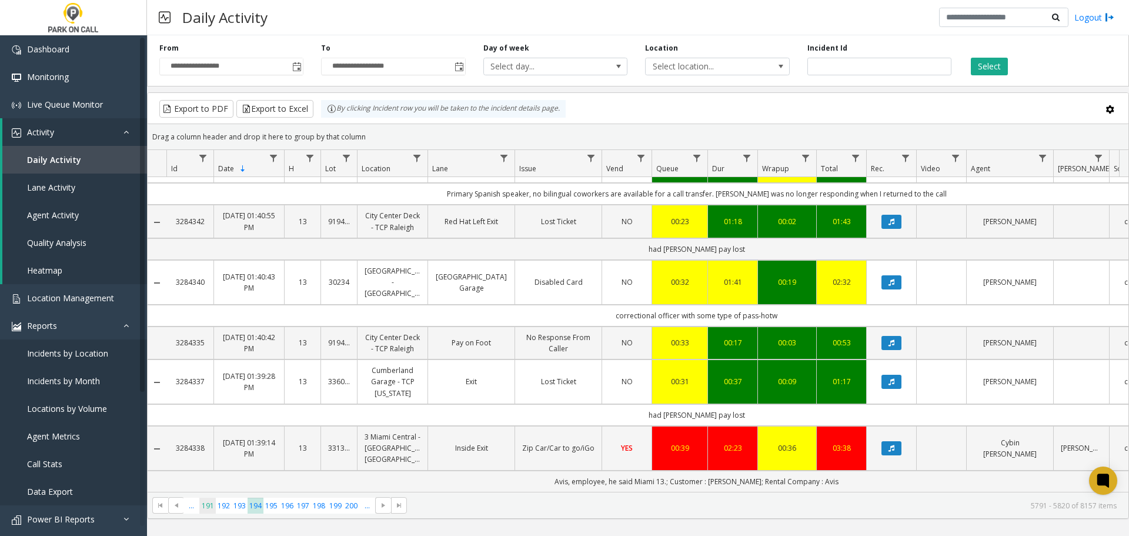
click at [206, 510] on span "191" at bounding box center [207, 506] width 16 height 16
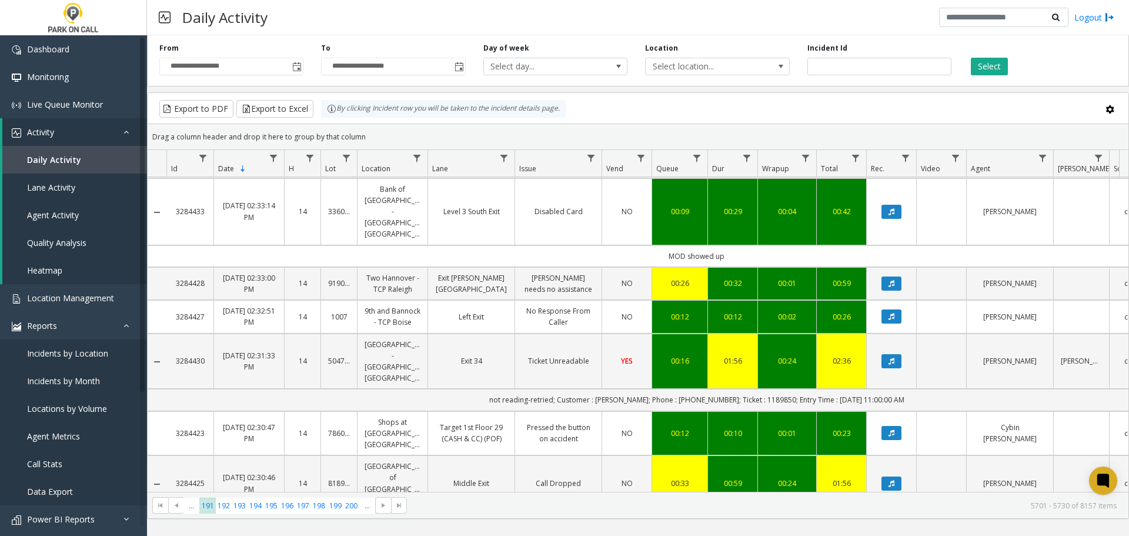
scroll to position [1486, 0]
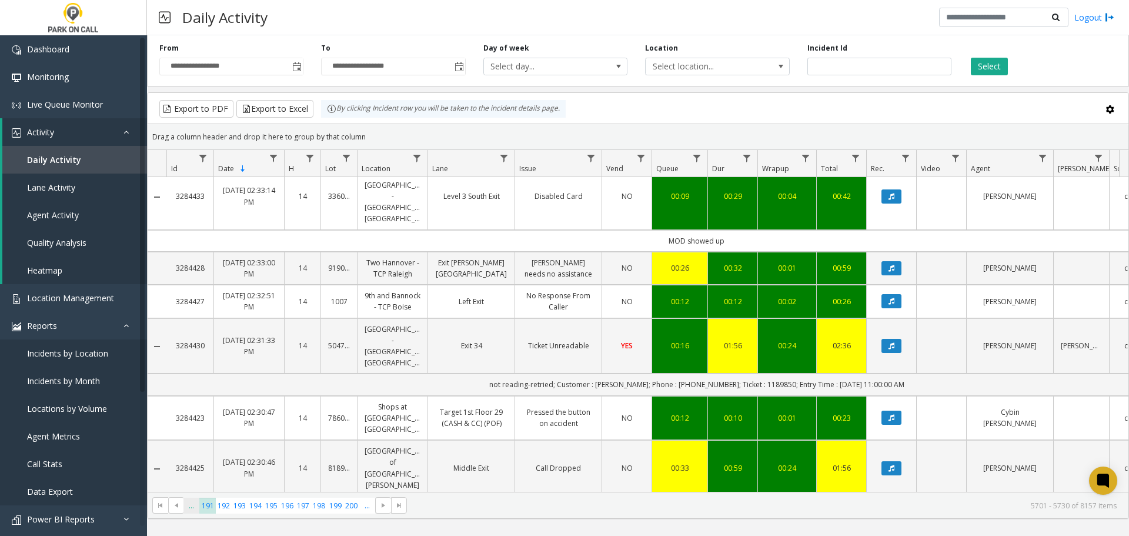
click at [192, 509] on span "..." at bounding box center [192, 506] width 16 height 16
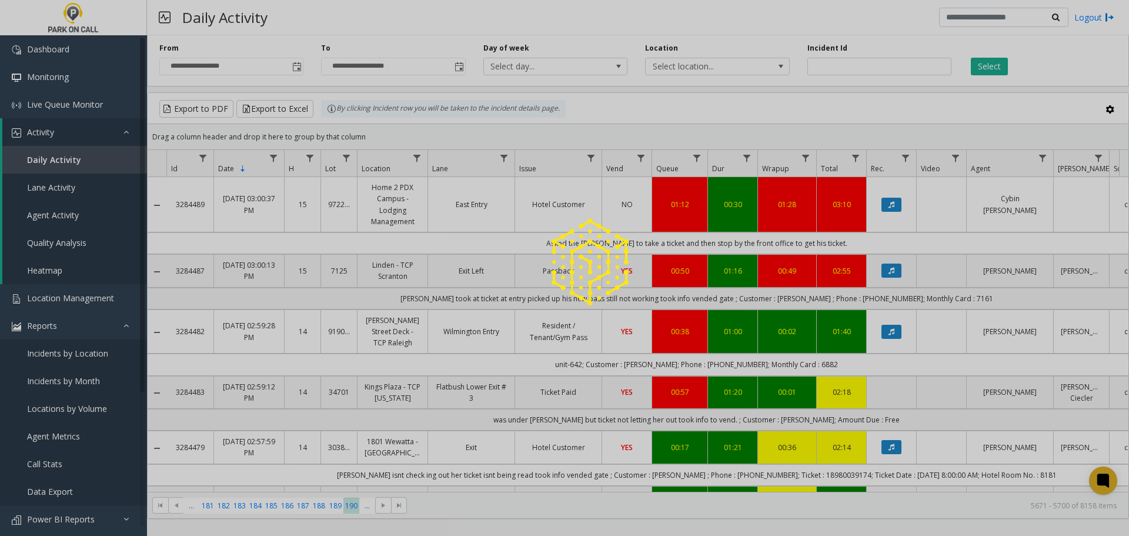
click at [211, 507] on div at bounding box center [564, 268] width 1129 height 536
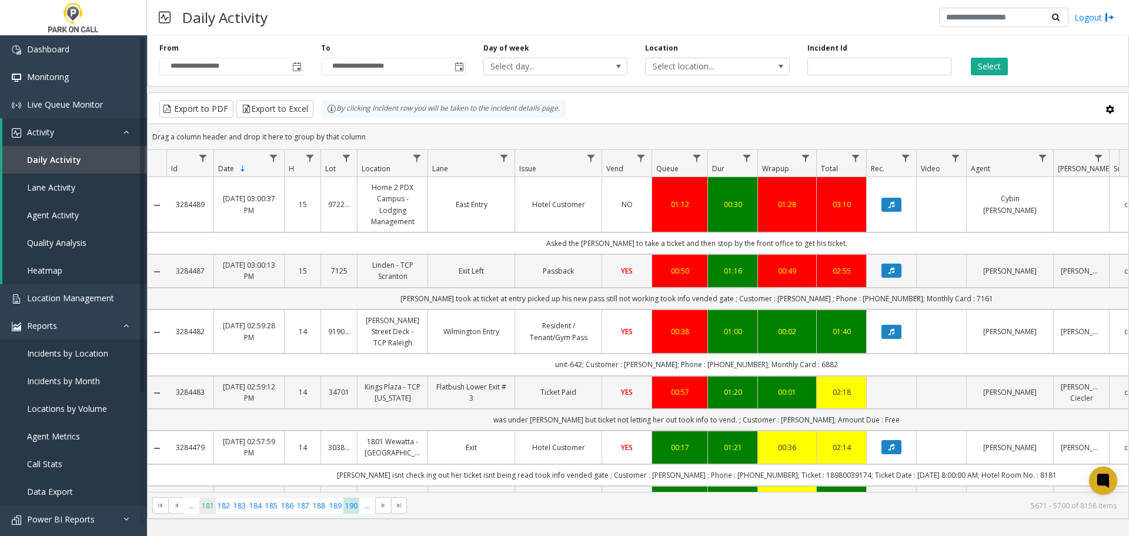
click at [210, 507] on span "181" at bounding box center [207, 506] width 16 height 16
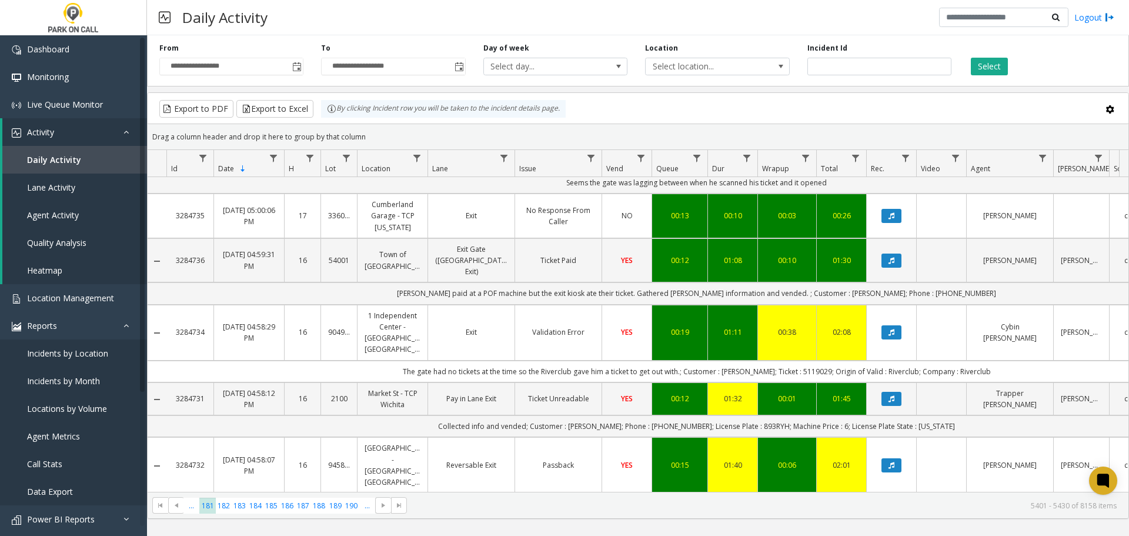
scroll to position [1485, 0]
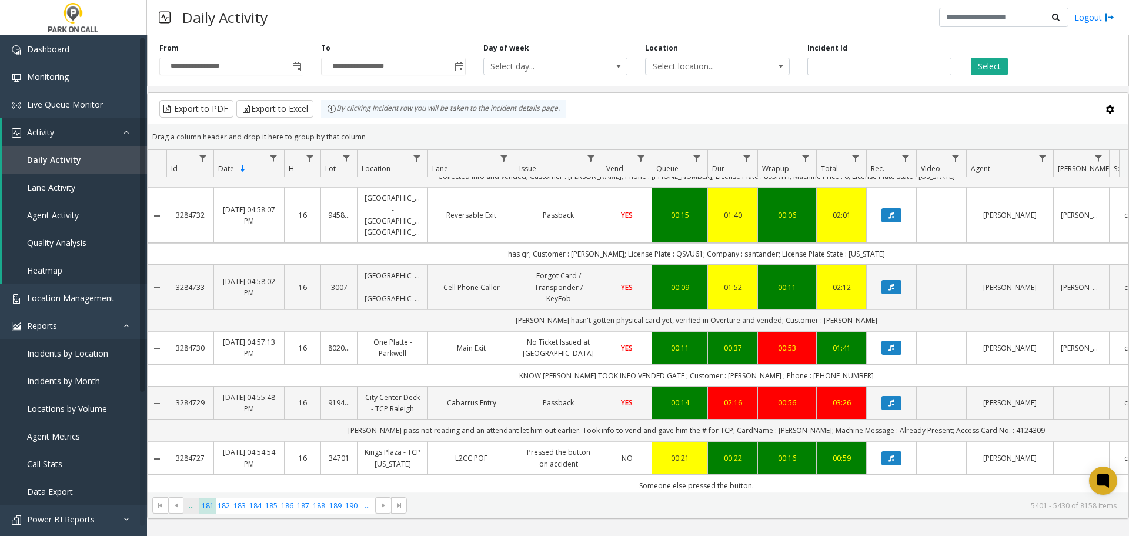
click at [191, 509] on span "..." at bounding box center [192, 506] width 16 height 16
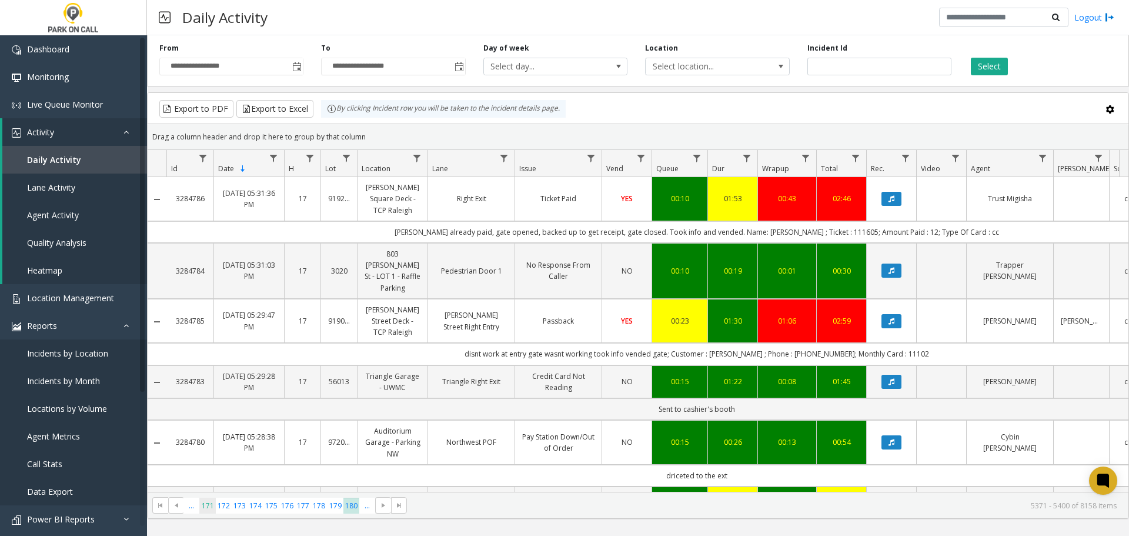
click at [208, 506] on span "171" at bounding box center [207, 506] width 16 height 16
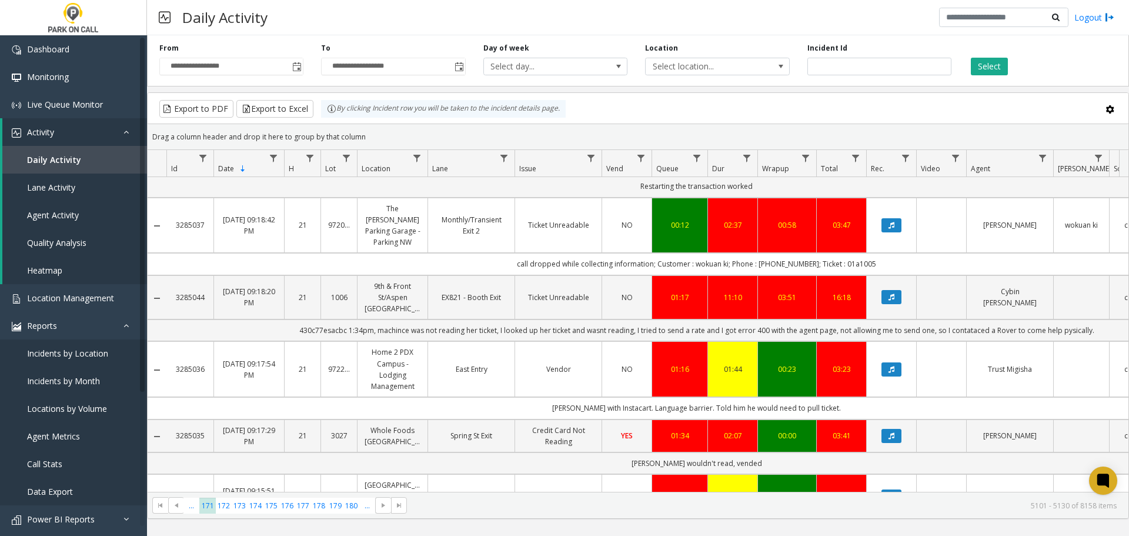
scroll to position [1518, 0]
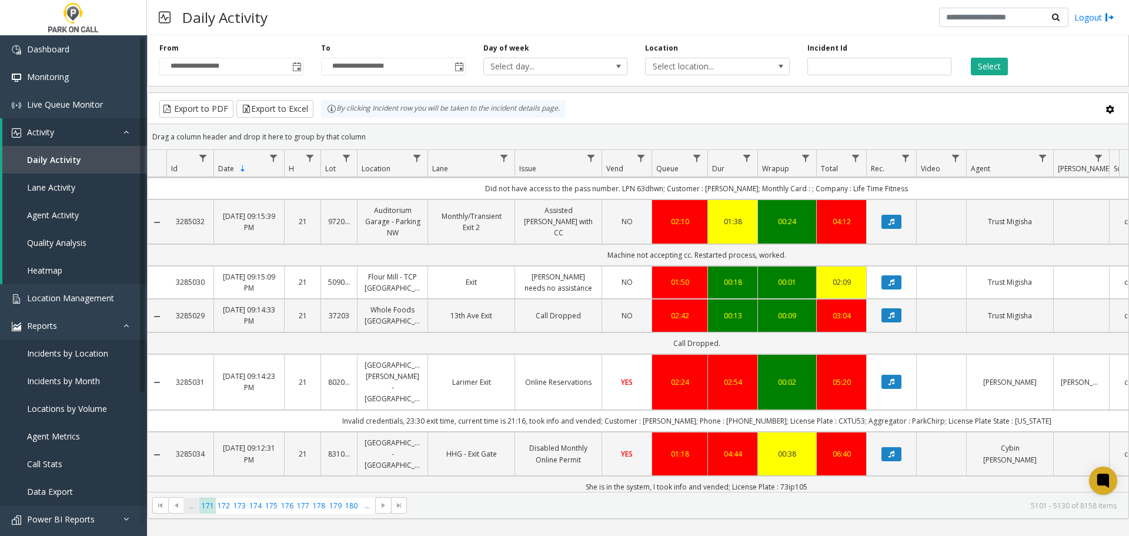
click at [192, 510] on span "..." at bounding box center [192, 506] width 16 height 16
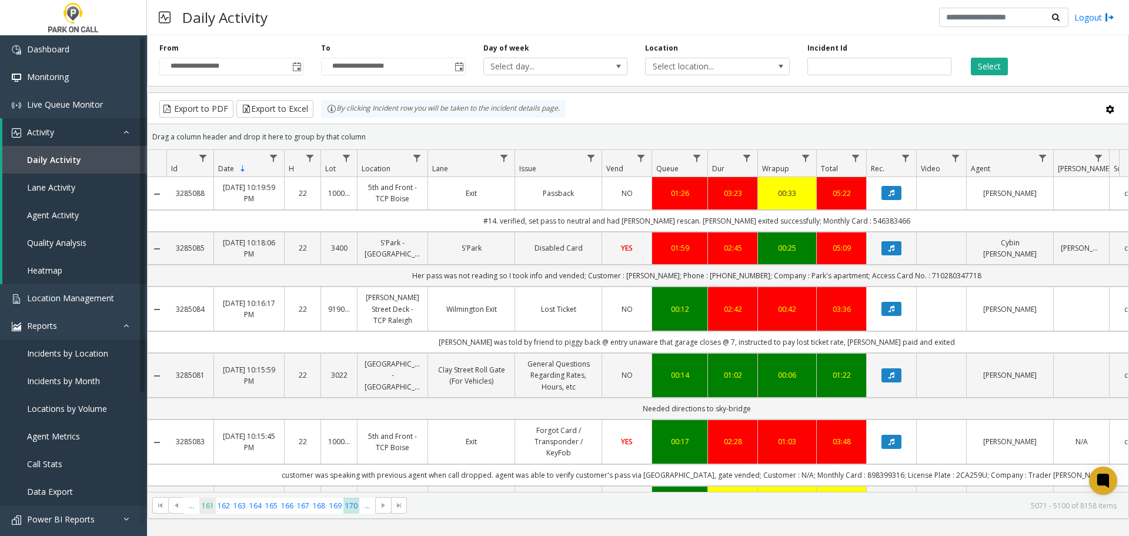
click at [206, 506] on span "161" at bounding box center [207, 506] width 16 height 16
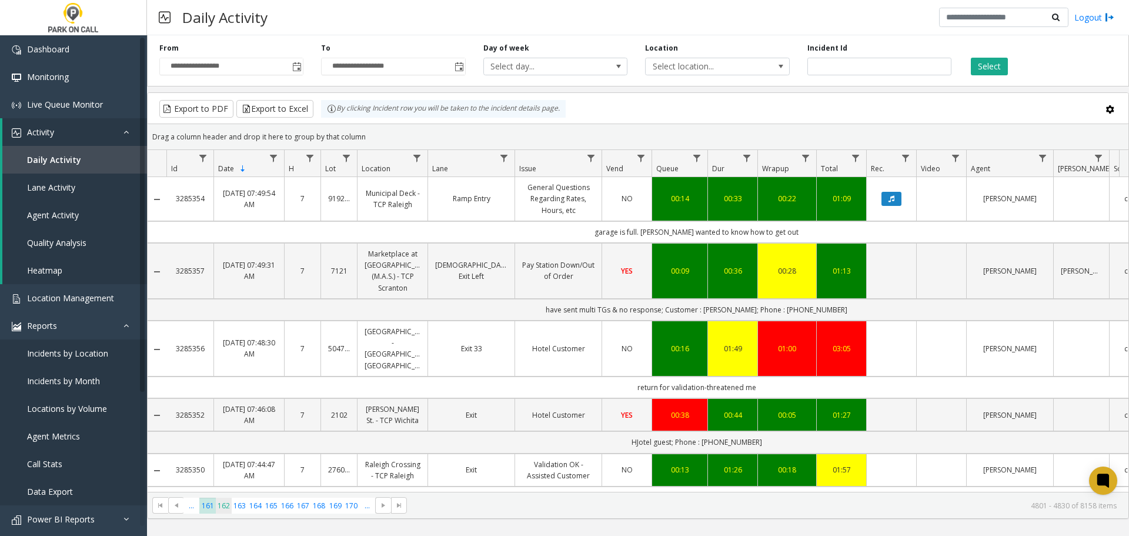
click at [223, 507] on span "162" at bounding box center [224, 506] width 16 height 16
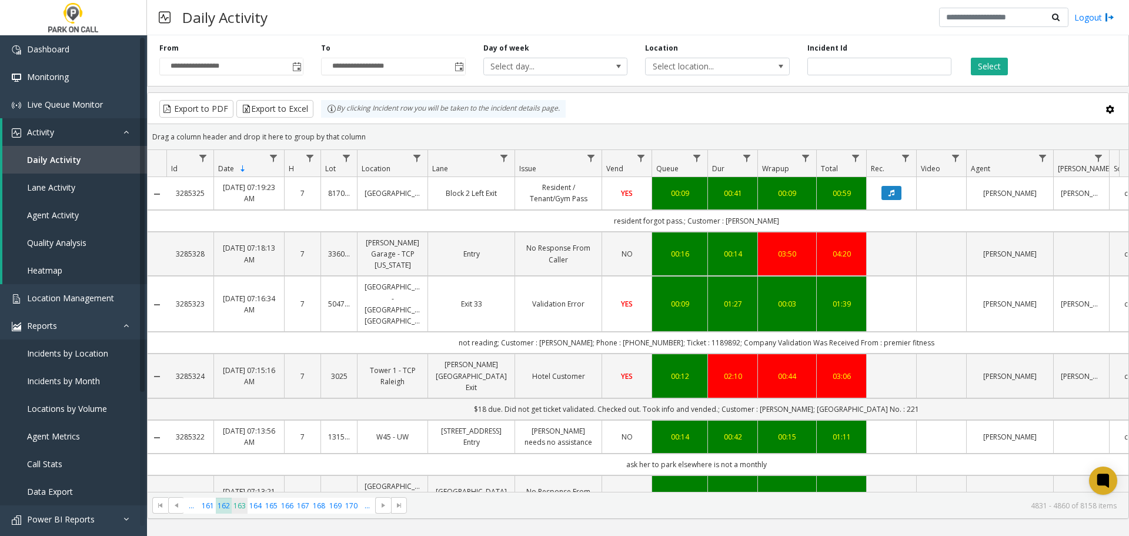
click at [241, 506] on span "163" at bounding box center [240, 506] width 16 height 16
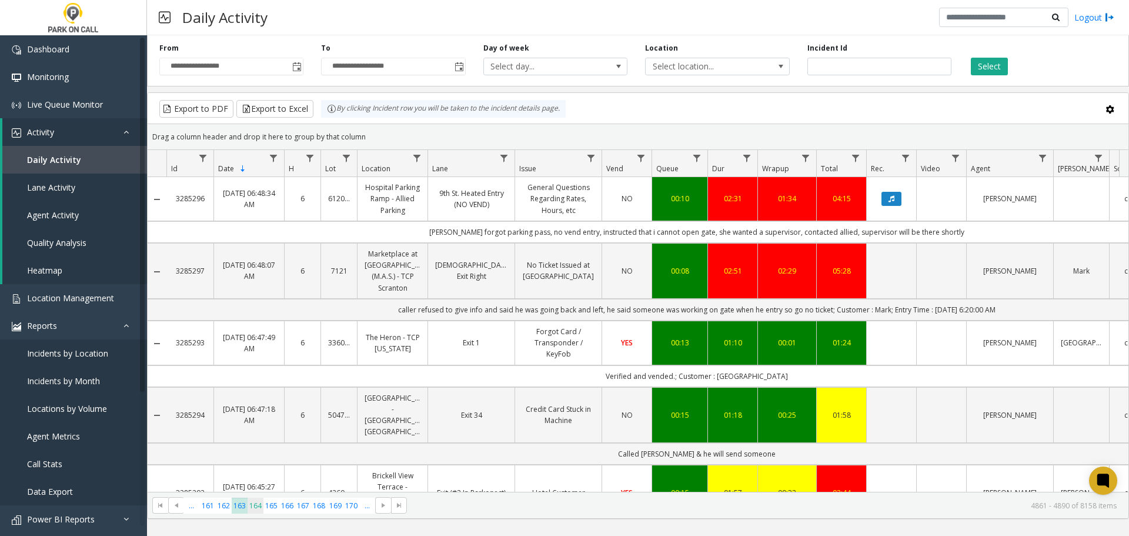
click at [254, 509] on span "164" at bounding box center [256, 506] width 16 height 16
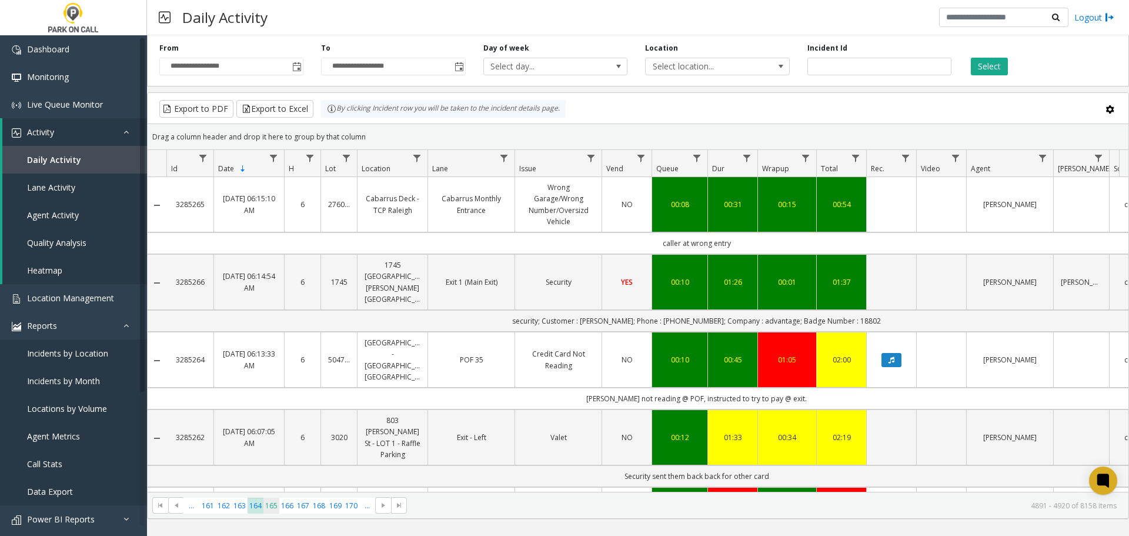
click at [272, 506] on span "165" at bounding box center [272, 506] width 16 height 16
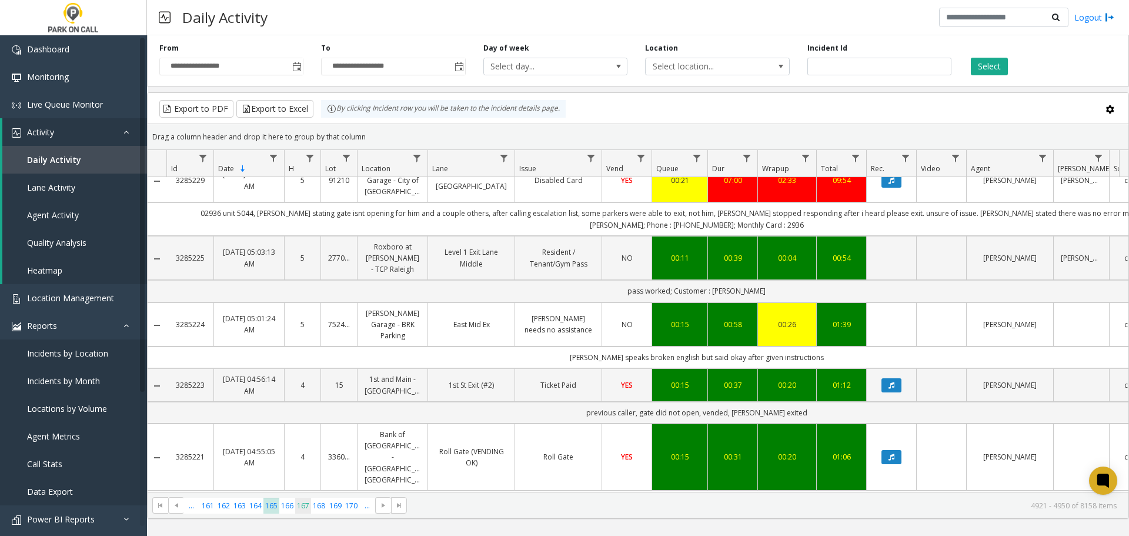
scroll to position [706, 0]
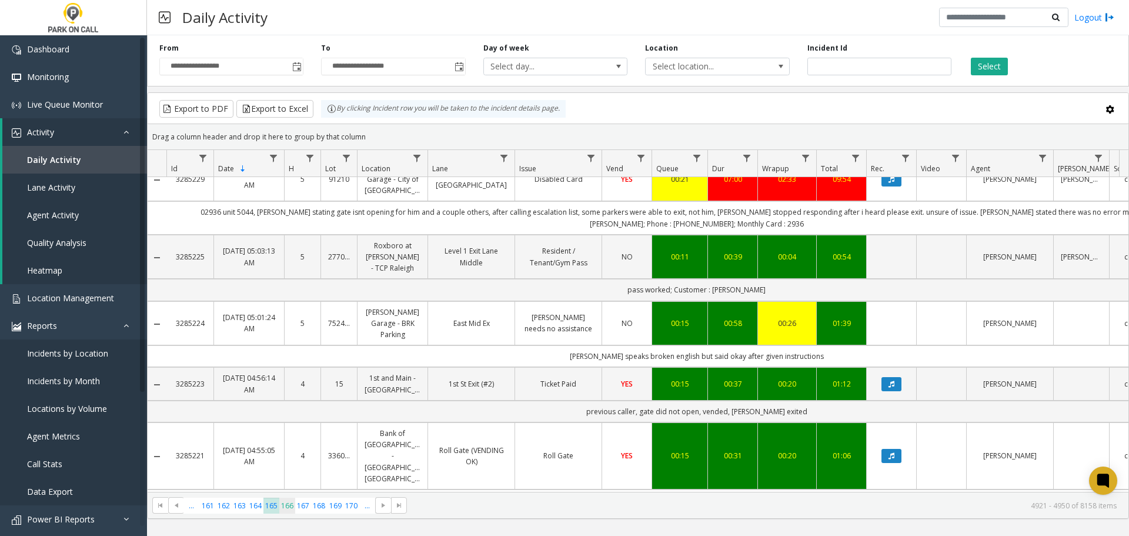
click at [289, 506] on span "166" at bounding box center [287, 506] width 16 height 16
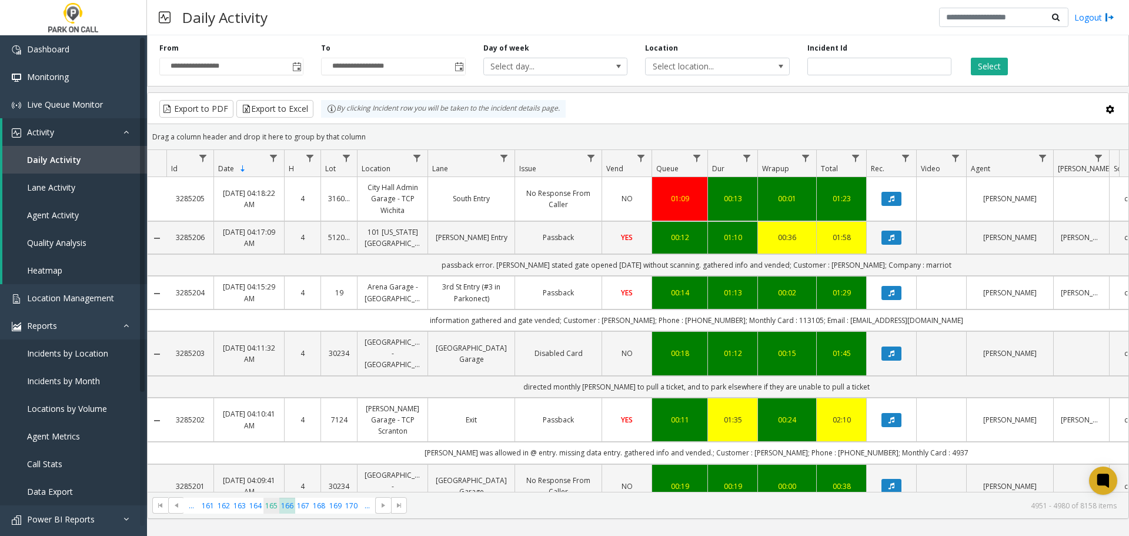
click at [272, 506] on span "165" at bounding box center [272, 506] width 16 height 16
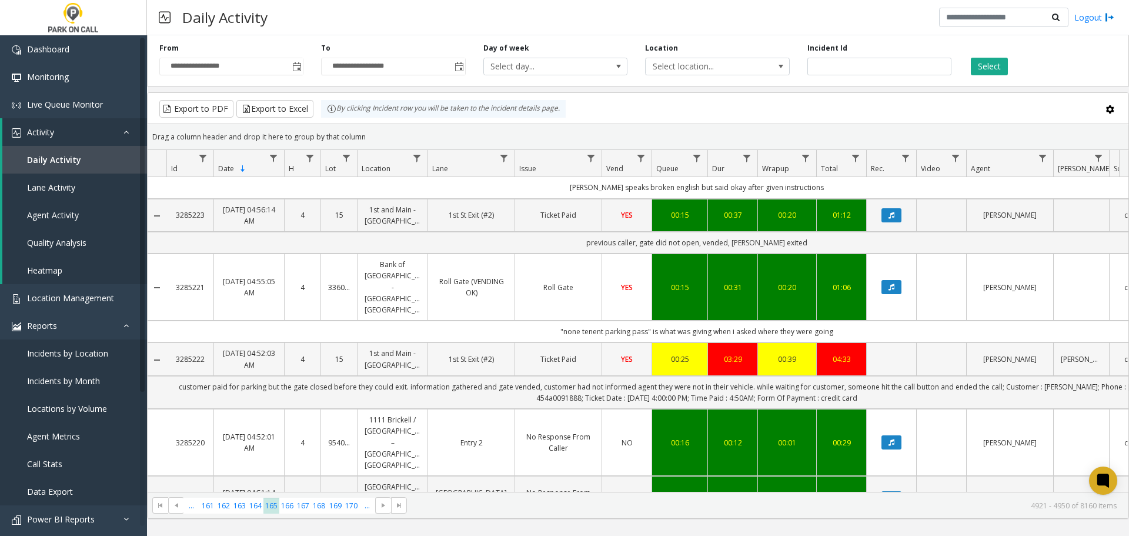
scroll to position [953, 0]
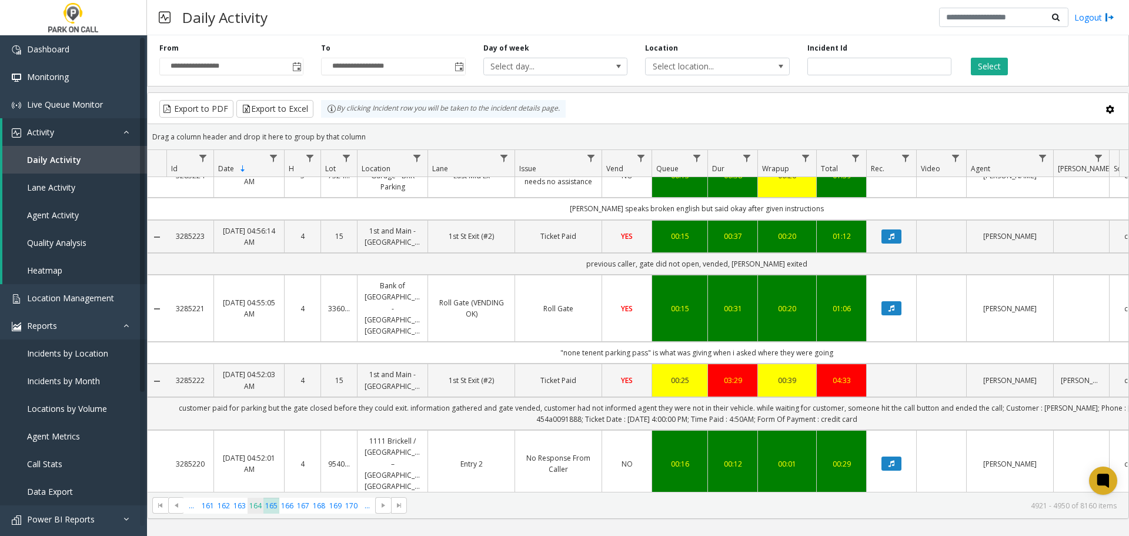
click at [255, 509] on span "164" at bounding box center [256, 506] width 16 height 16
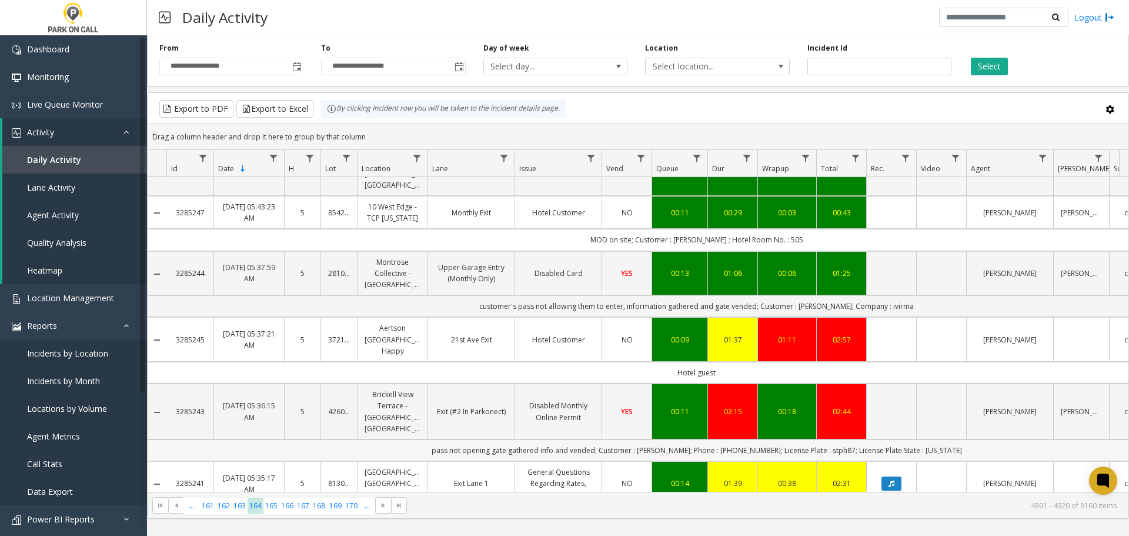
scroll to position [1632, 0]
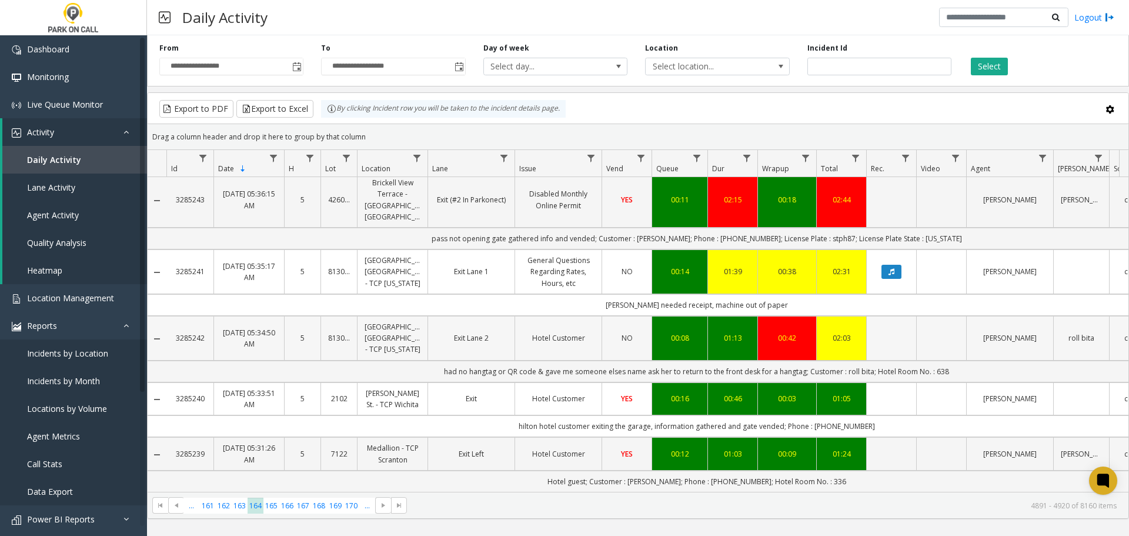
click at [409, 322] on link "[GEOGRAPHIC_DATA] [GEOGRAPHIC_DATA] - TCP [US_STATE]" at bounding box center [393, 338] width 56 height 34
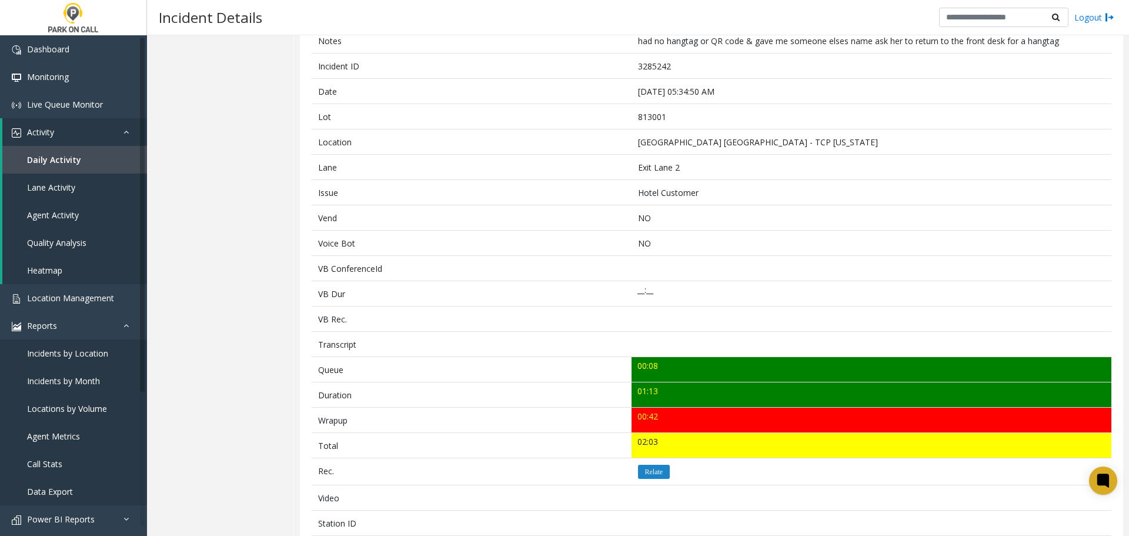
scroll to position [294, 0]
